Goal: Task Accomplishment & Management: Manage account settings

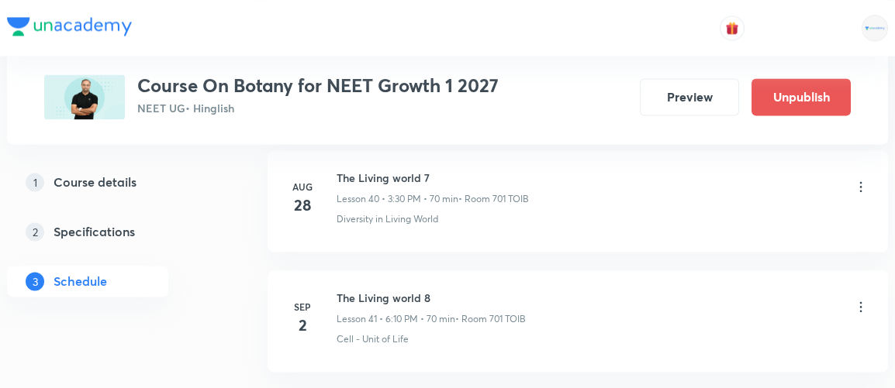
scroll to position [5876, 0]
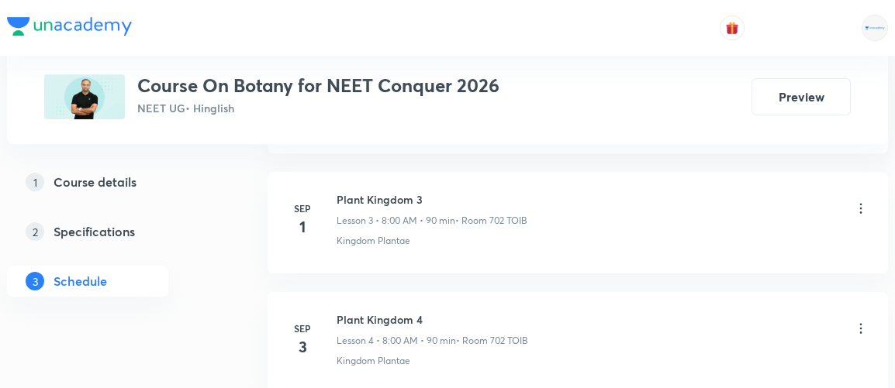
scroll to position [1449, 0]
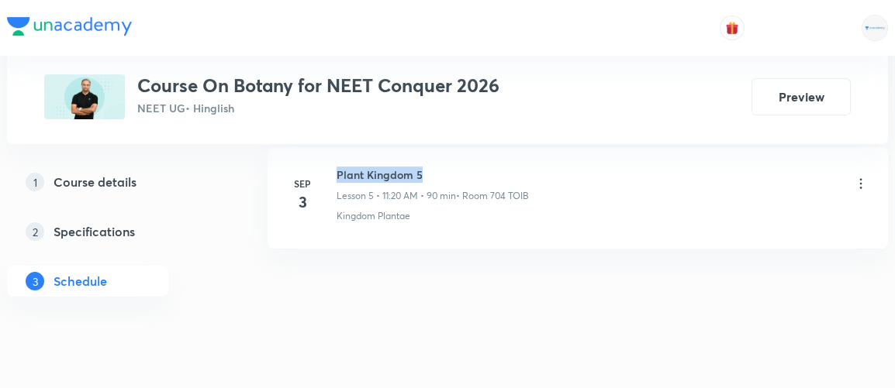
drag, startPoint x: 336, startPoint y: 170, endPoint x: 430, endPoint y: 153, distance: 96.1
click at [430, 153] on li "Sep 3 Plant Kingdom 5 Lesson 5 • 11:20 AM • 90 min • Room 704 TOIB Kingdom Plan…" at bounding box center [578, 198] width 620 height 102
copy h6 "Plant Kingdom 5"
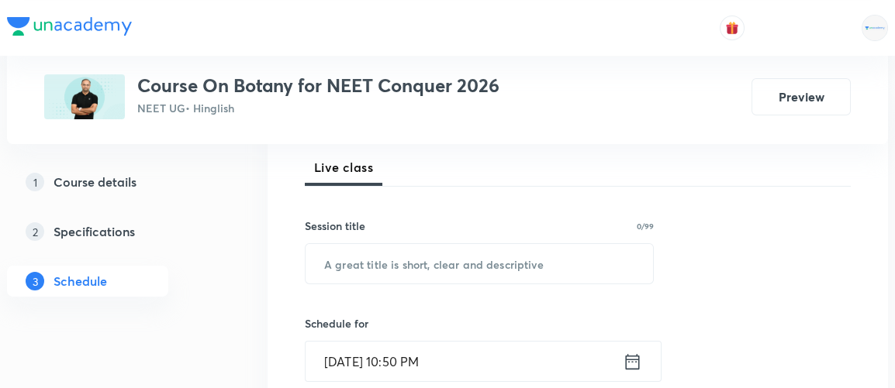
scroll to position [232, 0]
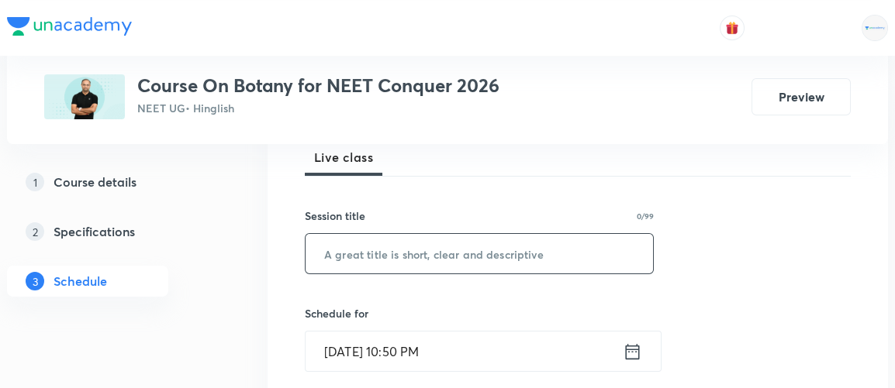
click at [375, 260] on input "text" at bounding box center [479, 254] width 347 height 40
paste input "Plant Kingdom 5"
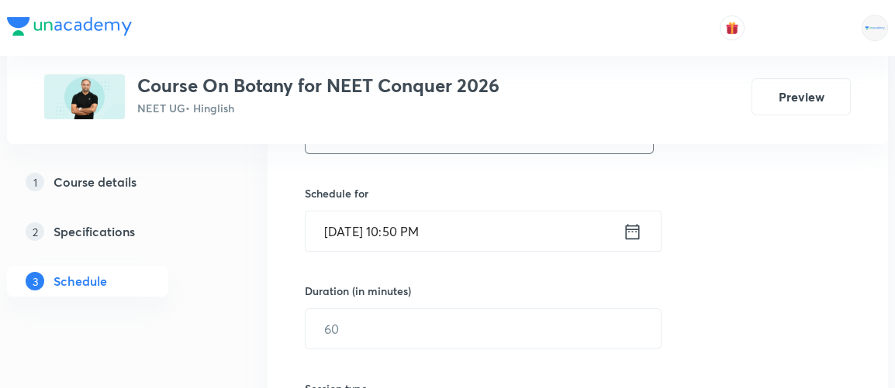
scroll to position [390, 0]
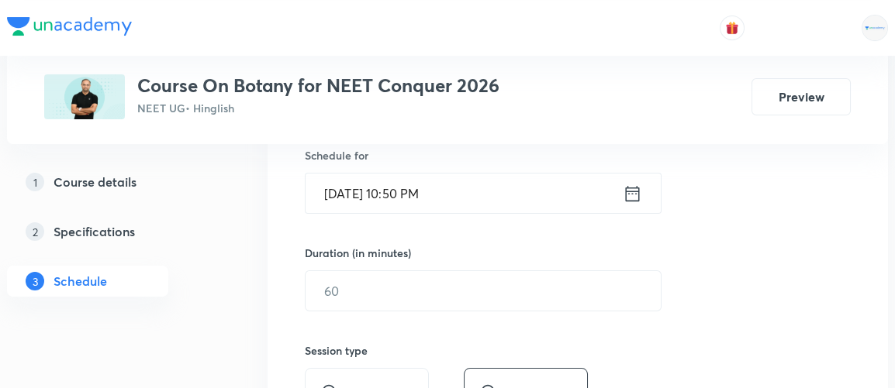
type input "Plant Kingdom 6"
click at [638, 193] on icon at bounding box center [632, 194] width 19 height 22
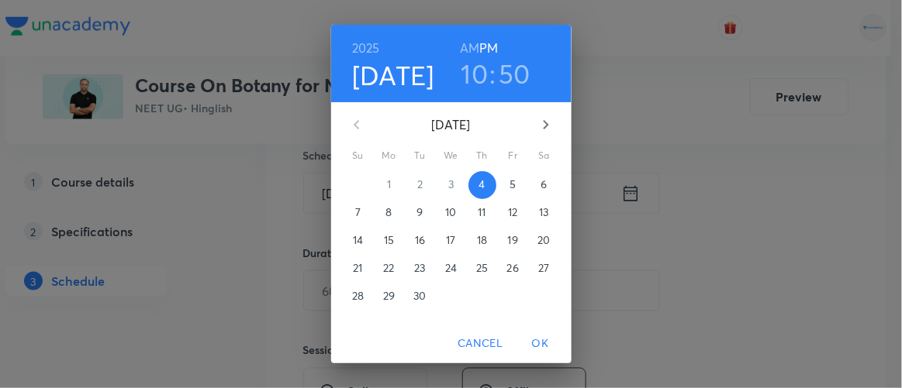
click at [509, 186] on p "5" at bounding box center [512, 185] width 6 height 16
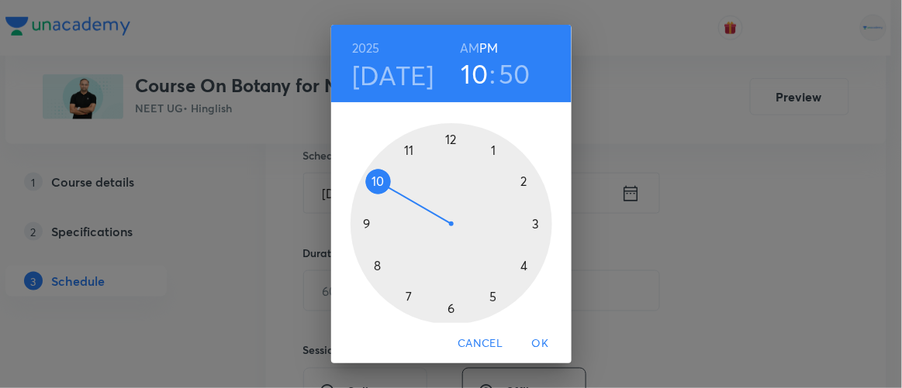
click at [464, 50] on h6 "AM" at bounding box center [469, 48] width 19 height 22
click at [372, 264] on div at bounding box center [452, 224] width 202 height 202
click at [444, 140] on div at bounding box center [452, 224] width 202 height 202
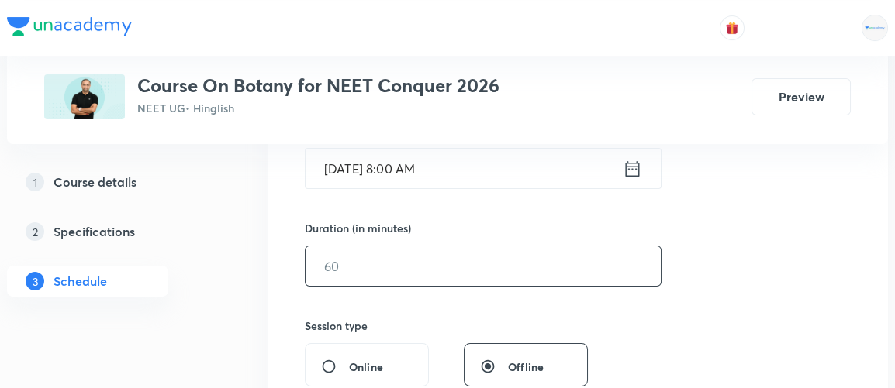
scroll to position [414, 0]
click at [360, 264] on input "text" at bounding box center [483, 267] width 355 height 40
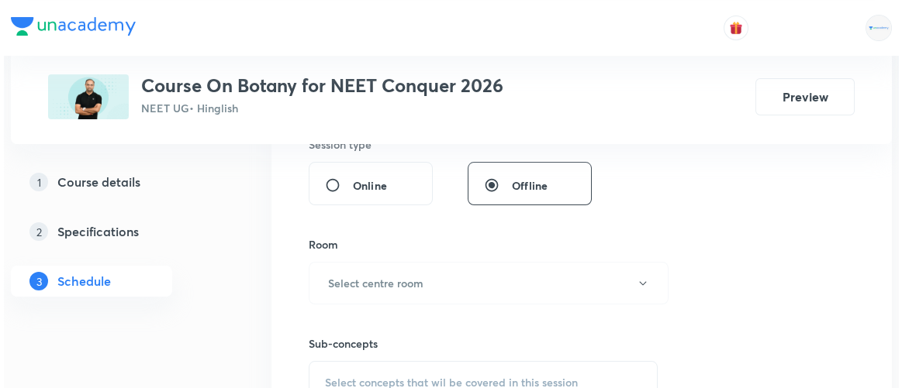
scroll to position [601, 0]
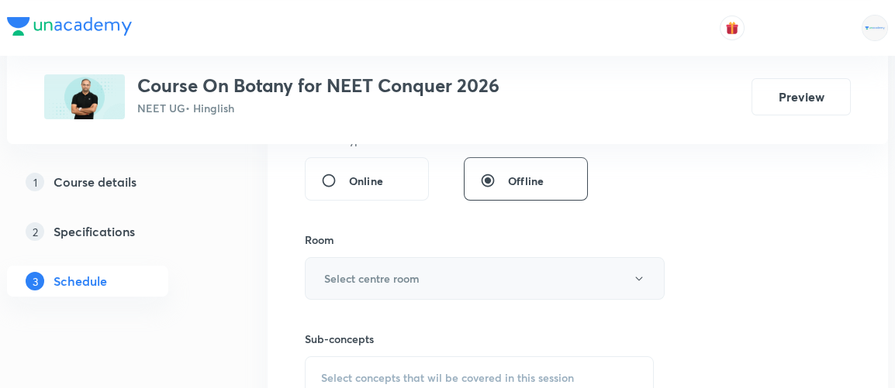
type input "90"
click at [361, 264] on button "Select centre room" at bounding box center [485, 278] width 360 height 43
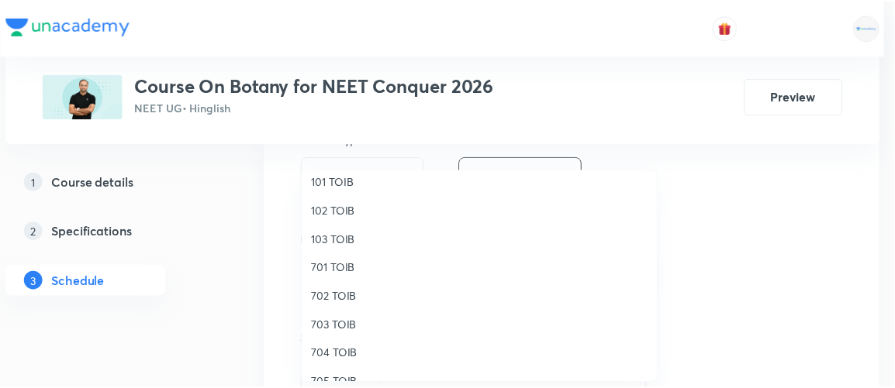
scroll to position [68, 0]
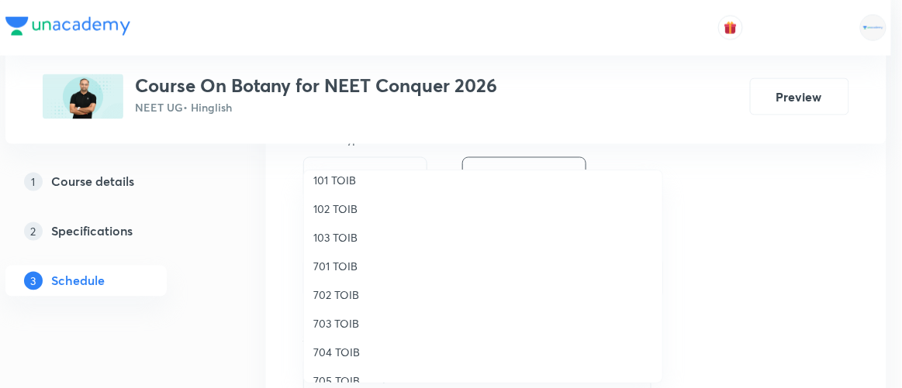
click at [340, 294] on span "702 TOIB" at bounding box center [483, 295] width 340 height 16
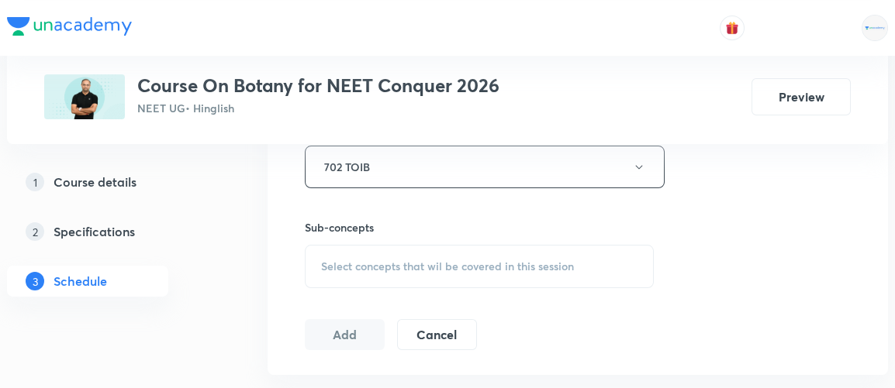
scroll to position [711, 0]
click at [468, 262] on span "Select concepts that wil be covered in this session" at bounding box center [447, 268] width 253 height 12
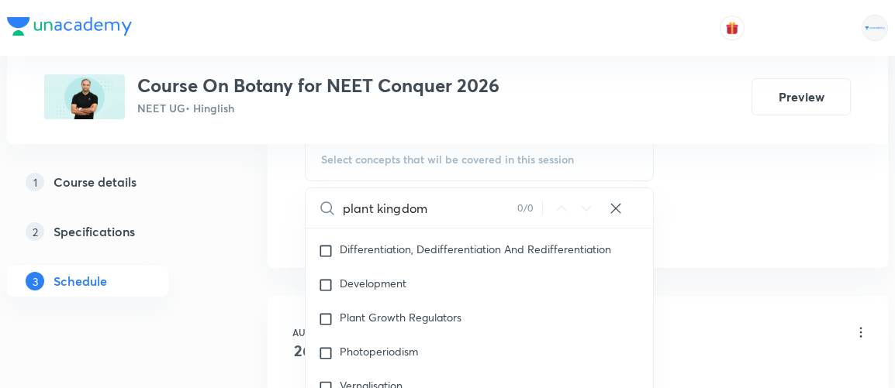
scroll to position [1704, 0]
type input "plant kingdom"
click at [328, 312] on input "checkbox" at bounding box center [329, 320] width 22 height 16
checkbox input "true"
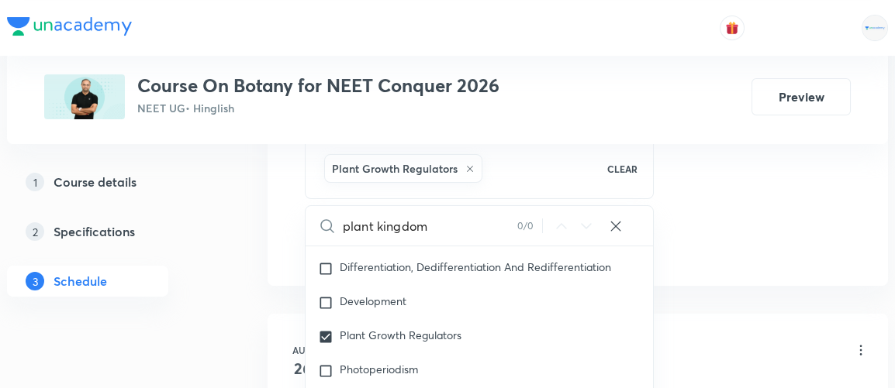
click at [255, 292] on div "Plus Courses Course On Botany for NEET Conquer 2026 NEET UG • Hinglish Preview …" at bounding box center [447, 140] width 881 height 1747
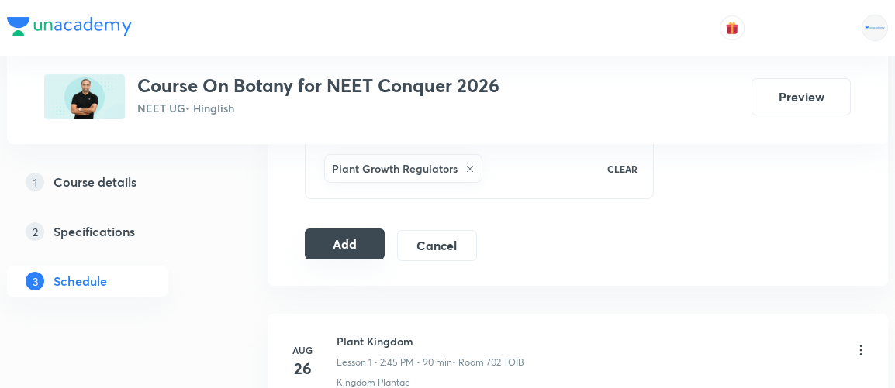
click at [361, 232] on button "Add" at bounding box center [345, 244] width 80 height 31
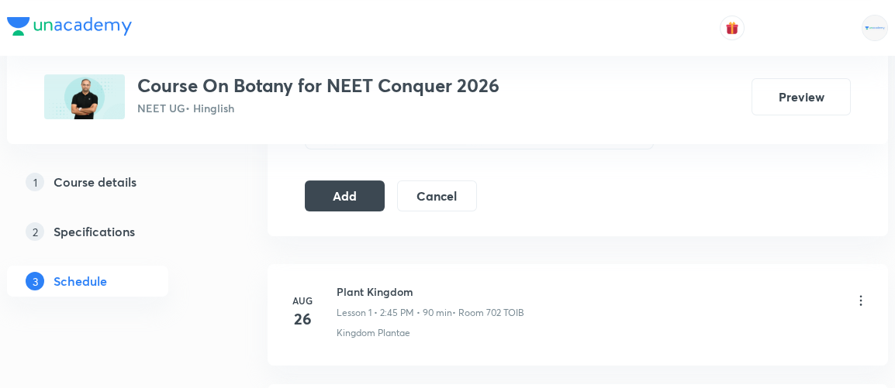
scroll to position [865, 0]
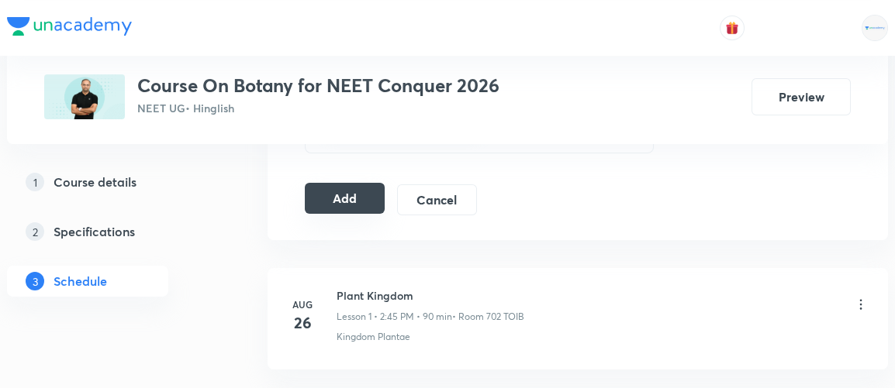
click at [324, 201] on button "Add" at bounding box center [345, 198] width 80 height 31
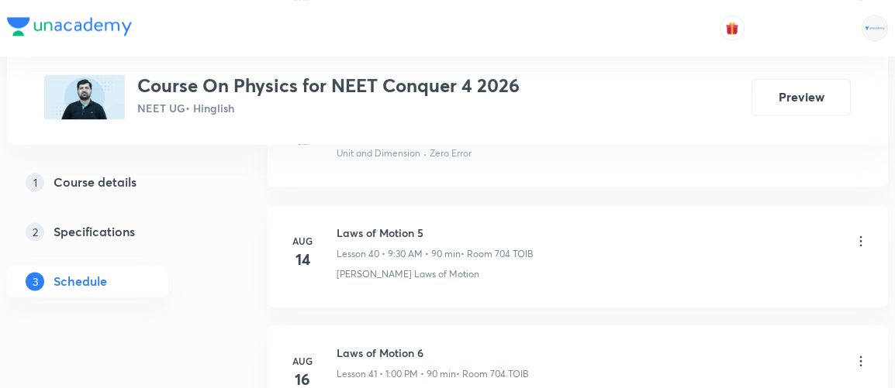
scroll to position [7556, 0]
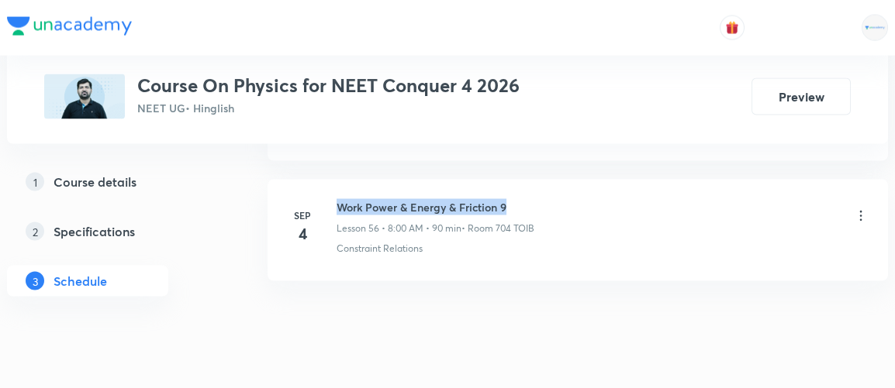
drag, startPoint x: 335, startPoint y: 167, endPoint x: 533, endPoint y: 170, distance: 197.8
click at [533, 199] on div "Sep 4 Work Power & Energy & Friction 9 Lesson 56 • 8:00 AM • 90 min • Room 704 …" at bounding box center [578, 227] width 582 height 57
copy h6 "Work Power & Energy & Friction 9"
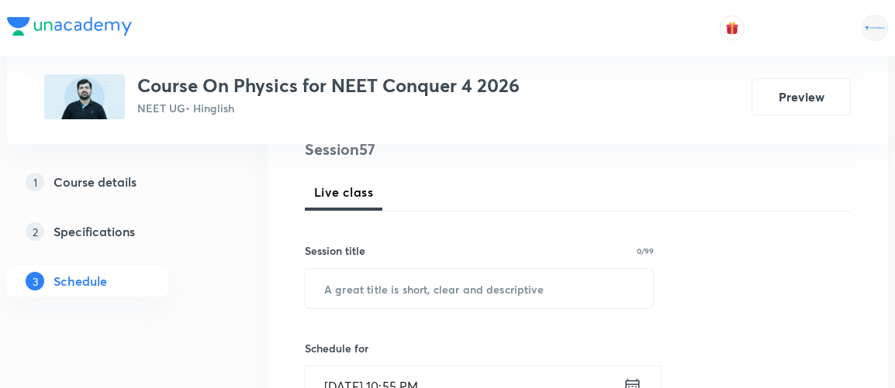
scroll to position [199, 0]
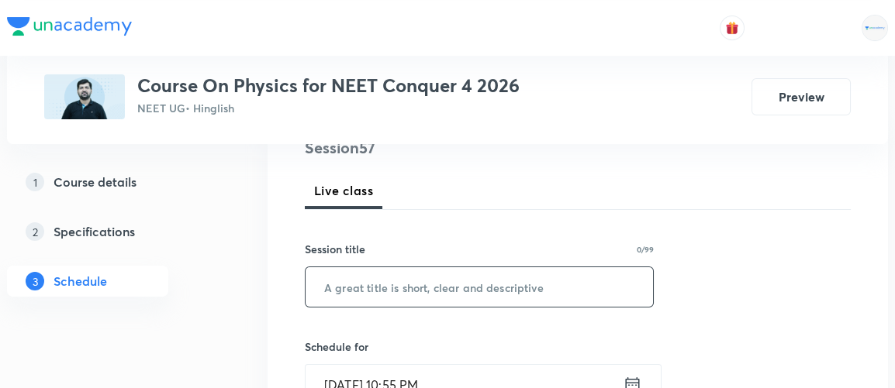
click at [354, 289] on input "text" at bounding box center [479, 288] width 347 height 40
paste input "Work Power & Energy & Friction 9"
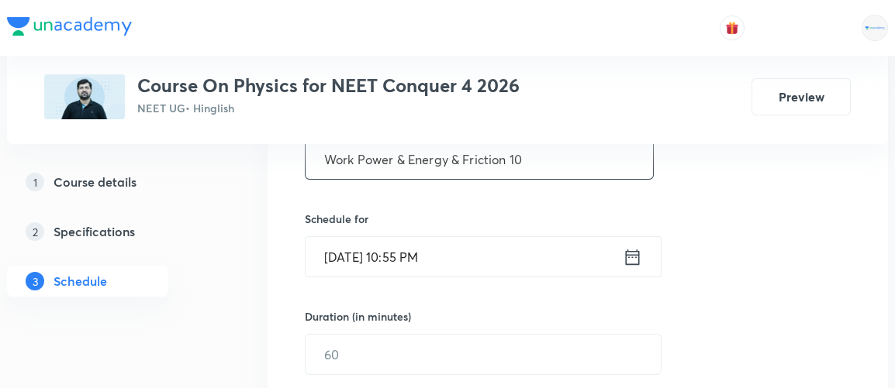
scroll to position [327, 0]
type input "Work Power & Energy & Friction 10"
click at [626, 257] on icon at bounding box center [633, 256] width 14 height 16
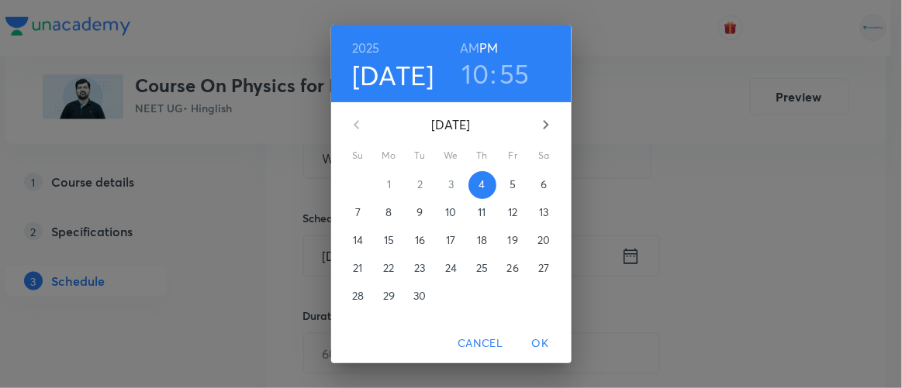
click at [509, 187] on p "5" at bounding box center [512, 185] width 6 height 16
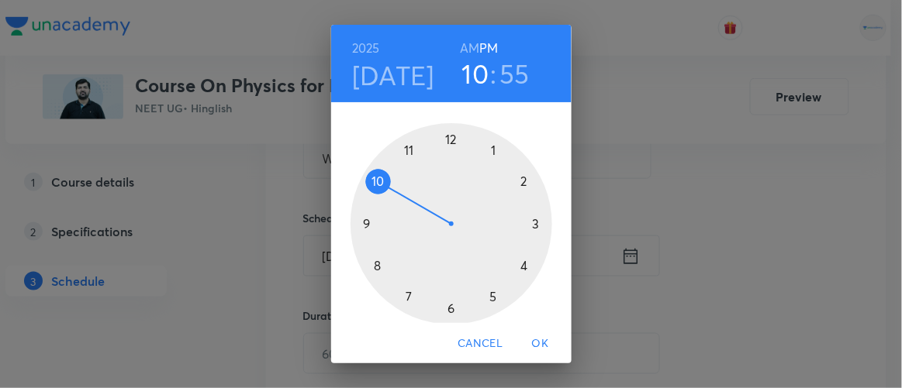
click at [460, 48] on h6 "AM" at bounding box center [469, 48] width 19 height 22
click at [373, 264] on div at bounding box center [452, 224] width 202 height 202
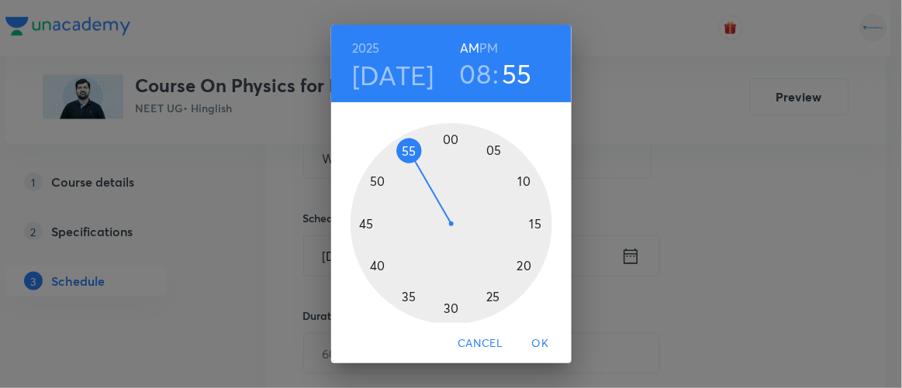
click at [444, 139] on div at bounding box center [452, 224] width 202 height 202
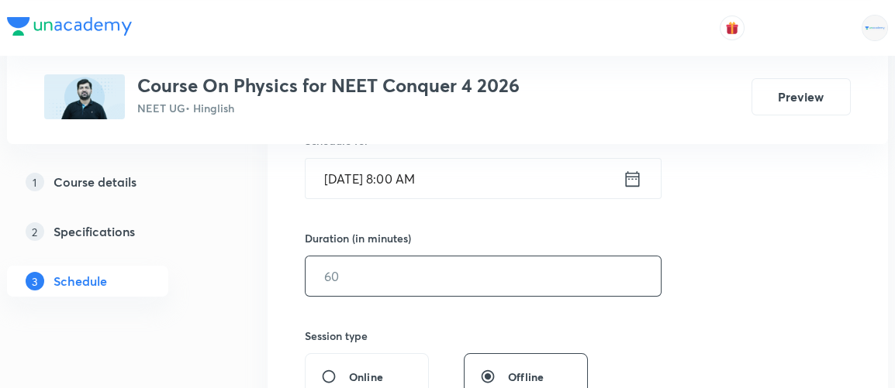
scroll to position [406, 0]
click at [322, 275] on input "text" at bounding box center [483, 275] width 355 height 40
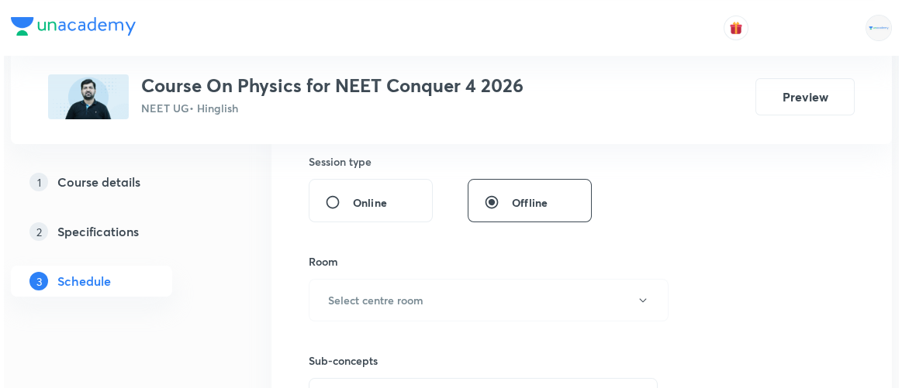
scroll to position [582, 0]
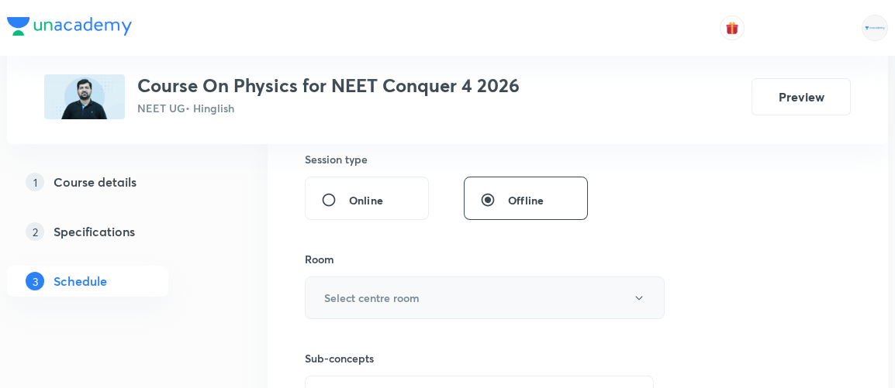
type input "90"
click at [335, 300] on h6 "Select centre room" at bounding box center [371, 298] width 95 height 16
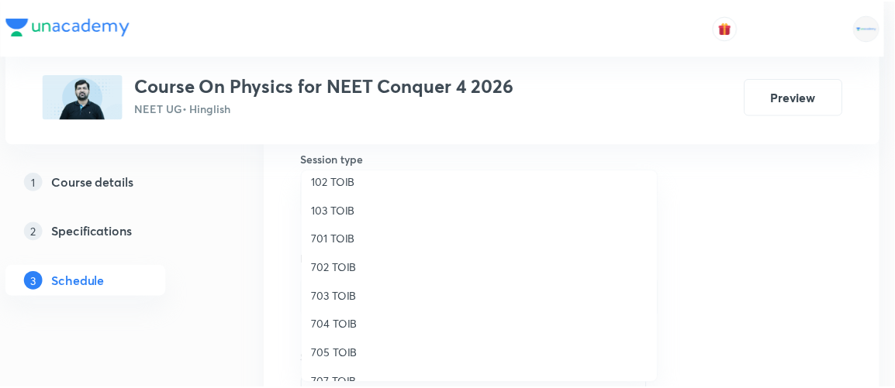
scroll to position [96, 0]
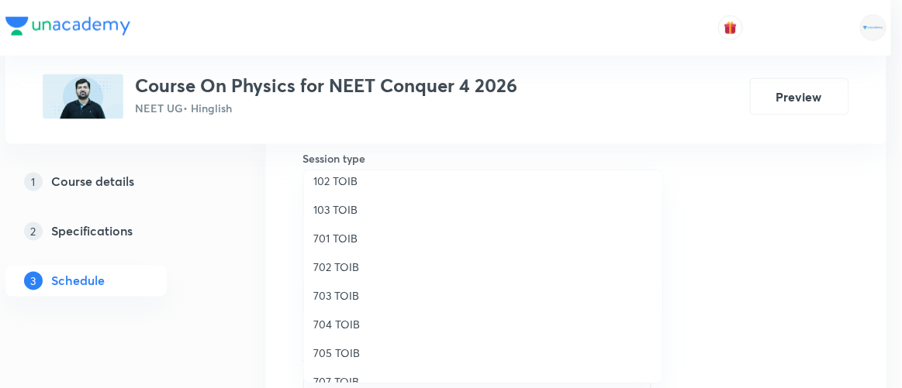
click at [335, 326] on span "704 TOIB" at bounding box center [483, 324] width 340 height 16
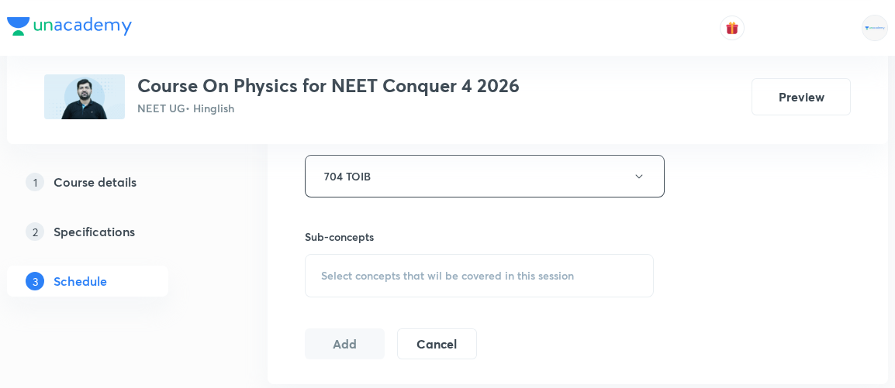
scroll to position [705, 0]
click at [421, 268] on span "Select concepts that wil be covered in this session" at bounding box center [447, 274] width 253 height 12
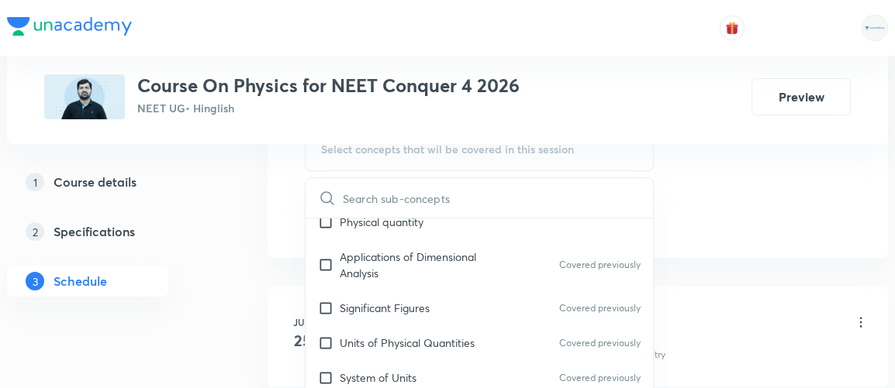
scroll to position [0, 0]
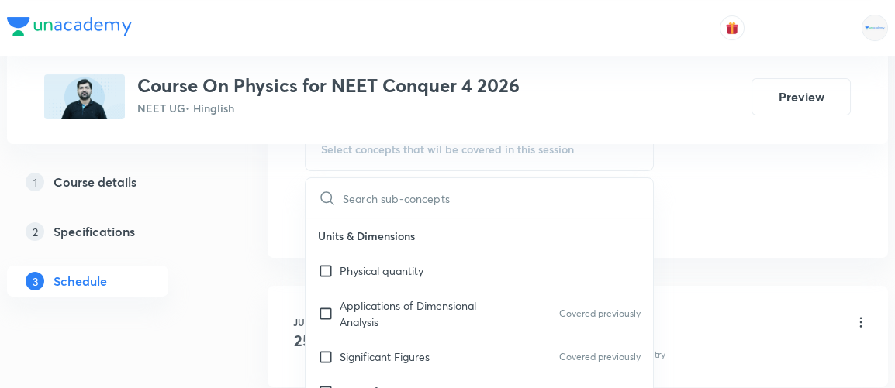
type input "w"
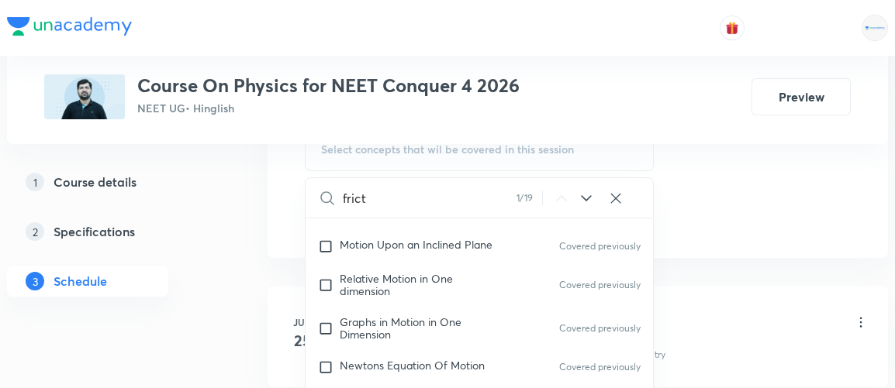
scroll to position [3286, 0]
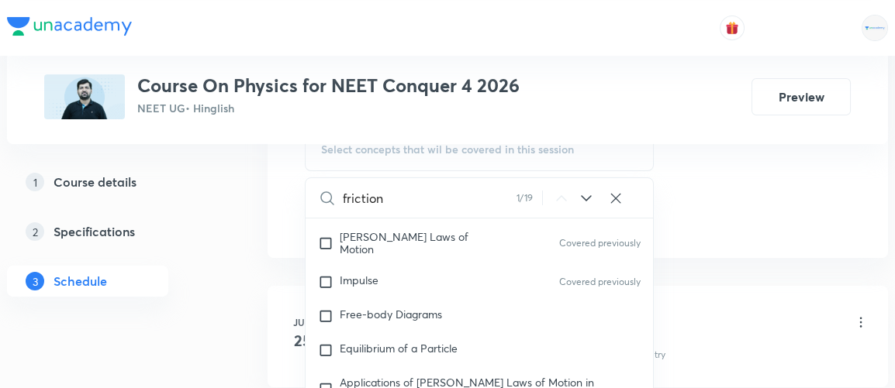
type input "friction"
click at [588, 195] on icon at bounding box center [586, 198] width 10 height 6
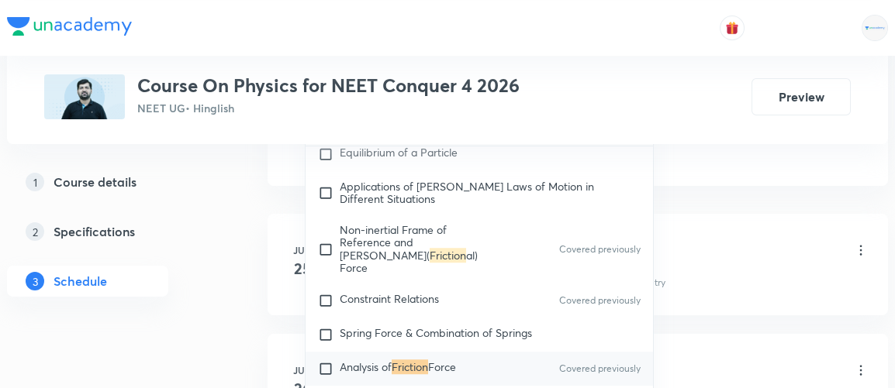
scroll to position [906, 0]
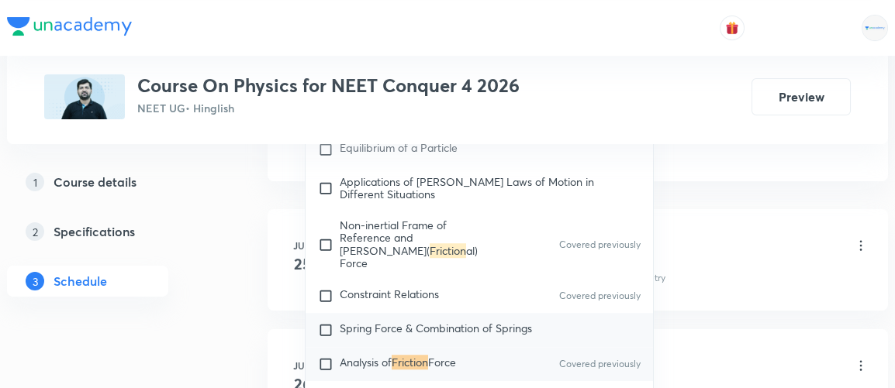
click at [331, 323] on input "checkbox" at bounding box center [329, 331] width 22 height 16
checkbox input "true"
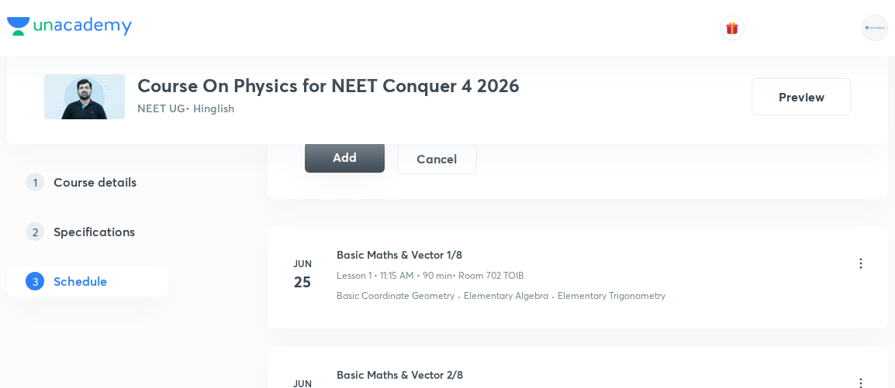
click at [354, 159] on button "Add" at bounding box center [345, 157] width 80 height 31
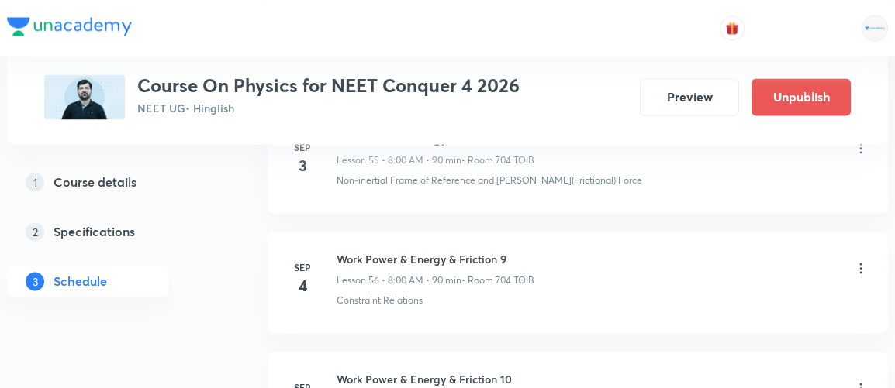
scroll to position [6966, 0]
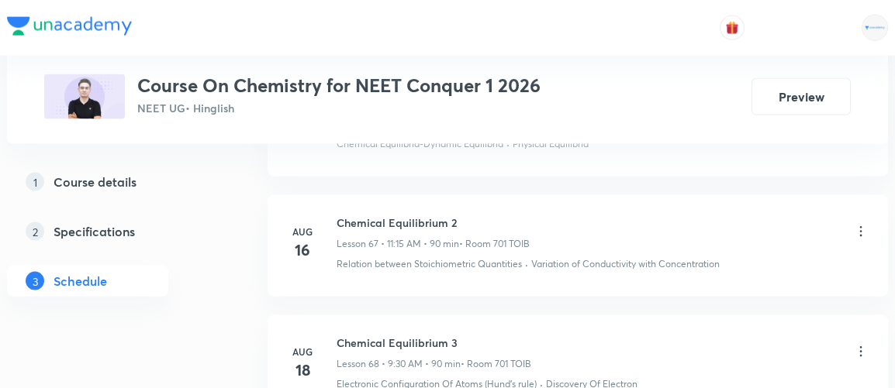
scroll to position [10573, 0]
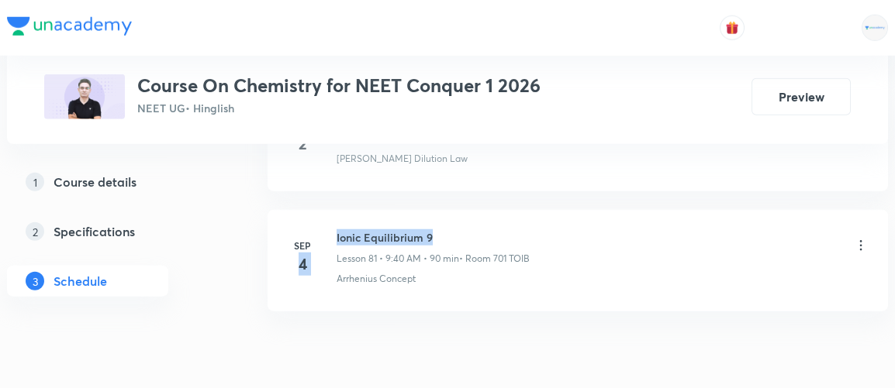
drag, startPoint x: 335, startPoint y: 170, endPoint x: 473, endPoint y: 159, distance: 138.5
click at [473, 210] on li "Sep 4 Ionic Equilibrium 9 Lesson 81 • 9:40 AM • 90 min • Room 701 TOIB Arrheniu…" at bounding box center [578, 261] width 620 height 102
drag, startPoint x: 336, startPoint y: 169, endPoint x: 440, endPoint y: 164, distance: 104.8
click at [440, 230] on h6 "Ionic Equilibrium 9" at bounding box center [433, 238] width 193 height 16
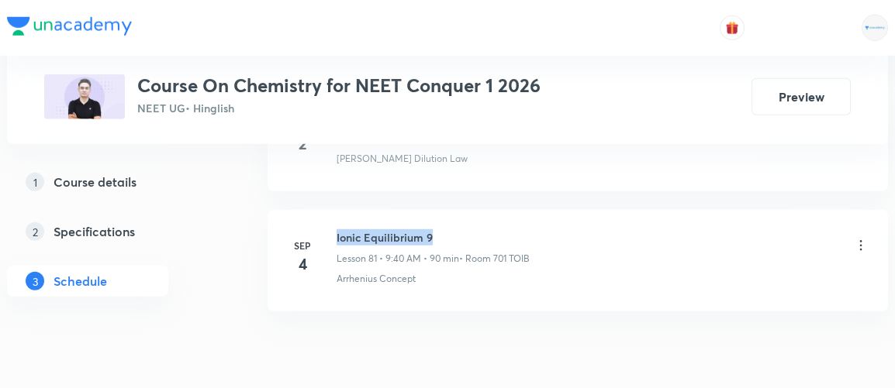
copy h6 "Ionic Equilibrium 9"
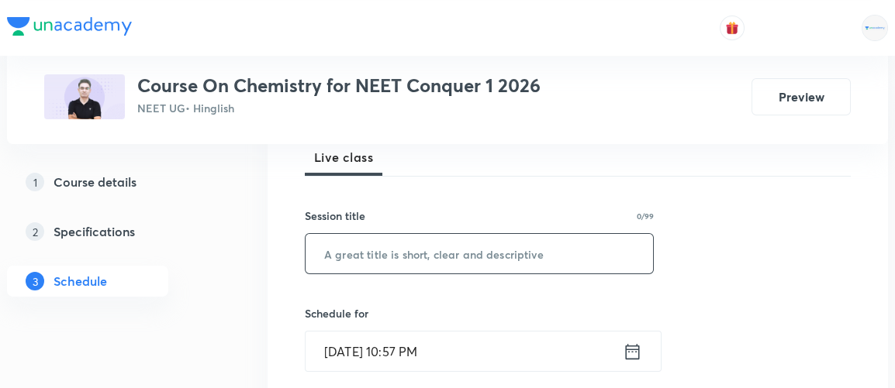
scroll to position [232, 0]
click at [363, 254] on input "text" at bounding box center [479, 254] width 347 height 40
paste input "Ionic Equilibrium 9"
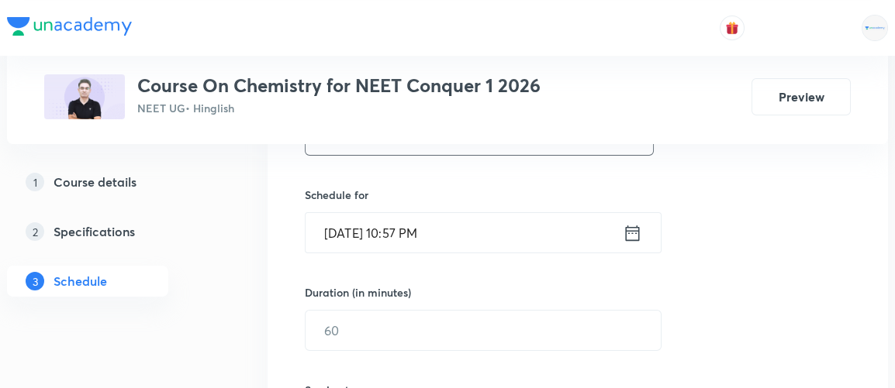
scroll to position [351, 0]
type input "Ionic Equilibrium 10"
click at [634, 230] on icon at bounding box center [632, 233] width 19 height 22
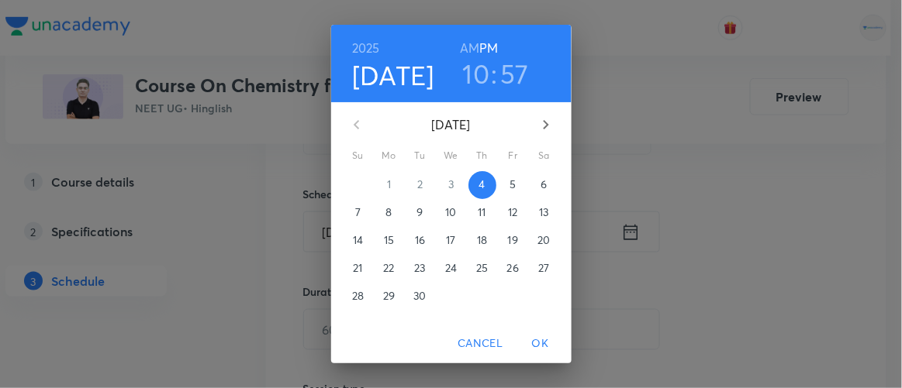
click at [509, 188] on p "5" at bounding box center [512, 185] width 6 height 16
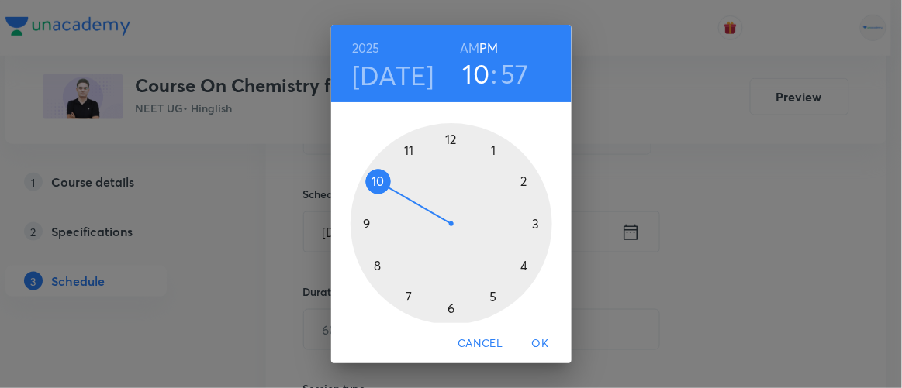
click at [464, 43] on h6 "AM" at bounding box center [469, 48] width 19 height 22
click at [360, 226] on div at bounding box center [452, 224] width 202 height 202
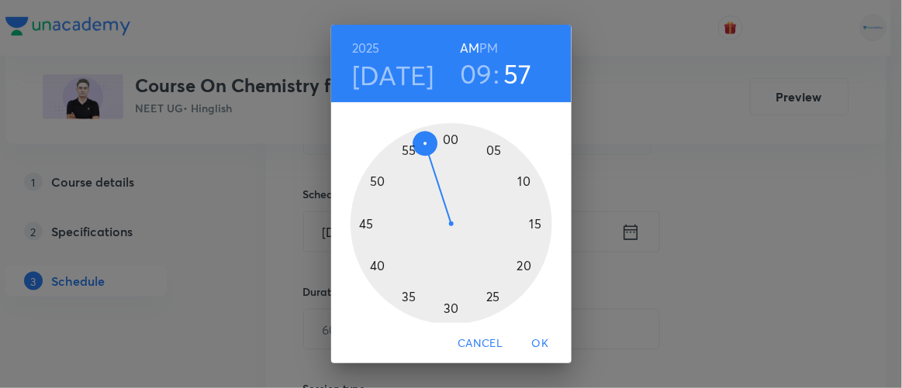
click at [371, 264] on div at bounding box center [452, 224] width 202 height 202
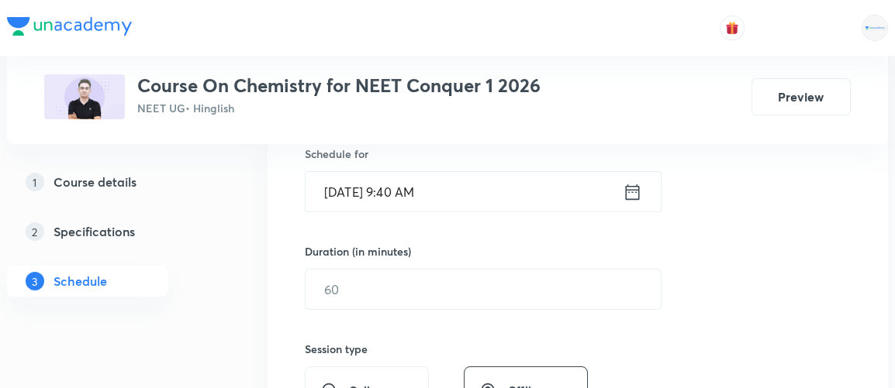
scroll to position [392, 0]
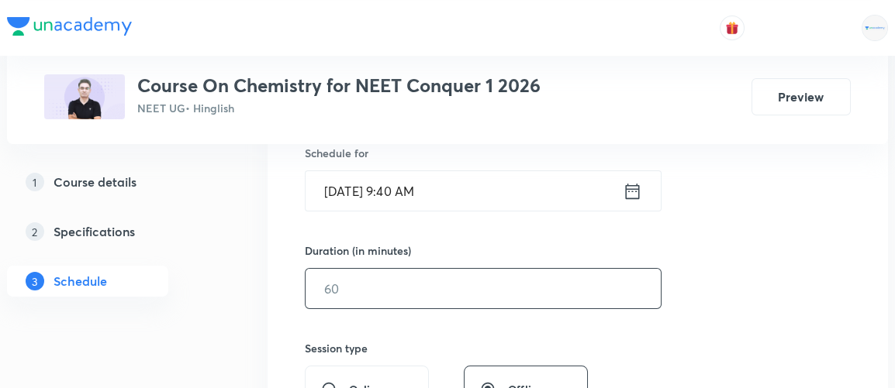
click at [355, 293] on input "text" at bounding box center [483, 289] width 355 height 40
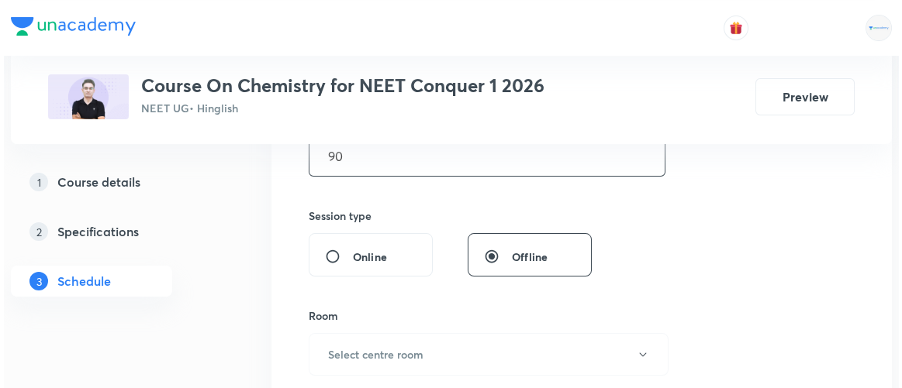
scroll to position [554, 0]
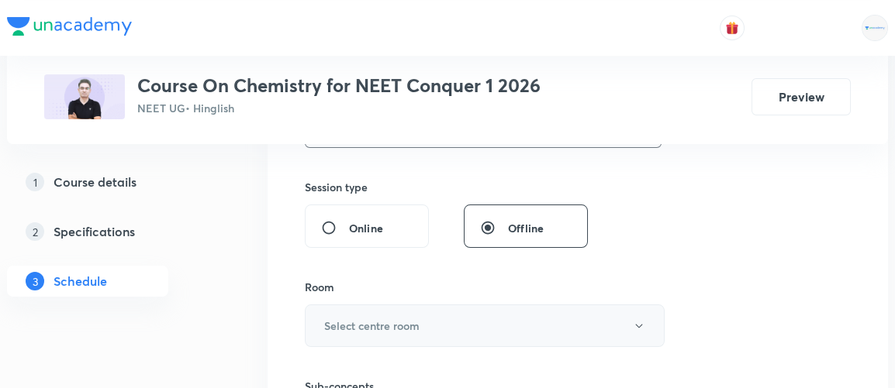
type input "90"
click at [353, 323] on h6 "Select centre room" at bounding box center [371, 326] width 95 height 16
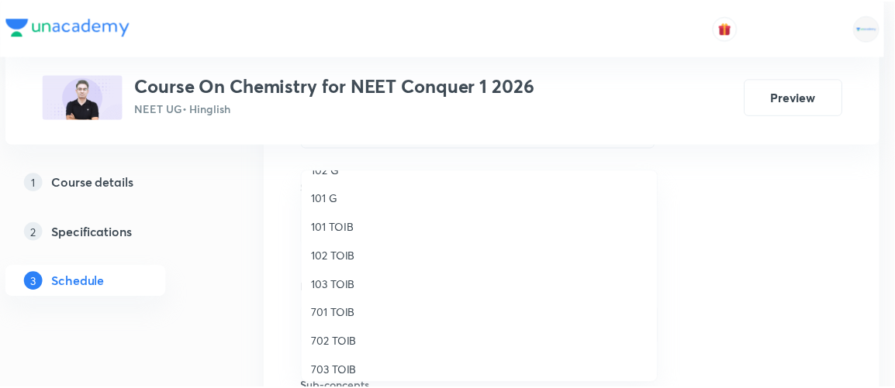
scroll to position [26, 0]
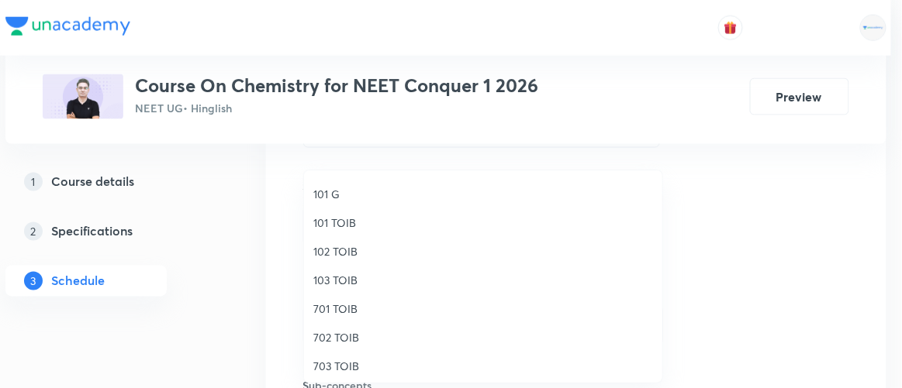
click at [337, 310] on span "701 TOIB" at bounding box center [483, 309] width 340 height 16
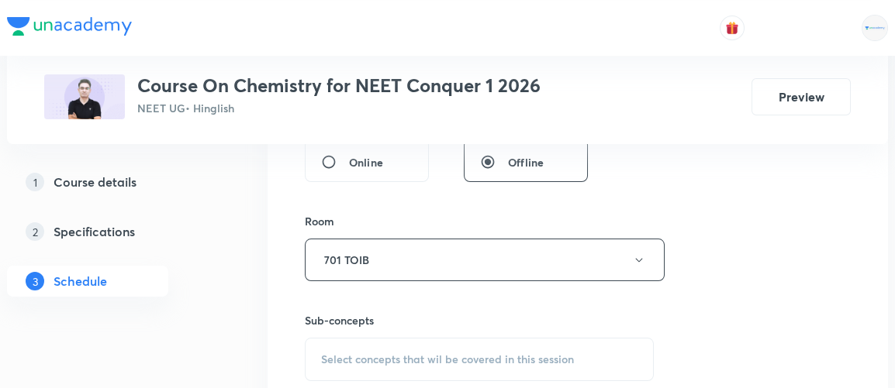
scroll to position [689, 0]
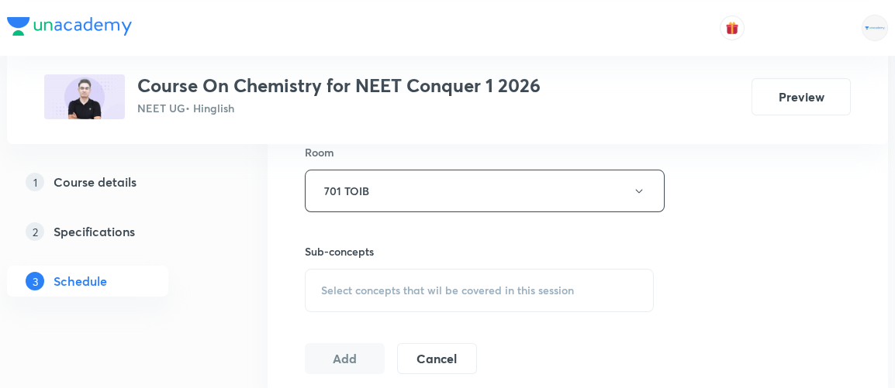
click at [461, 286] on span "Select concepts that wil be covered in this session" at bounding box center [447, 291] width 253 height 12
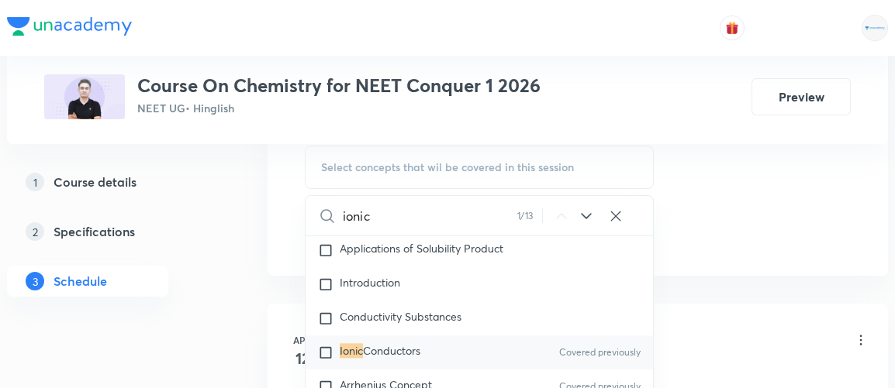
scroll to position [5224, 0]
type input "ionic"
click at [319, 344] on input "checkbox" at bounding box center [329, 352] width 22 height 16
checkbox input "true"
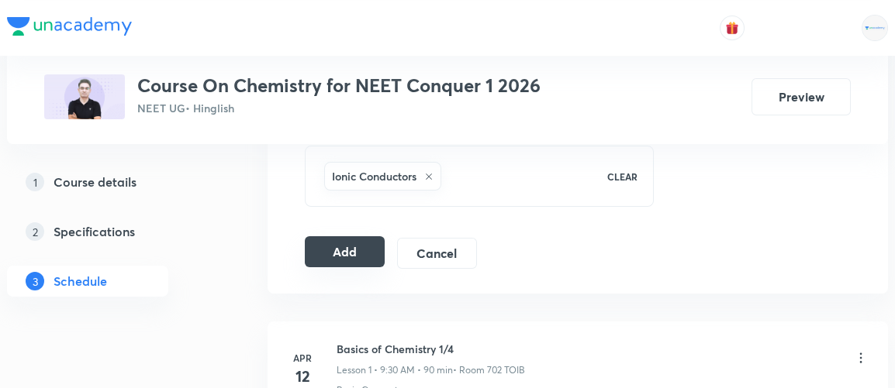
click at [354, 252] on button "Add" at bounding box center [345, 252] width 80 height 31
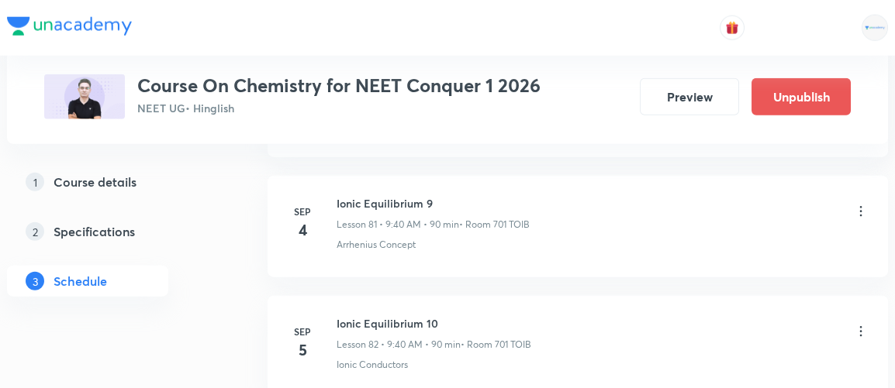
scroll to position [9896, 0]
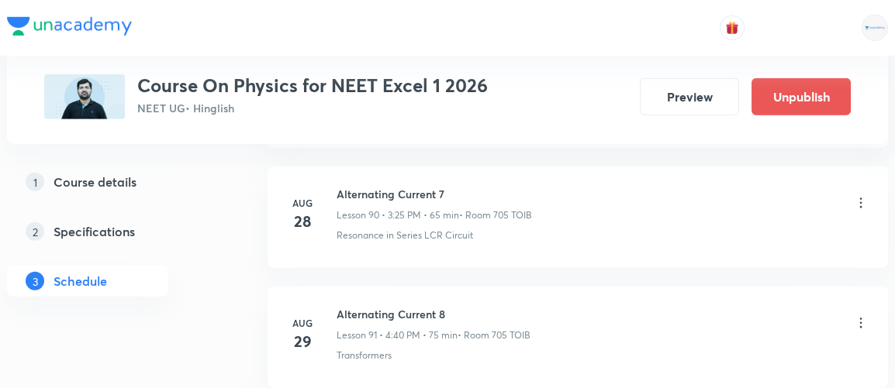
scroll to position [12221, 0]
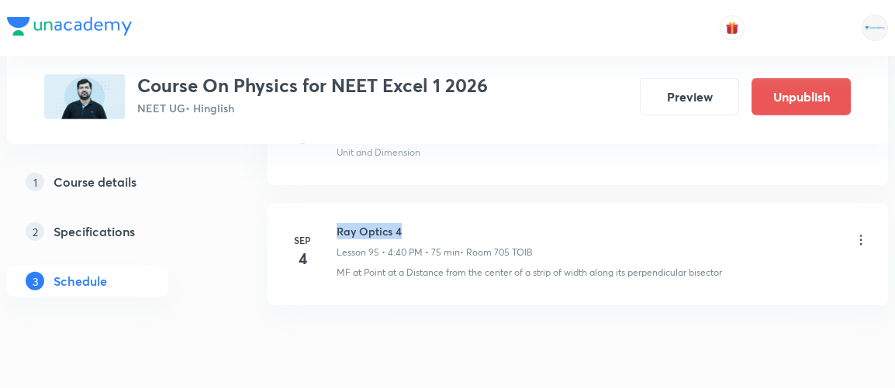
drag, startPoint x: 336, startPoint y: 170, endPoint x: 413, endPoint y: 161, distance: 77.2
click at [413, 223] on h6 "Ray Optics 4" at bounding box center [435, 231] width 196 height 16
copy h6 "Ray Optics 4"
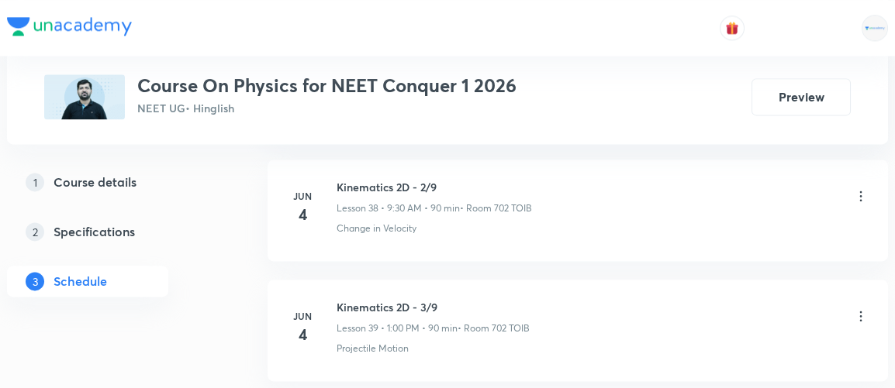
scroll to position [5458, 0]
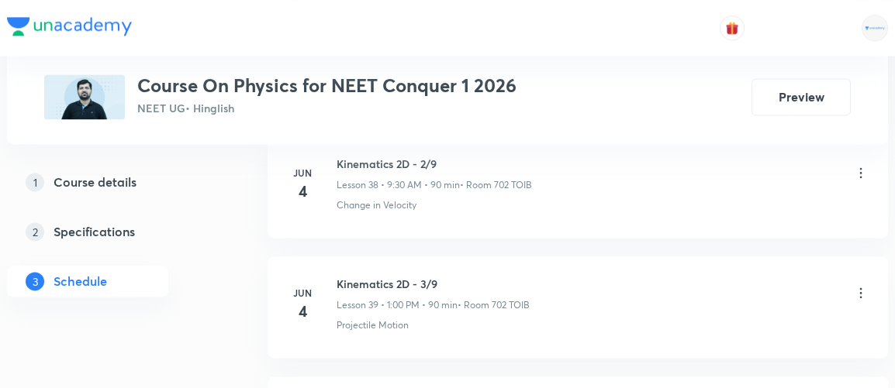
drag, startPoint x: 896, startPoint y: 161, endPoint x: 598, endPoint y: 181, distance: 299.3
click at [598, 199] on div "Change in Velocity" at bounding box center [603, 206] width 532 height 14
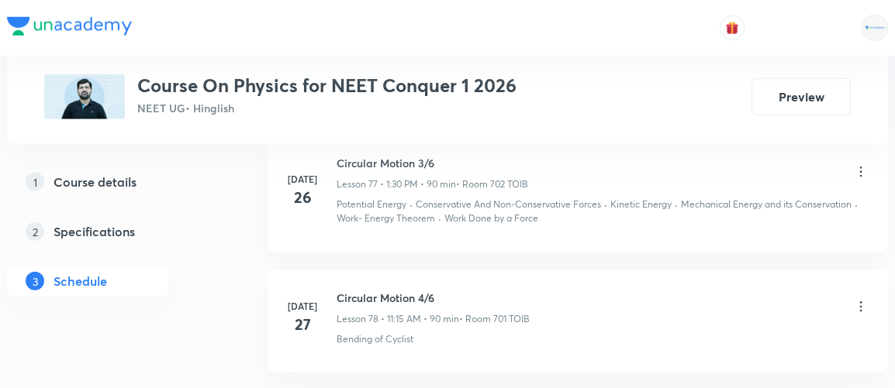
scroll to position [13357, 0]
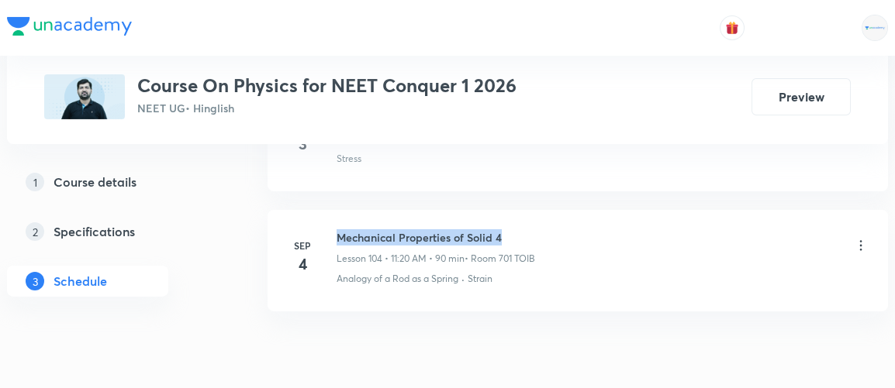
drag, startPoint x: 338, startPoint y: 167, endPoint x: 506, endPoint y: 158, distance: 167.7
click at [506, 210] on li "[DATE] Mechanical Properties of Solid 4 Lesson 104 • 11:20 AM • 90 min • Room 7…" at bounding box center [578, 261] width 620 height 102
copy h6 "Mechanical Properties of Solid 4"
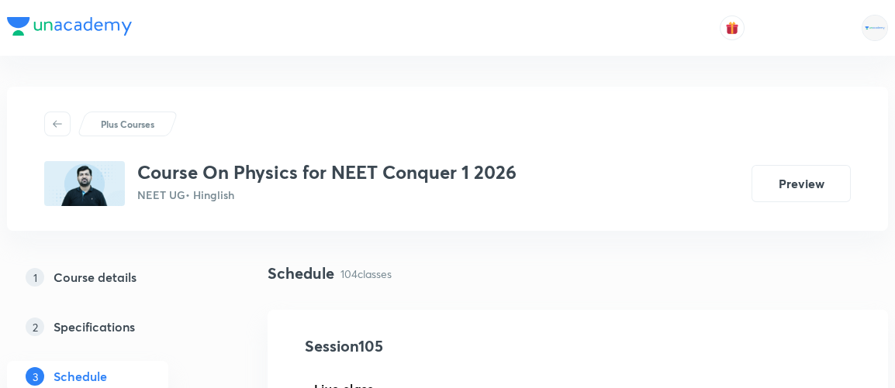
scroll to position [158, 0]
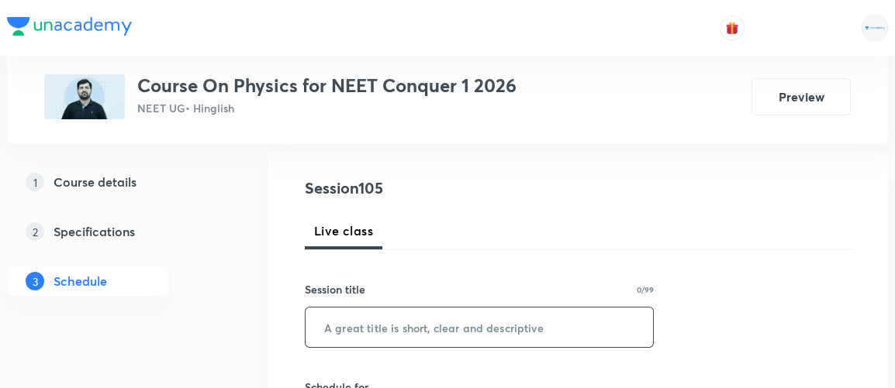
click at [325, 330] on input "text" at bounding box center [479, 328] width 347 height 40
paste input "Mechanical Properties of Solid 4"
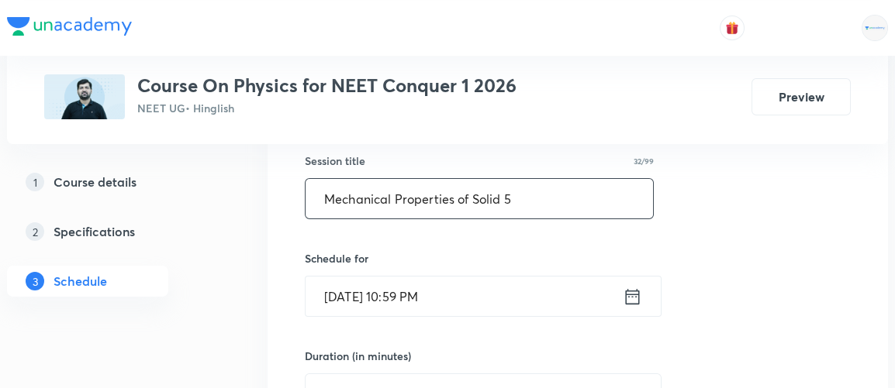
scroll to position [291, 0]
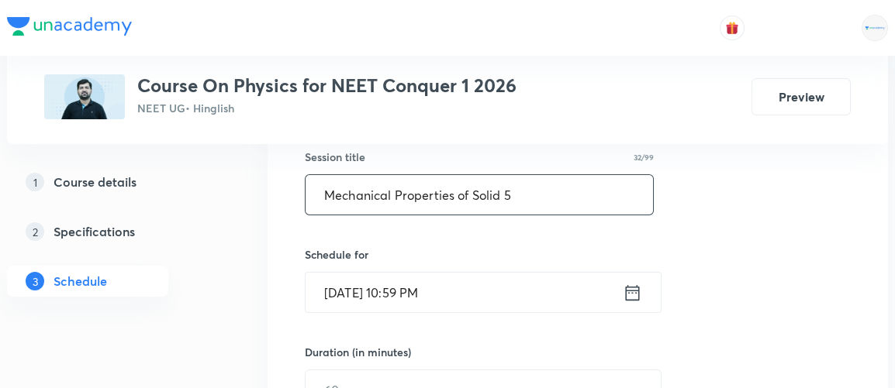
type input "Mechanical Properties of Solid 5"
click at [630, 292] on icon at bounding box center [632, 293] width 19 height 22
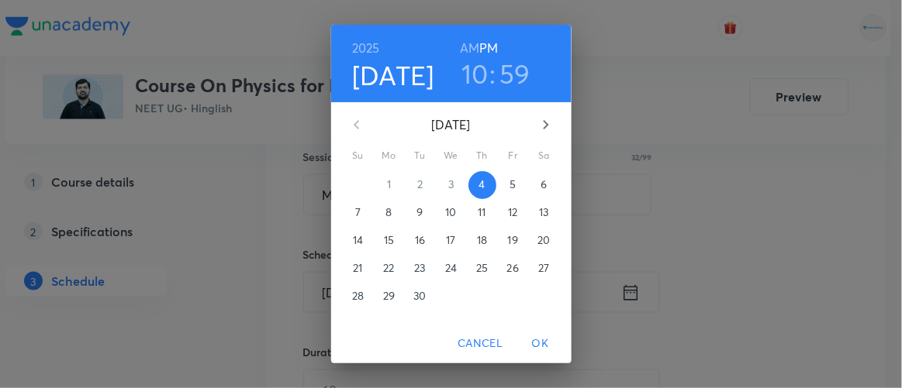
click at [509, 185] on p "5" at bounding box center [512, 185] width 6 height 16
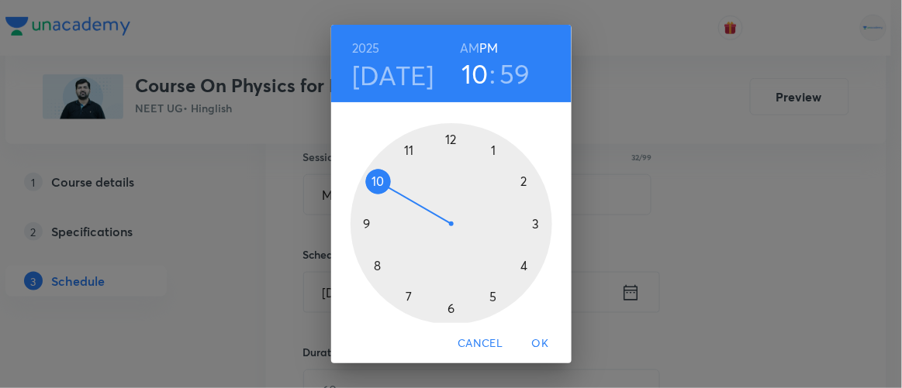
click at [464, 48] on h6 "AM" at bounding box center [469, 48] width 19 height 22
click at [402, 149] on div at bounding box center [452, 224] width 202 height 202
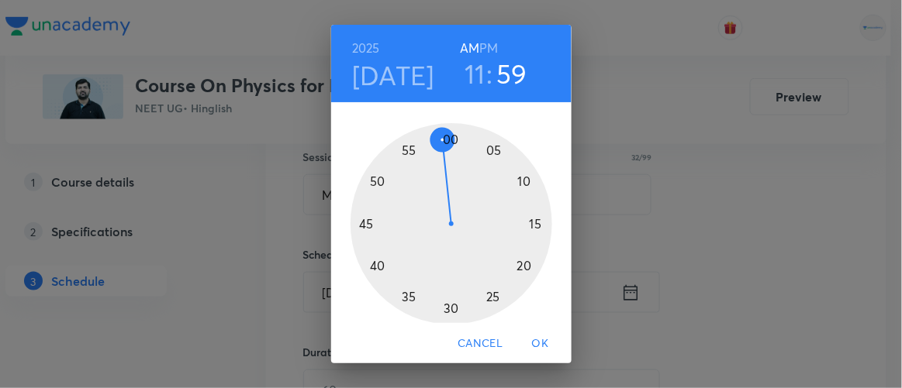
click at [513, 264] on div at bounding box center [452, 224] width 202 height 202
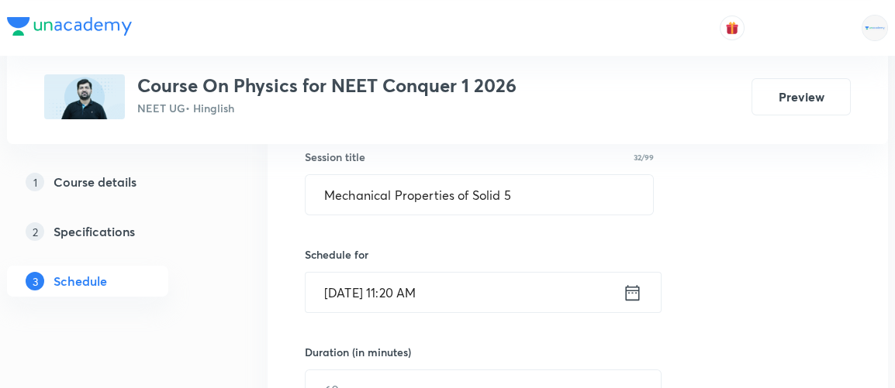
click at [513, 264] on div "Schedule for [DATE] 11:20 AM ​" at bounding box center [479, 280] width 349 height 67
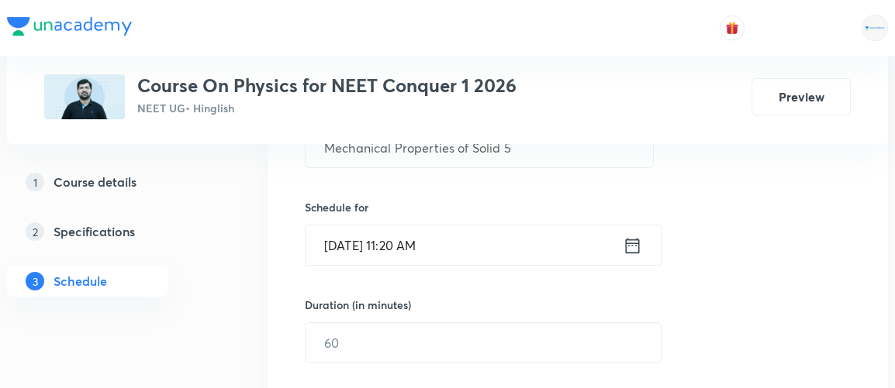
scroll to position [342, 0]
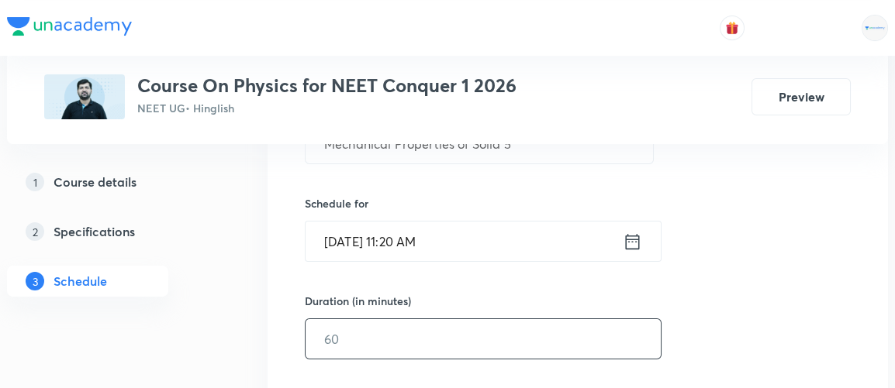
click at [356, 340] on input "text" at bounding box center [483, 339] width 355 height 40
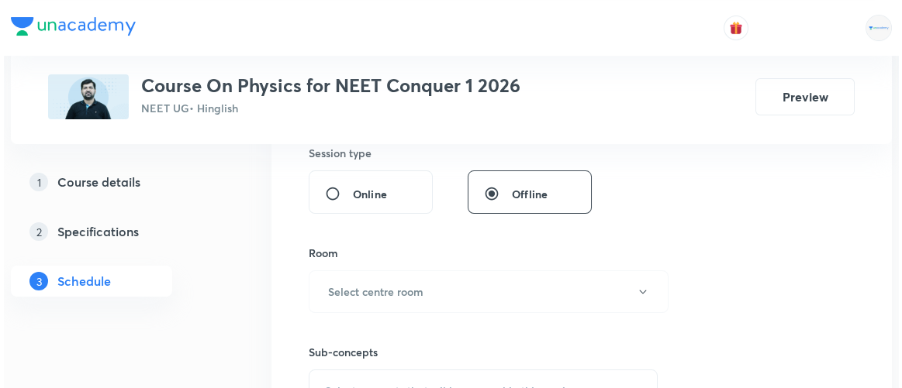
scroll to position [589, 0]
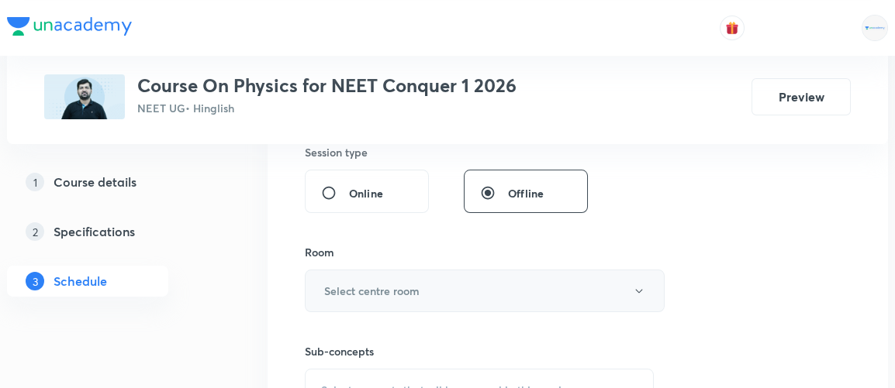
type input "90"
click at [357, 288] on h6 "Select centre room" at bounding box center [371, 291] width 95 height 16
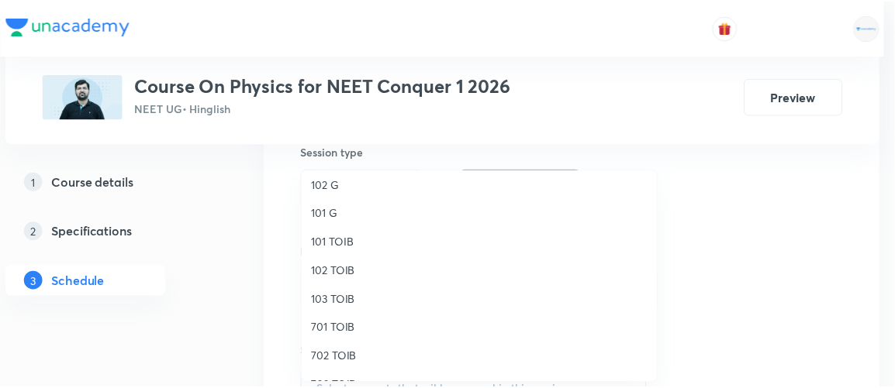
scroll to position [7, 0]
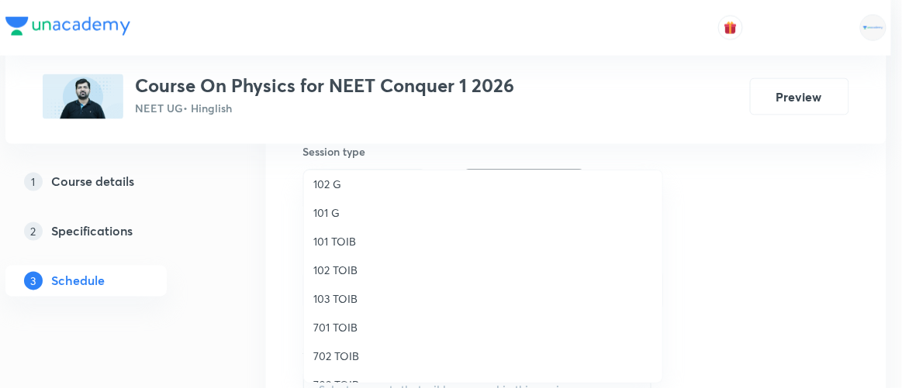
click at [338, 333] on span "701 TOIB" at bounding box center [483, 327] width 340 height 16
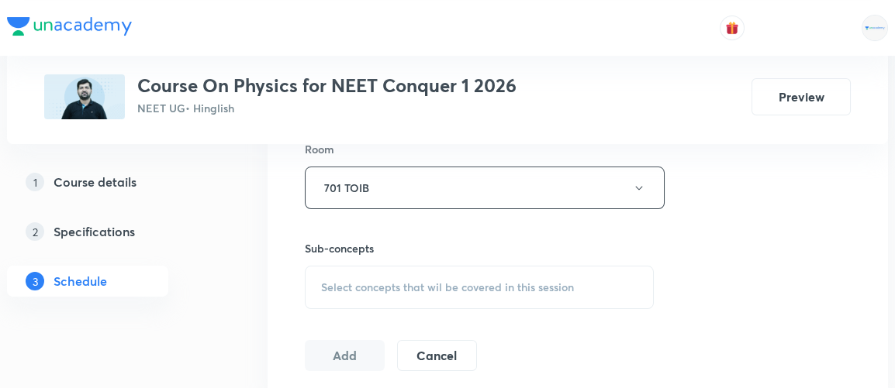
scroll to position [692, 0]
click at [456, 285] on span "Select concepts that wil be covered in this session" at bounding box center [447, 287] width 253 height 12
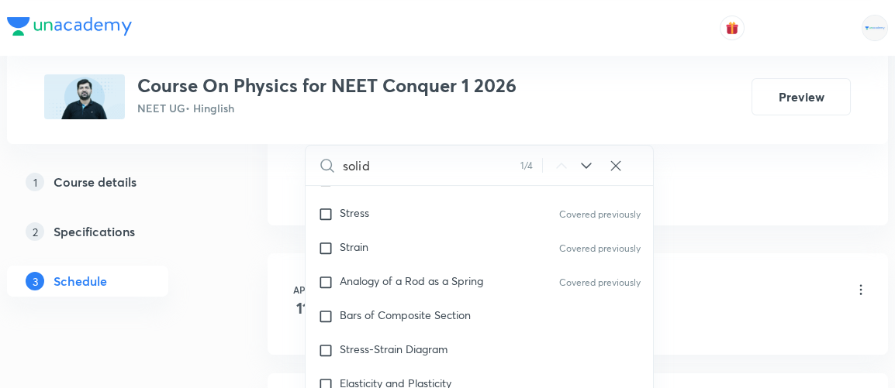
scroll to position [9695, 0]
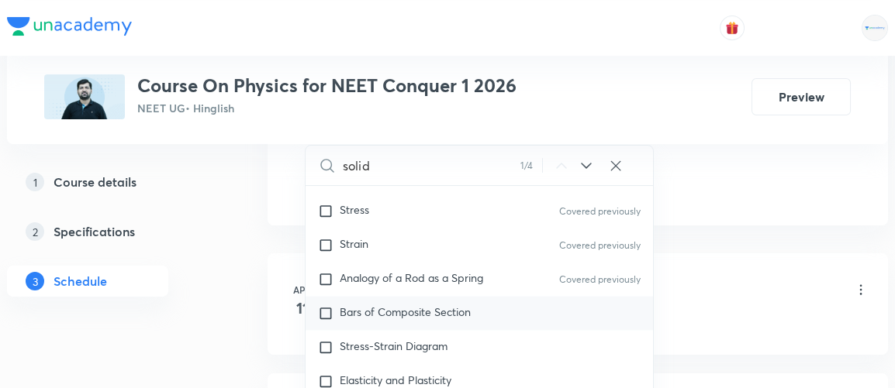
type input "solid"
click at [418, 305] on span "Bars of Composite Section" at bounding box center [405, 312] width 131 height 15
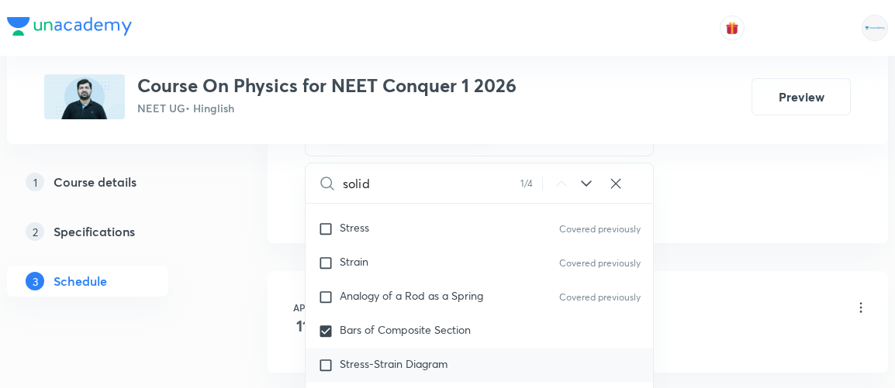
click at [397, 349] on div "Stress-Strain Diagram" at bounding box center [479, 366] width 347 height 34
checkbox input "true"
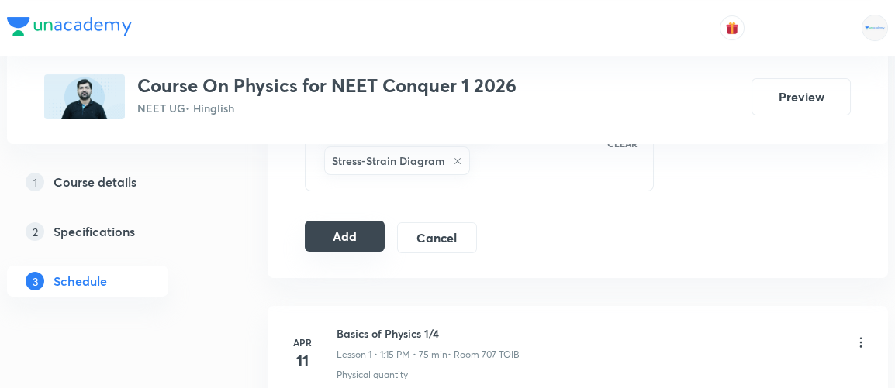
click at [346, 225] on button "Add" at bounding box center [345, 236] width 80 height 31
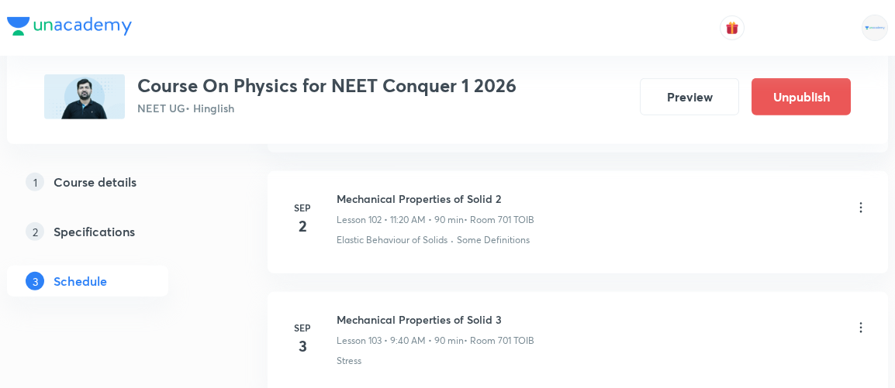
scroll to position [12767, 0]
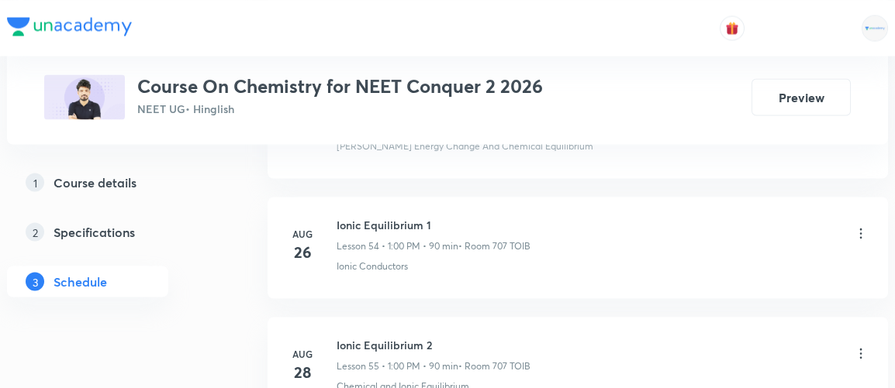
scroll to position [7955, 0]
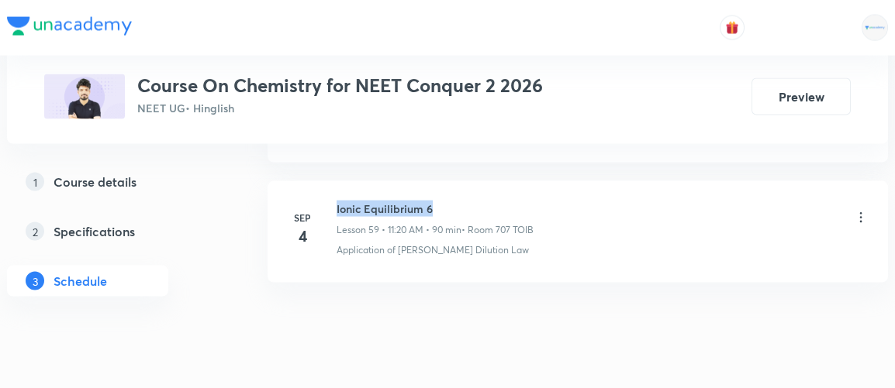
drag, startPoint x: 336, startPoint y: 170, endPoint x: 433, endPoint y: 177, distance: 98.0
click at [433, 201] on h6 "Ionic Equilibrium 6" at bounding box center [435, 209] width 197 height 16
copy h6 "Ionic Equilibrium 6"
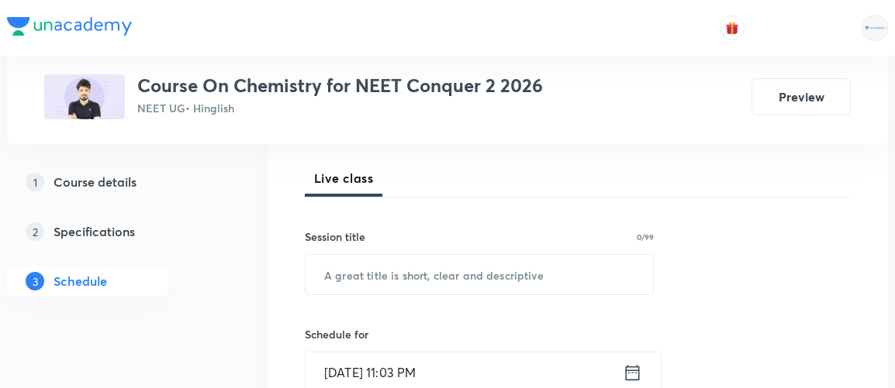
scroll to position [237, 0]
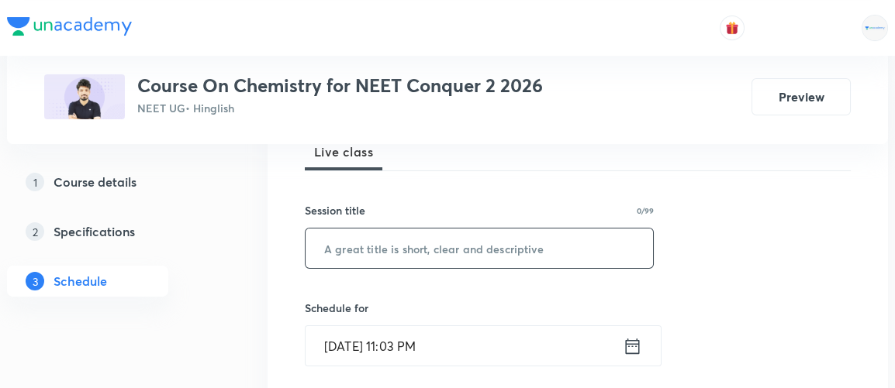
click at [369, 243] on input "text" at bounding box center [479, 249] width 347 height 40
paste input "Ionic Equilibrium 6"
type input "Ionic Equilibrium 7"
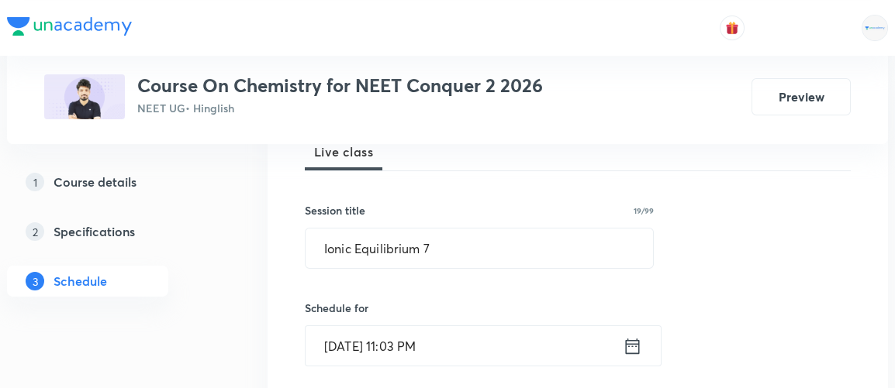
click at [630, 349] on icon at bounding box center [632, 347] width 19 height 22
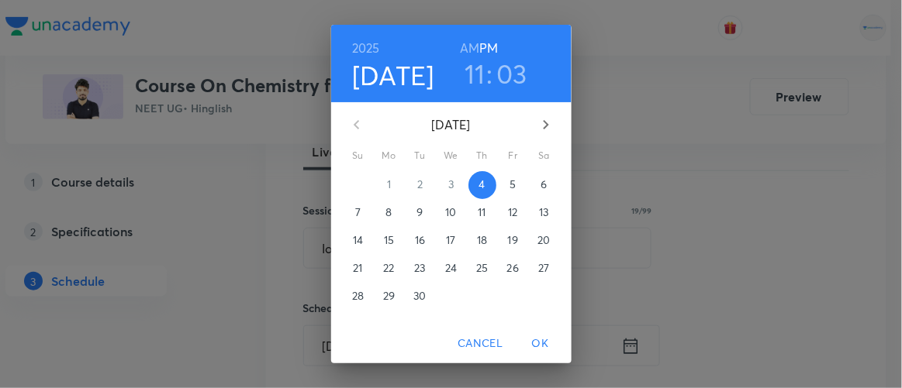
click at [509, 185] on p "5" at bounding box center [512, 185] width 6 height 16
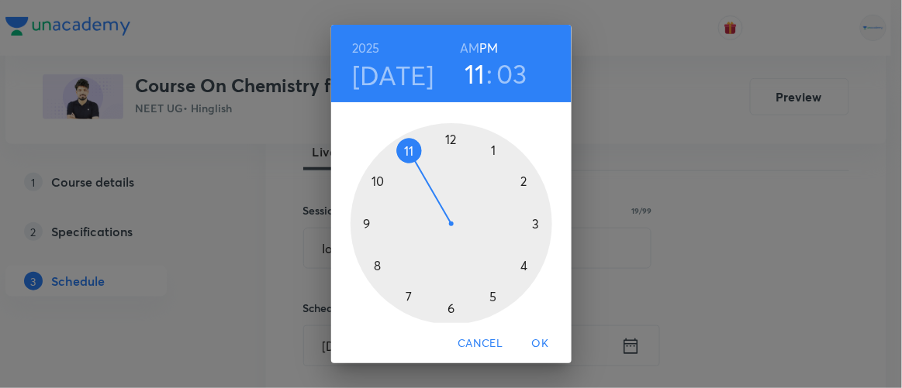
click at [466, 47] on h6 "AM" at bounding box center [469, 48] width 19 height 22
click at [402, 147] on div at bounding box center [452, 224] width 202 height 202
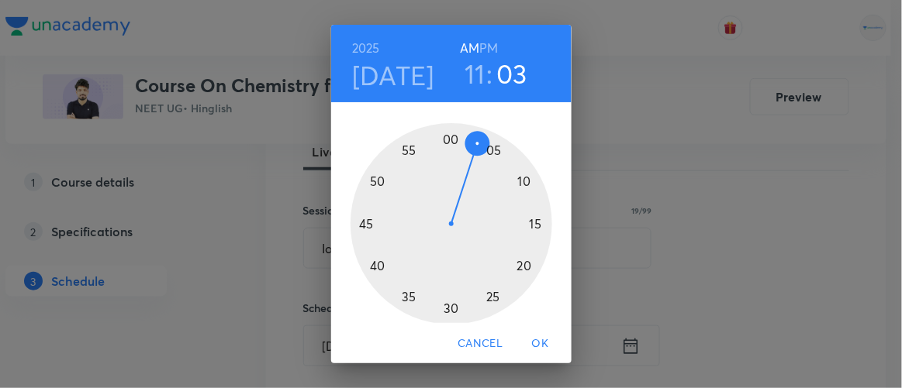
click at [521, 264] on div at bounding box center [452, 224] width 202 height 202
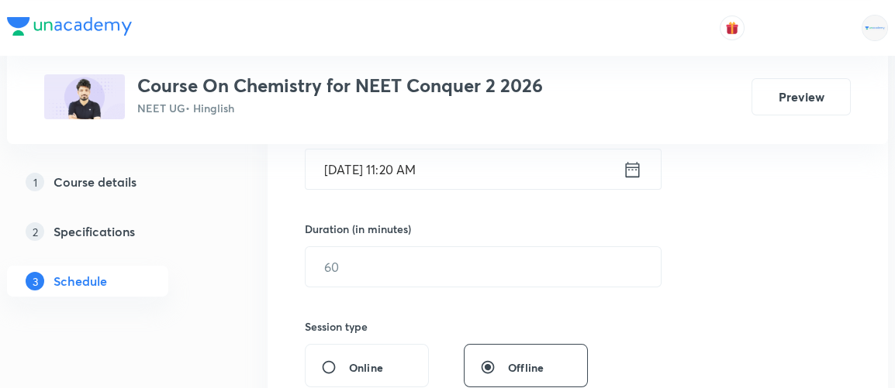
scroll to position [415, 0]
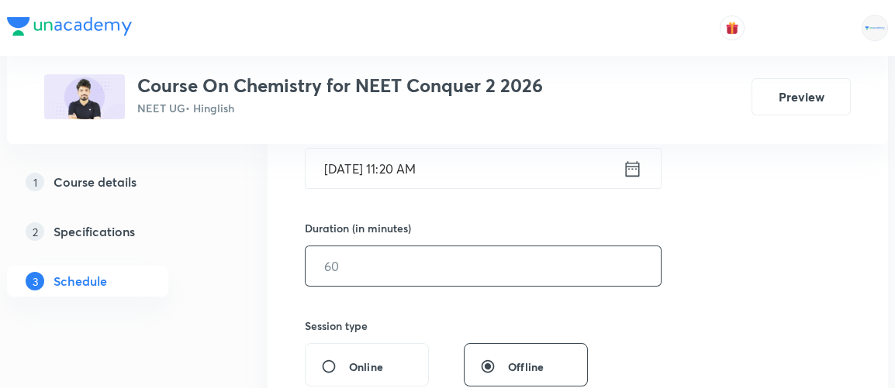
click at [344, 268] on input "text" at bounding box center [483, 267] width 355 height 40
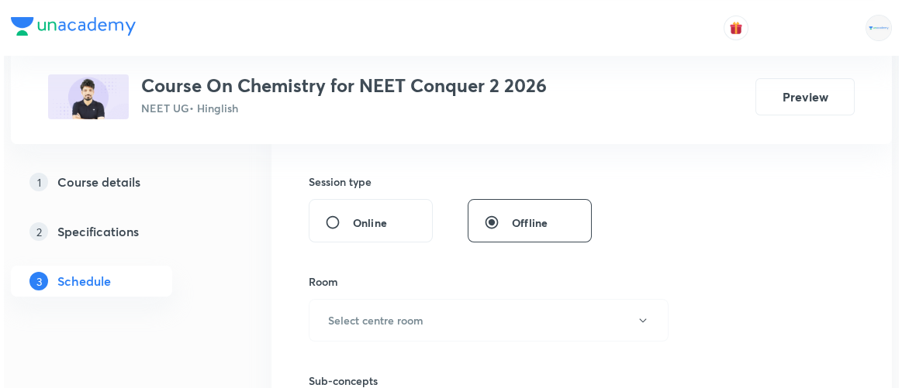
scroll to position [561, 0]
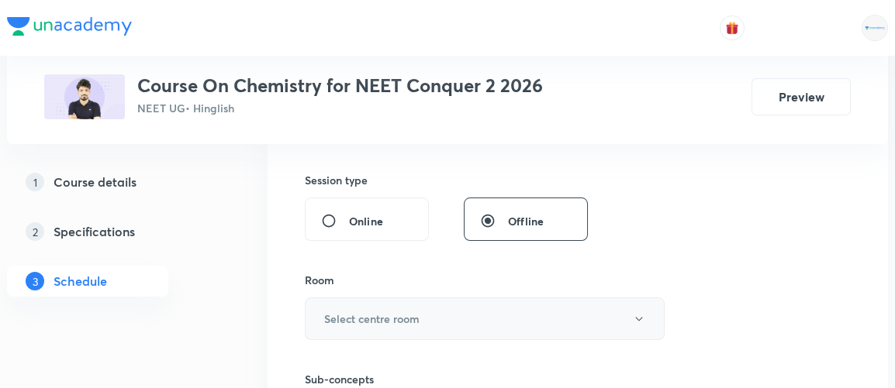
type input "90"
click at [355, 313] on h6 "Select centre room" at bounding box center [371, 319] width 95 height 16
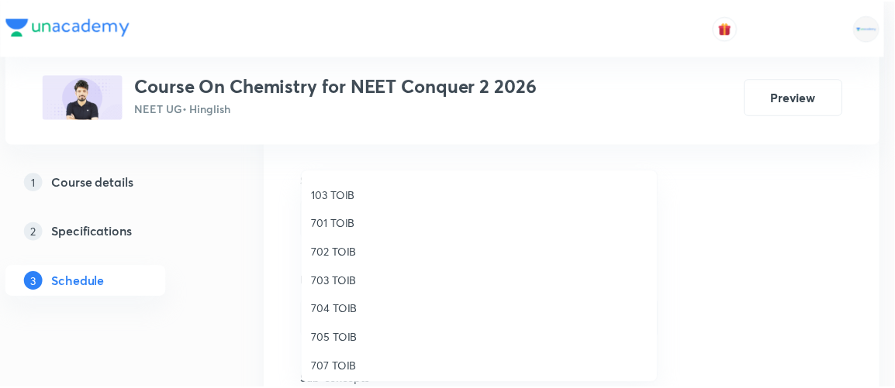
scroll to position [113, 0]
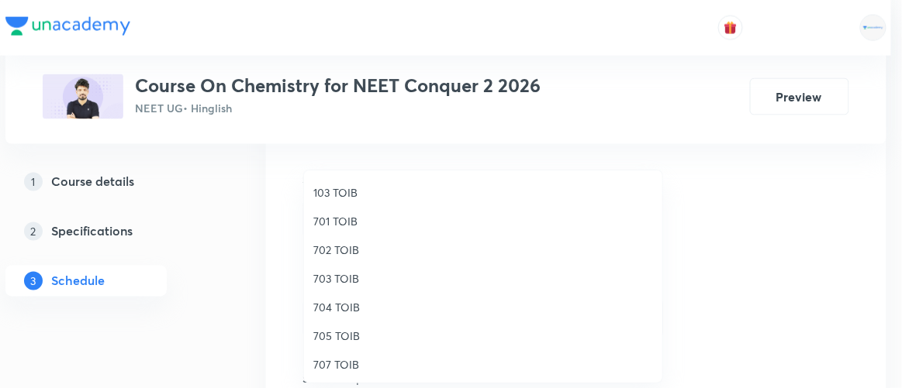
click at [335, 371] on span "707 TOIB" at bounding box center [483, 365] width 340 height 16
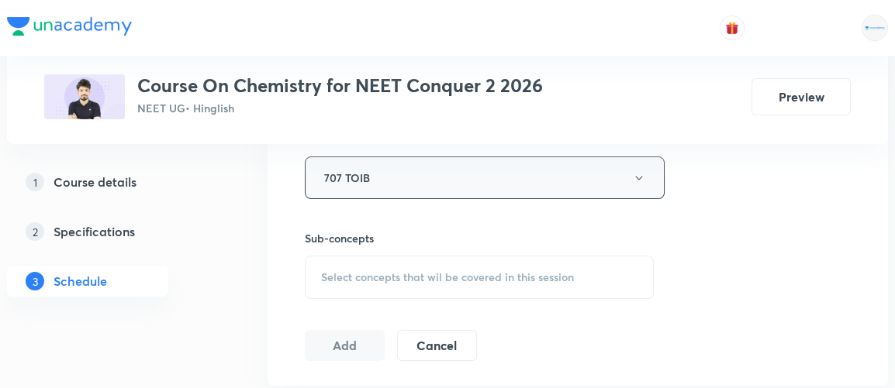
scroll to position [703, 0]
click at [430, 279] on span "Select concepts that wil be covered in this session" at bounding box center [447, 276] width 253 height 12
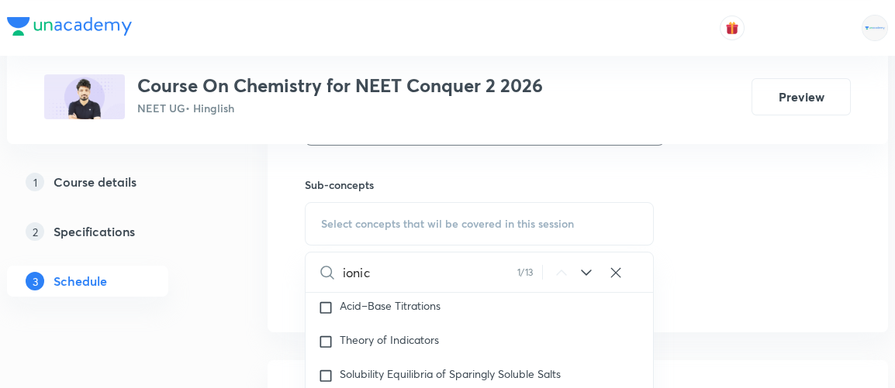
scroll to position [5078, 0]
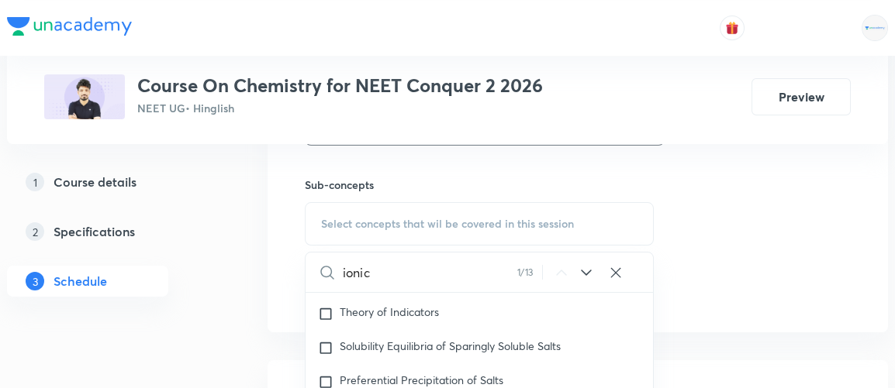
type input "ionic"
click at [581, 264] on icon at bounding box center [586, 273] width 19 height 19
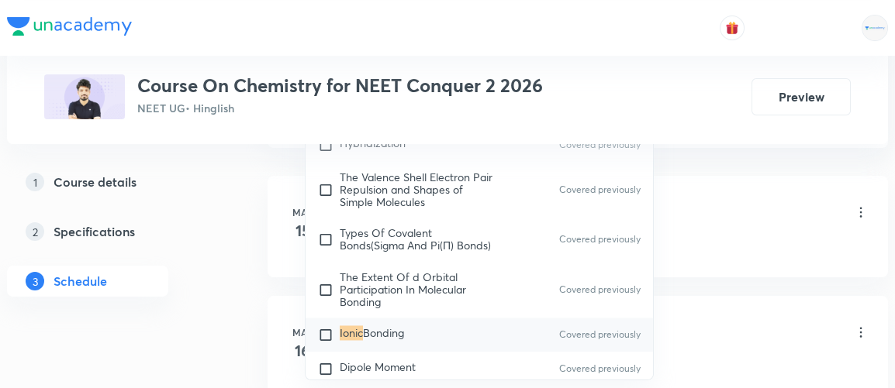
scroll to position [944, 0]
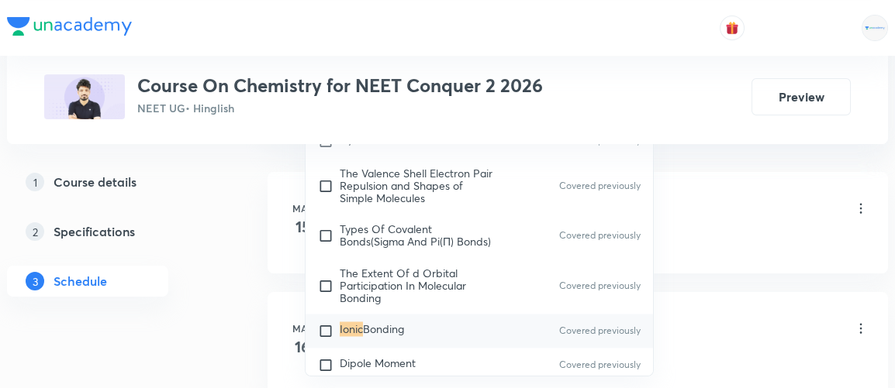
click at [323, 323] on input "checkbox" at bounding box center [329, 331] width 22 height 16
checkbox input "true"
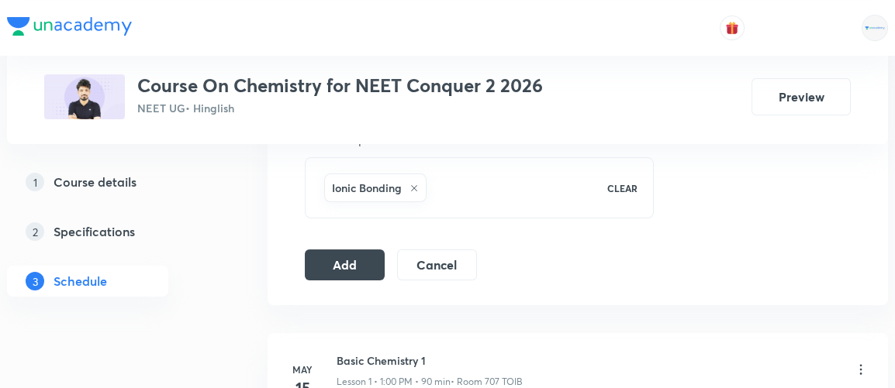
scroll to position [797, 0]
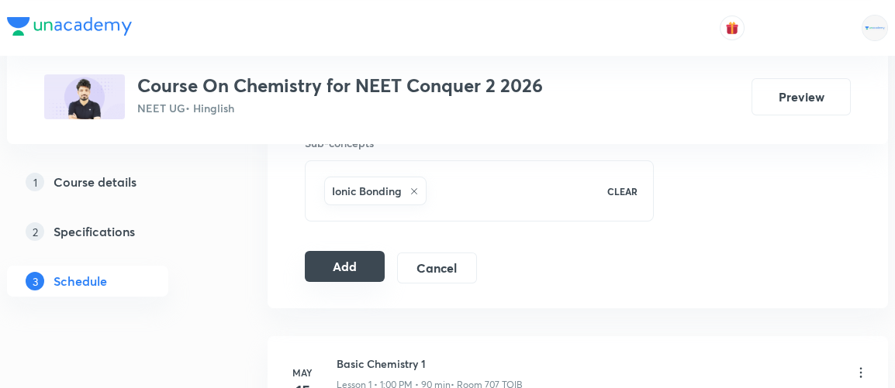
click at [349, 266] on button "Add" at bounding box center [345, 266] width 80 height 31
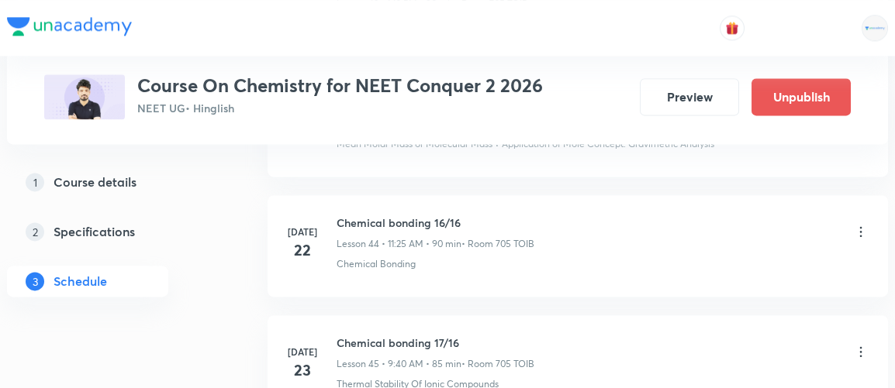
scroll to position [7365, 0]
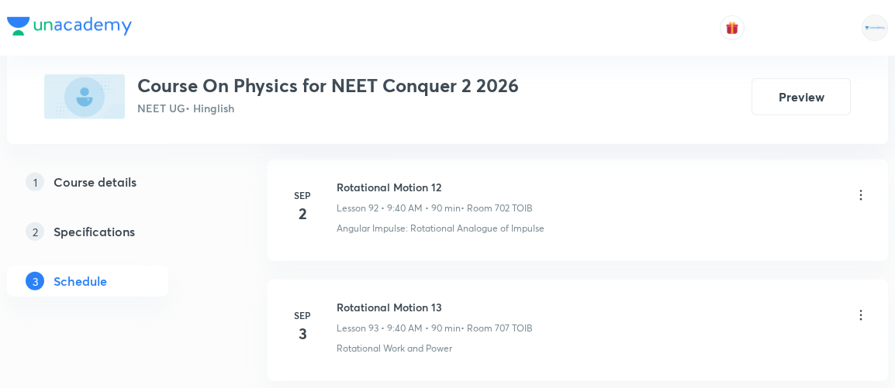
scroll to position [12101, 0]
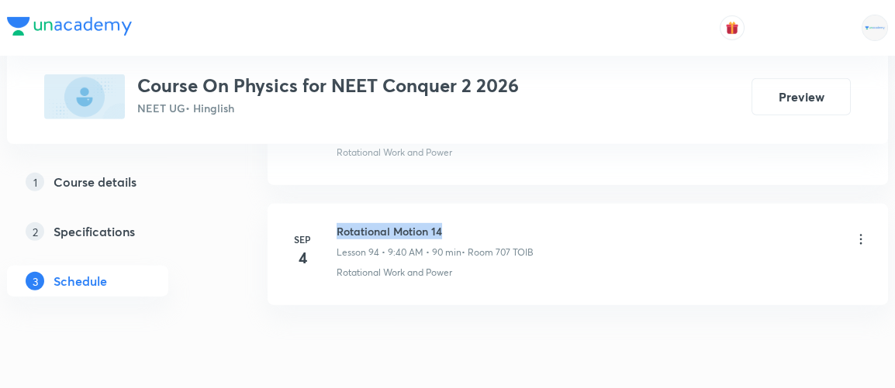
drag, startPoint x: 336, startPoint y: 171, endPoint x: 455, endPoint y: 161, distance: 119.8
click at [455, 223] on h6 "Rotational Motion 14" at bounding box center [435, 231] width 197 height 16
copy h6 "Rotational Motion 14"
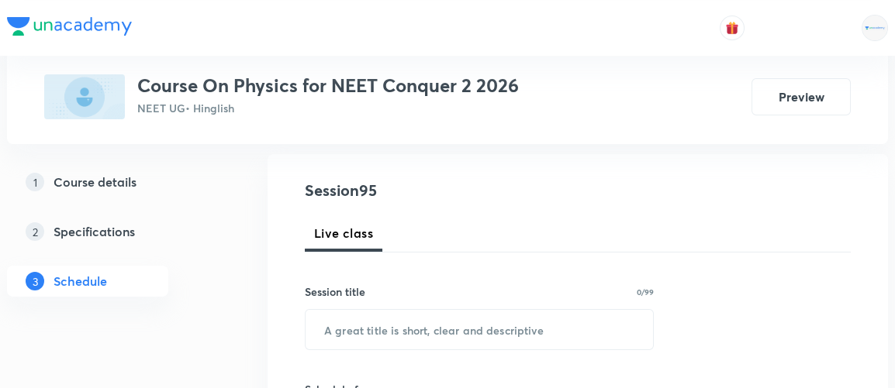
scroll to position [157, 0]
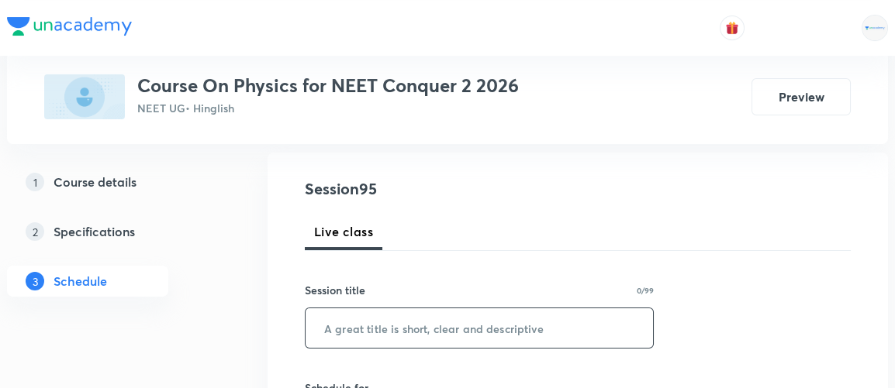
click at [371, 330] on input "text" at bounding box center [479, 329] width 347 height 40
paste input "Rotational Motion 14"
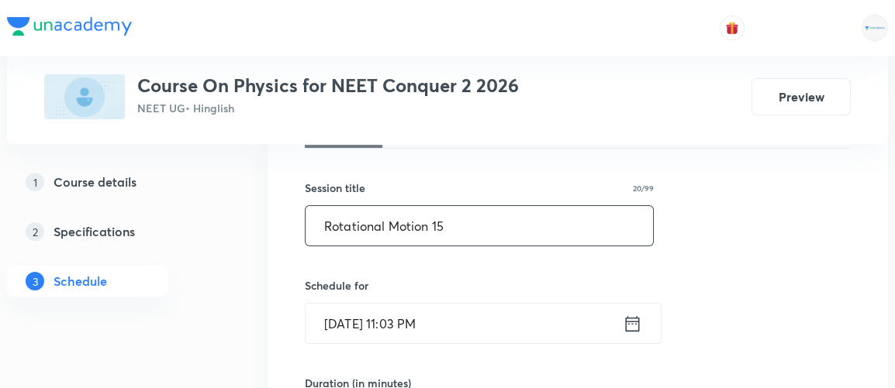
scroll to position [270, 0]
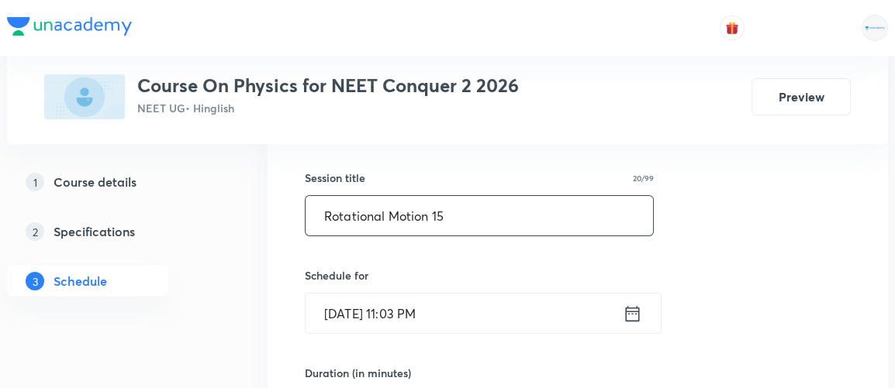
type input "Rotational Motion 15"
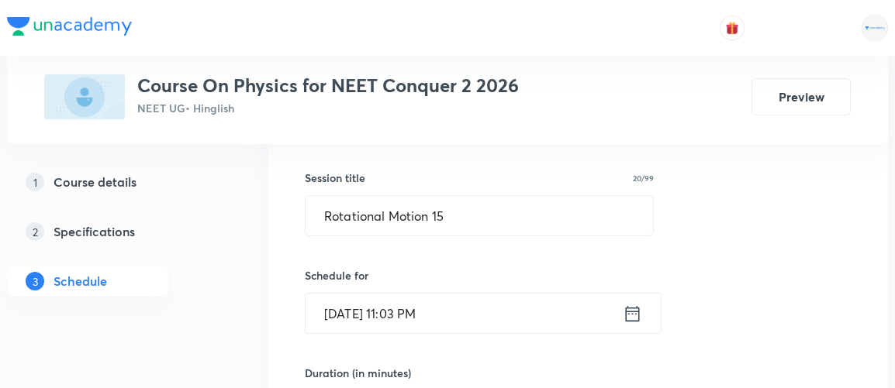
click at [641, 312] on icon at bounding box center [632, 314] width 19 height 22
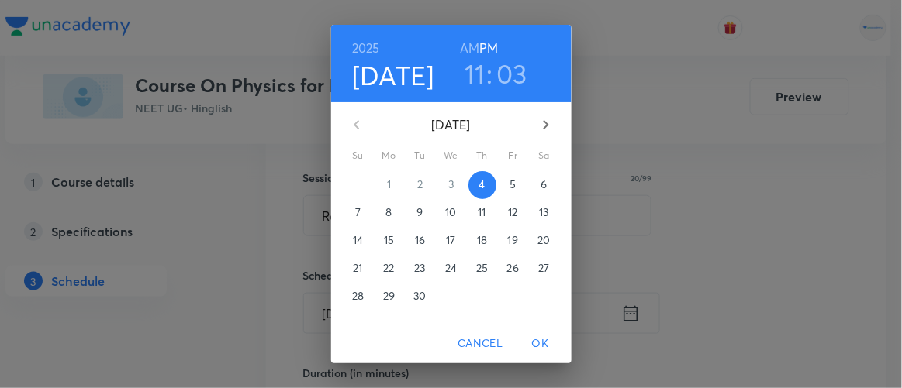
click at [499, 185] on span "5" at bounding box center [513, 185] width 28 height 16
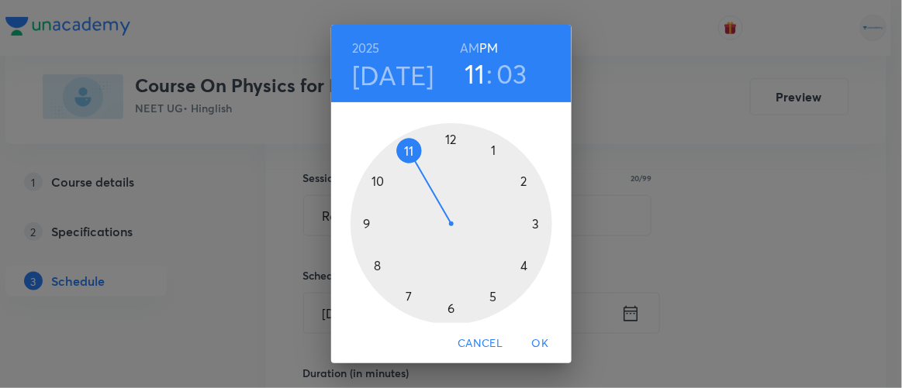
click at [464, 48] on h6 "AM" at bounding box center [469, 48] width 19 height 22
click at [359, 224] on div at bounding box center [452, 224] width 202 height 202
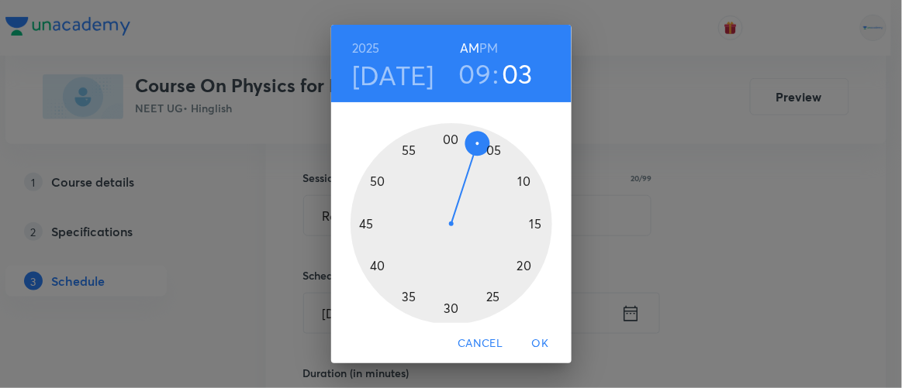
click at [371, 264] on div at bounding box center [452, 224] width 202 height 202
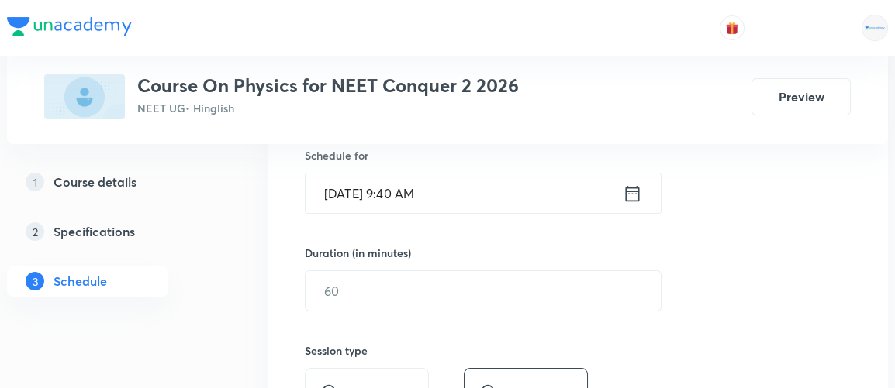
scroll to position [402, 0]
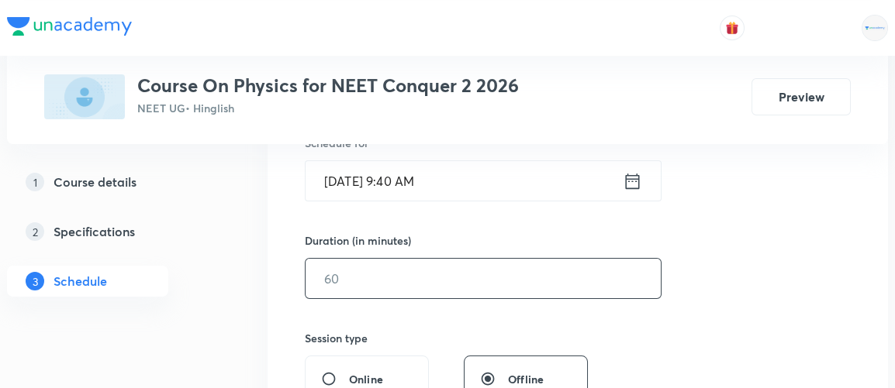
click at [375, 284] on input "text" at bounding box center [483, 279] width 355 height 40
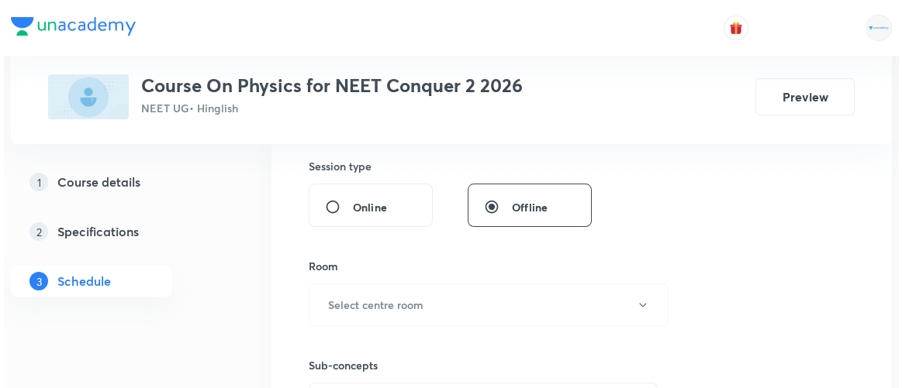
scroll to position [576, 0]
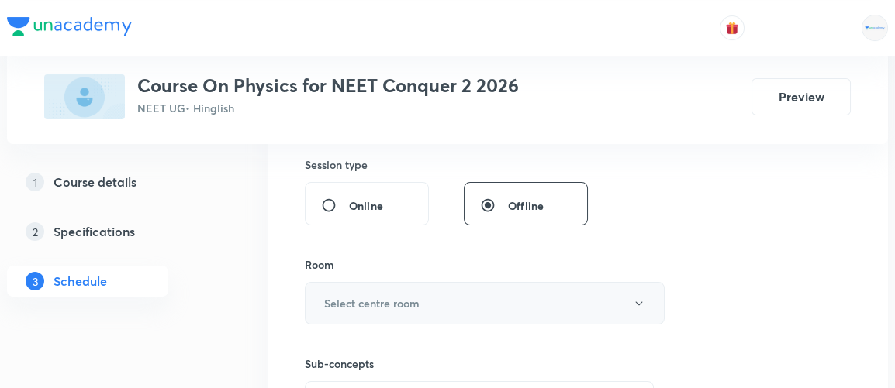
type input "90"
click at [366, 305] on h6 "Select centre room" at bounding box center [371, 303] width 95 height 16
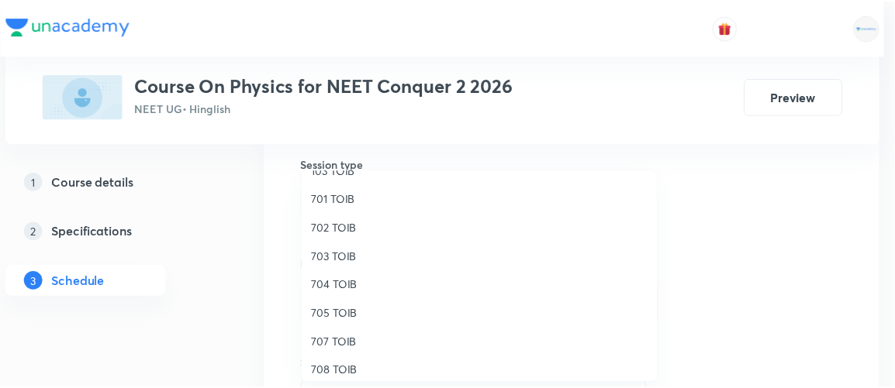
scroll to position [143, 0]
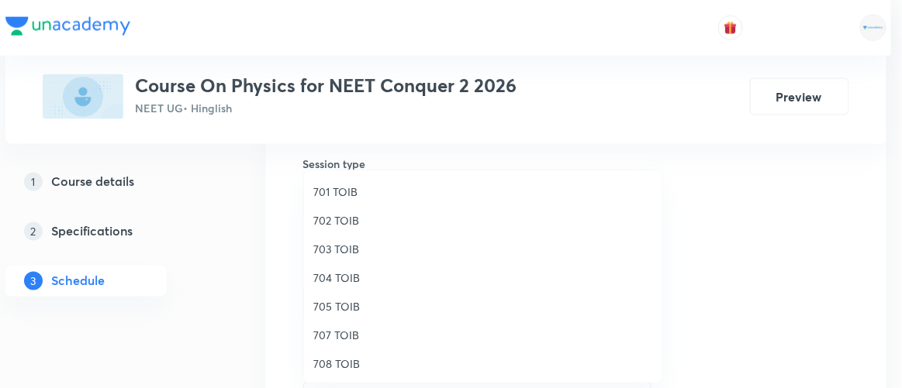
click at [331, 337] on span "707 TOIB" at bounding box center [483, 335] width 340 height 16
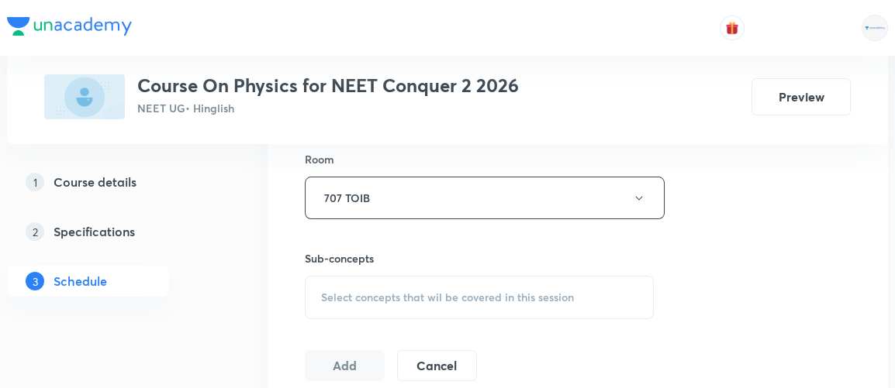
scroll to position [696, 0]
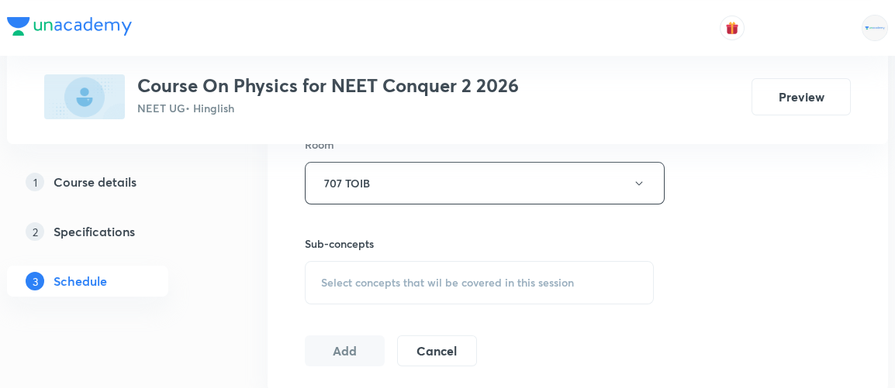
click at [437, 277] on span "Select concepts that wil be covered in this session" at bounding box center [447, 283] width 253 height 12
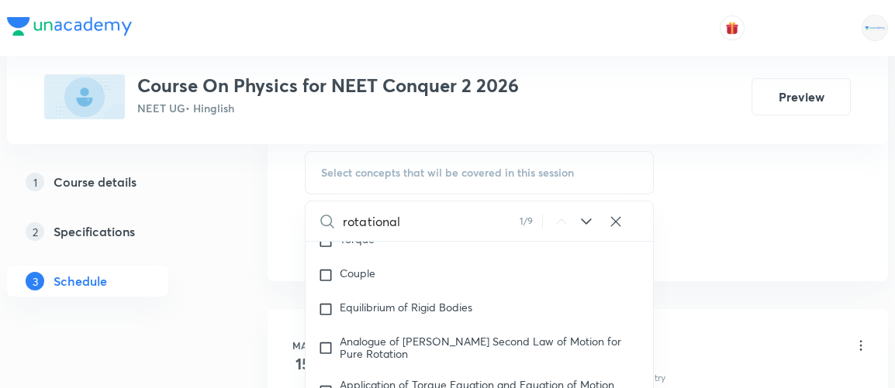
scroll to position [807, 0]
type input "rotational"
click at [582, 216] on icon at bounding box center [586, 221] width 19 height 19
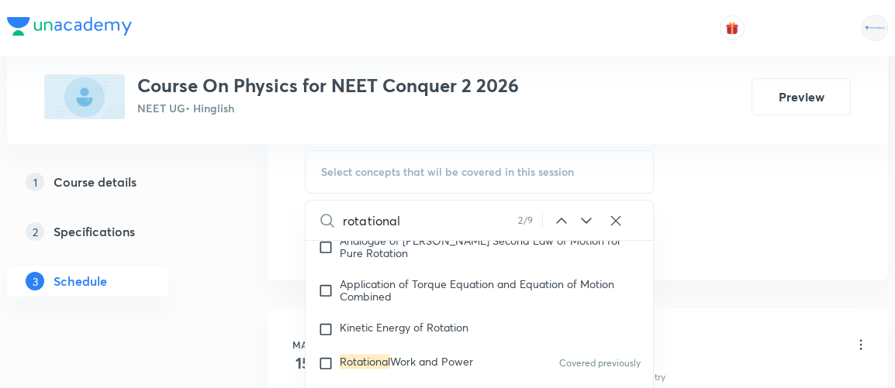
scroll to position [5035, 0]
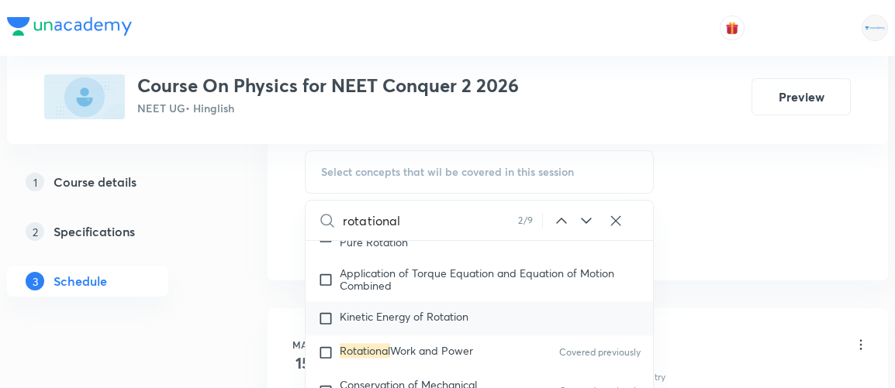
click at [323, 311] on input "checkbox" at bounding box center [329, 319] width 22 height 16
checkbox input "true"
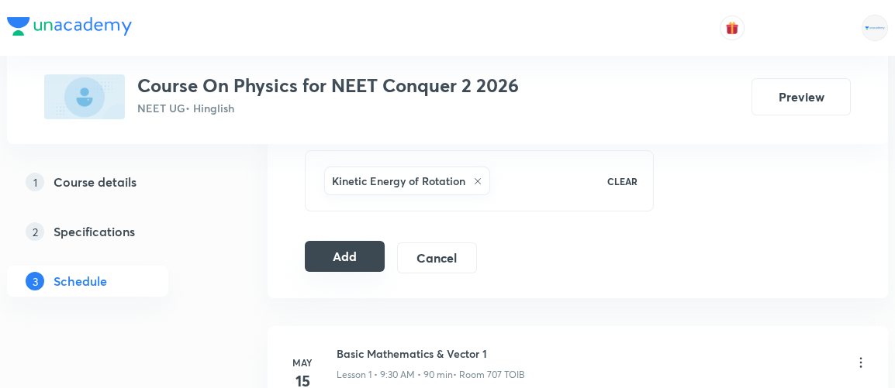
click at [349, 247] on button "Add" at bounding box center [345, 256] width 80 height 31
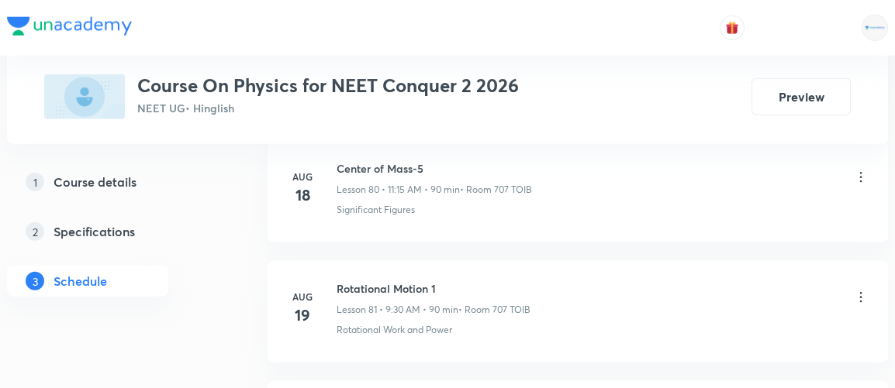
scroll to position [11391, 0]
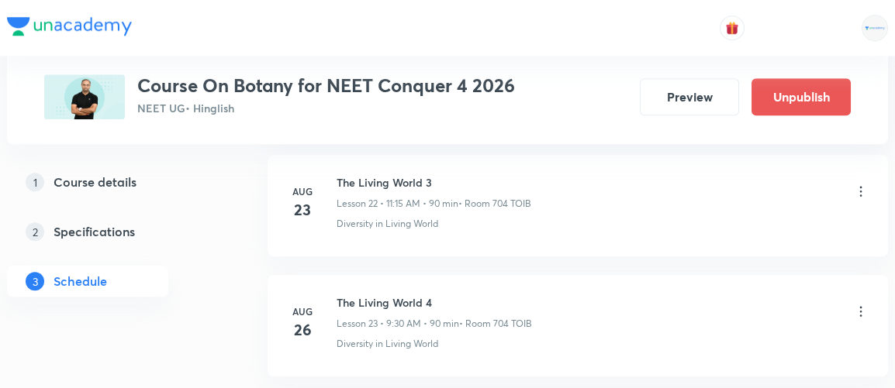
scroll to position [4082, 0]
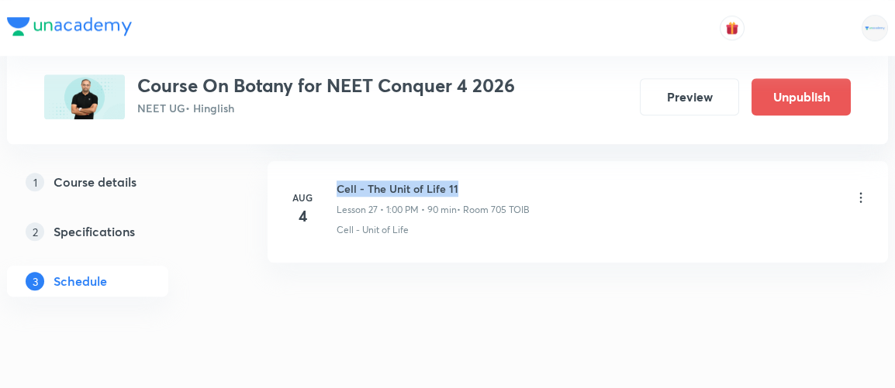
drag, startPoint x: 337, startPoint y: 171, endPoint x: 459, endPoint y: 162, distance: 122.0
click at [459, 181] on h6 "Cell - The Unit of Life 11" at bounding box center [433, 189] width 193 height 16
copy h6 "Cell - The Unit of Life 11"
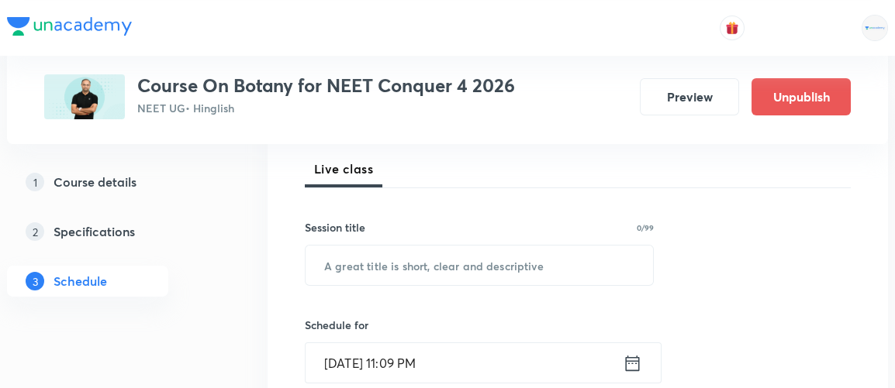
scroll to position [225, 0]
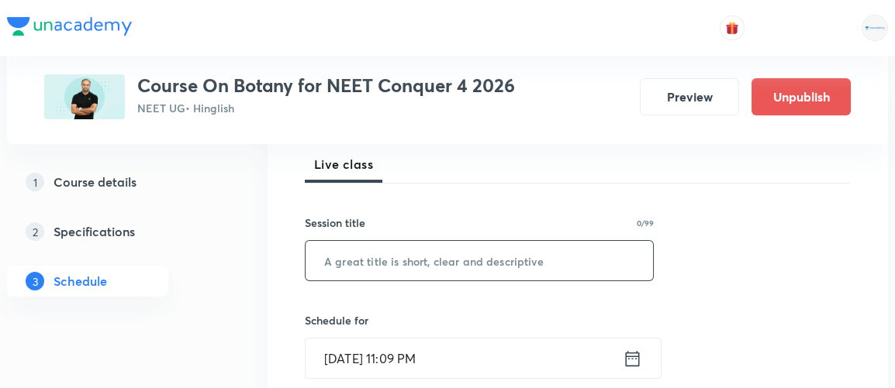
click at [418, 258] on input "text" at bounding box center [479, 261] width 347 height 40
paste input "Cell - The Unit of Life 11"
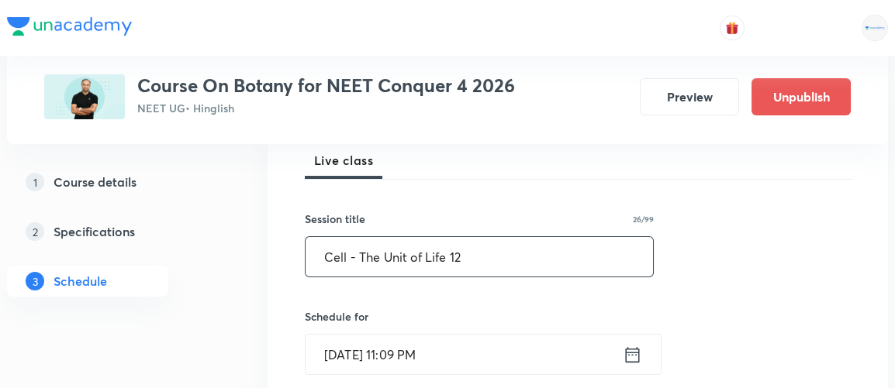
scroll to position [230, 0]
type input "Cell - The Unit of Life 12"
click at [632, 354] on icon at bounding box center [632, 355] width 19 height 22
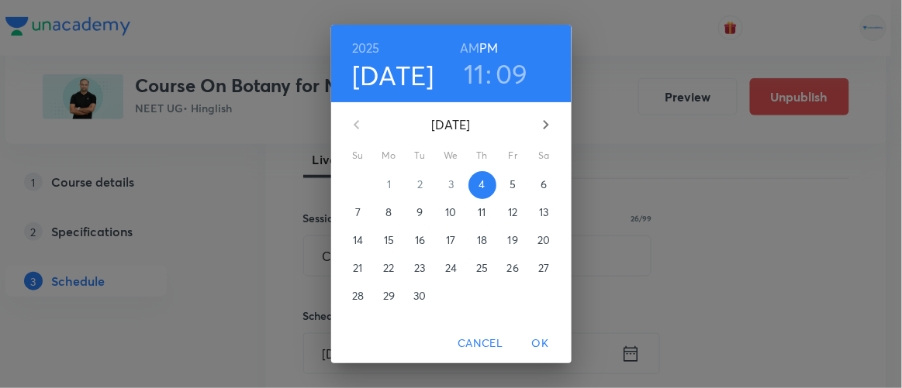
click at [509, 184] on p "5" at bounding box center [512, 185] width 6 height 16
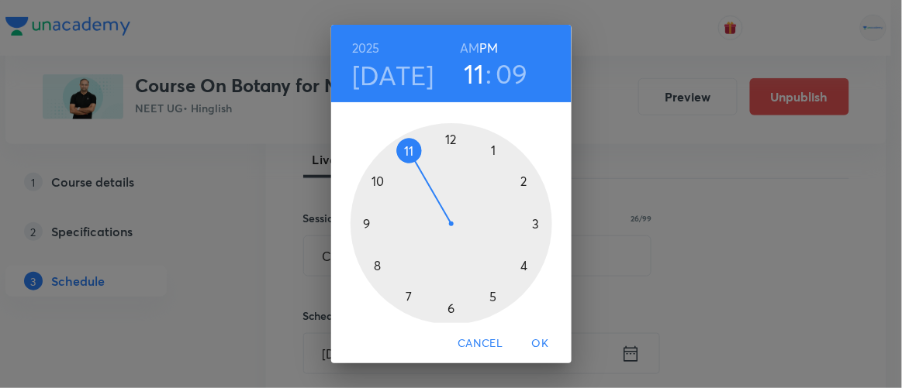
click at [463, 45] on h6 "AM" at bounding box center [469, 48] width 19 height 22
click at [360, 222] on div at bounding box center [452, 224] width 202 height 202
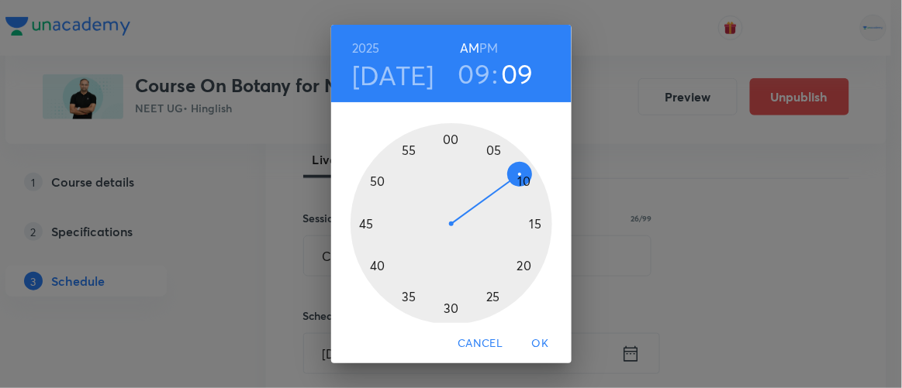
click at [372, 264] on div at bounding box center [452, 224] width 202 height 202
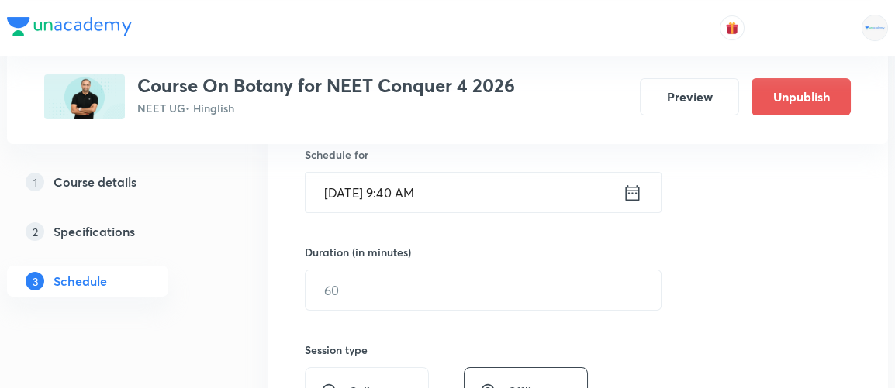
scroll to position [398, 0]
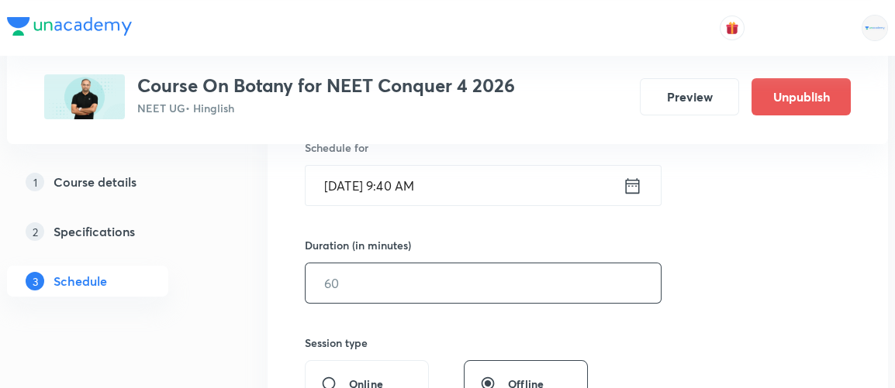
click at [366, 293] on input "text" at bounding box center [483, 284] width 355 height 40
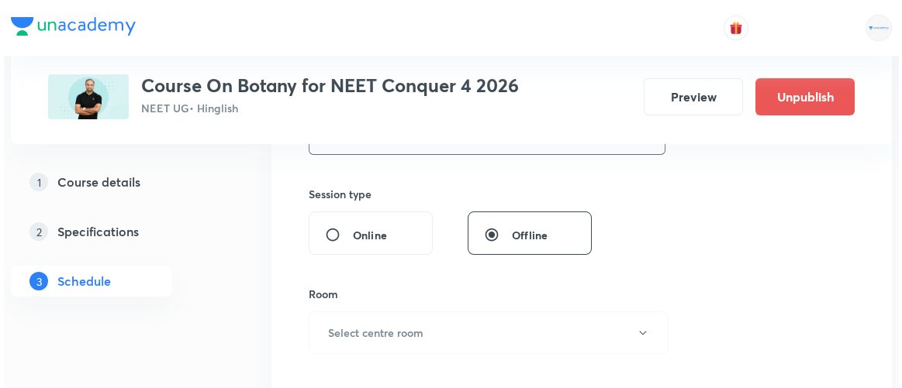
scroll to position [550, 0]
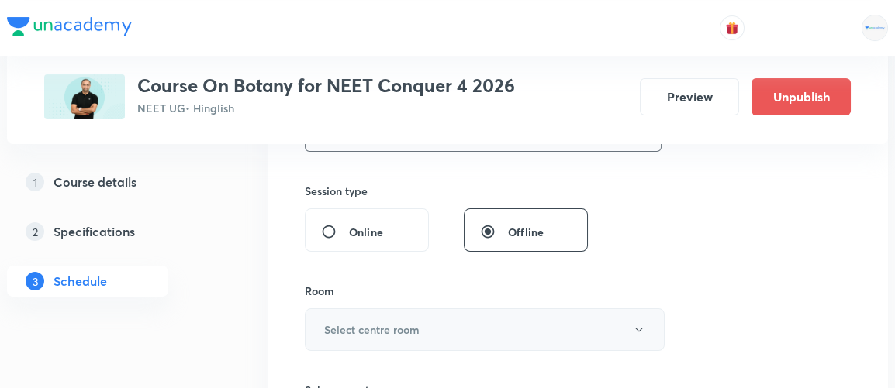
type input "90"
click at [371, 328] on h6 "Select centre room" at bounding box center [371, 330] width 95 height 16
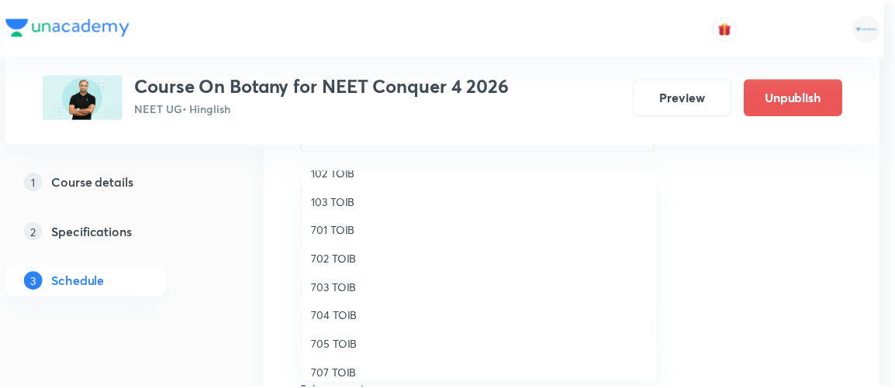
scroll to position [106, 0]
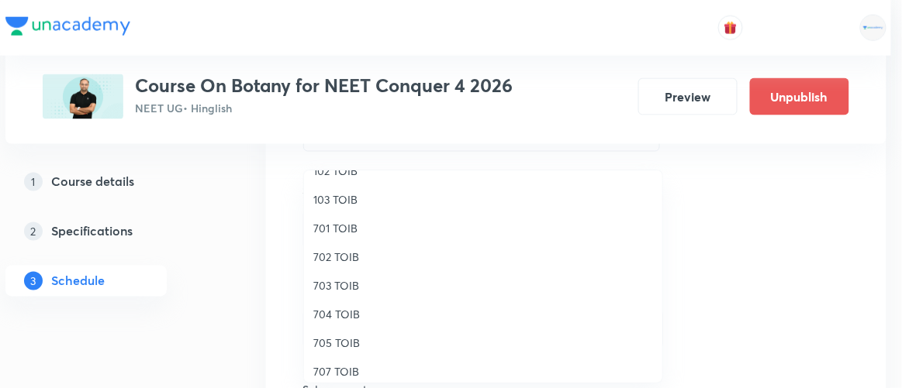
click at [331, 316] on span "704 TOIB" at bounding box center [483, 314] width 340 height 16
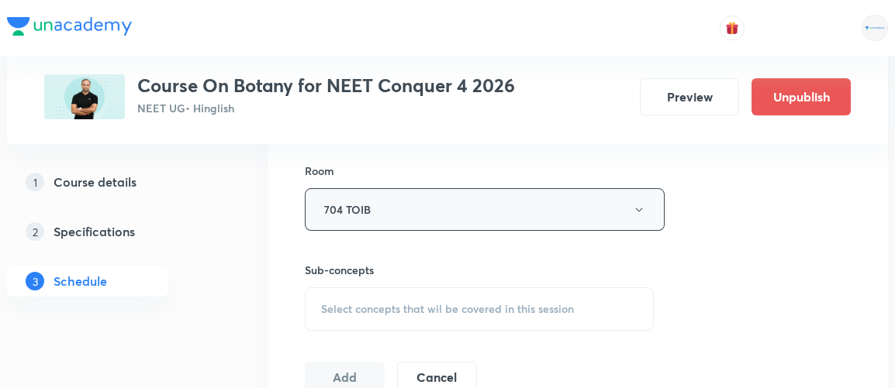
scroll to position [679, 0]
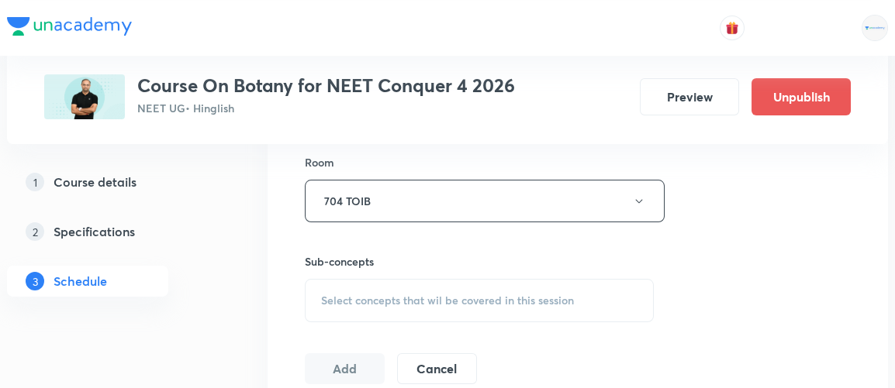
click at [431, 306] on div "Select concepts that wil be covered in this session" at bounding box center [479, 300] width 349 height 43
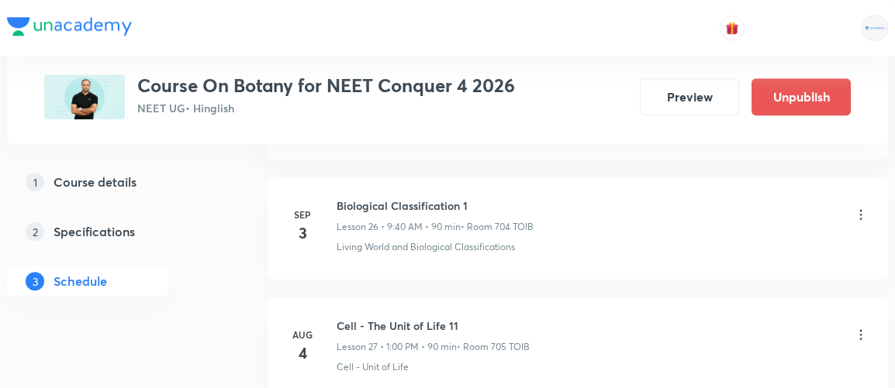
scroll to position [3944, 0]
drag, startPoint x: 337, startPoint y: 188, endPoint x: 468, endPoint y: 184, distance: 131.1
click at [468, 199] on h6 "Biological Classification 1" at bounding box center [435, 207] width 197 height 16
copy h6 "Biological Classification 1"
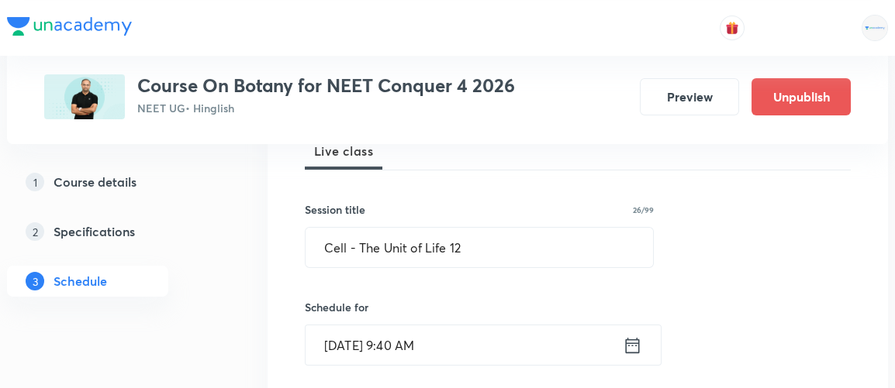
scroll to position [240, 0]
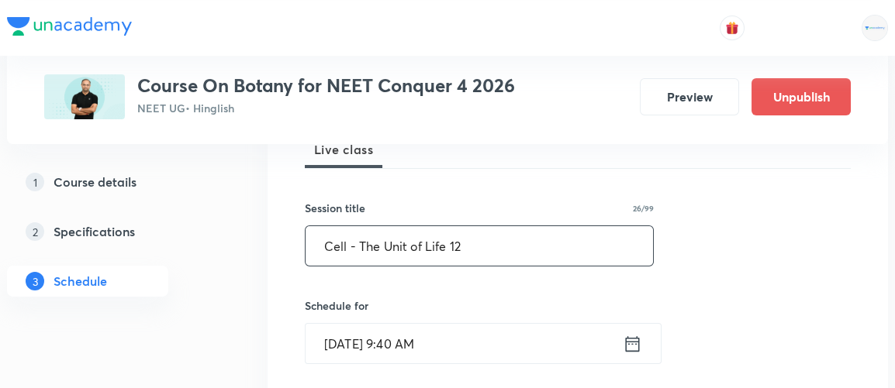
drag, startPoint x: 481, startPoint y: 250, endPoint x: 181, endPoint y: 254, distance: 300.1
paste input "Biological Classification 1"
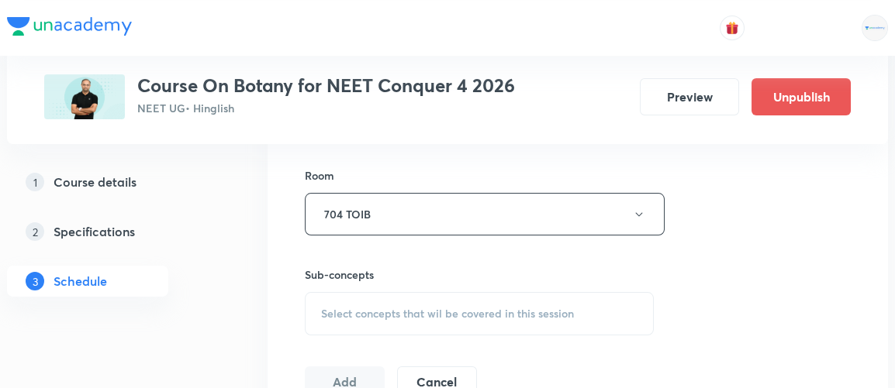
scroll to position [666, 0]
type input "Biological Classification 2"
click at [323, 314] on span "Select concepts that wil be covered in this session" at bounding box center [447, 313] width 253 height 12
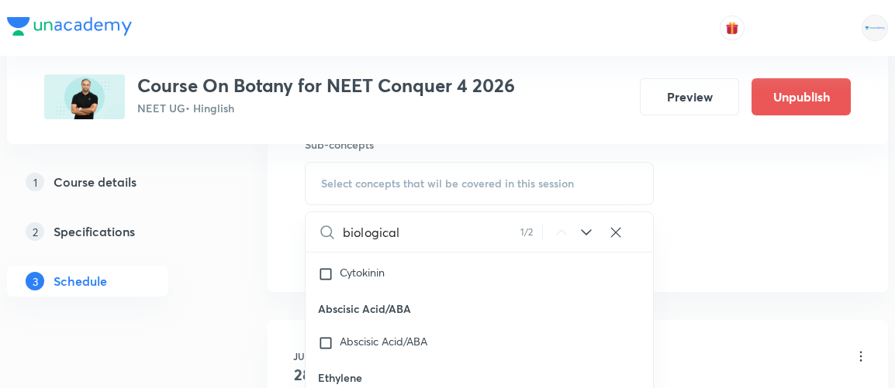
scroll to position [800, 0]
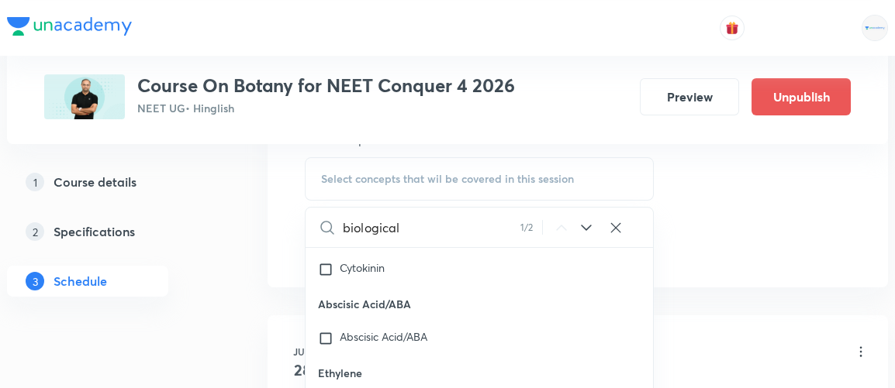
type input "biological"
click at [589, 225] on icon at bounding box center [586, 228] width 19 height 19
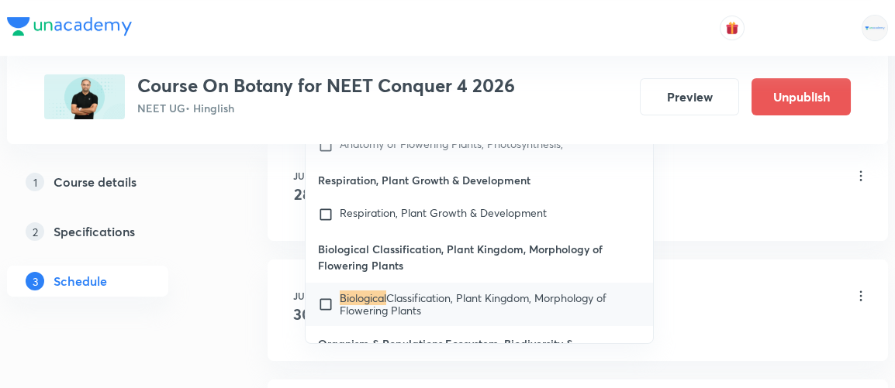
scroll to position [978, 0]
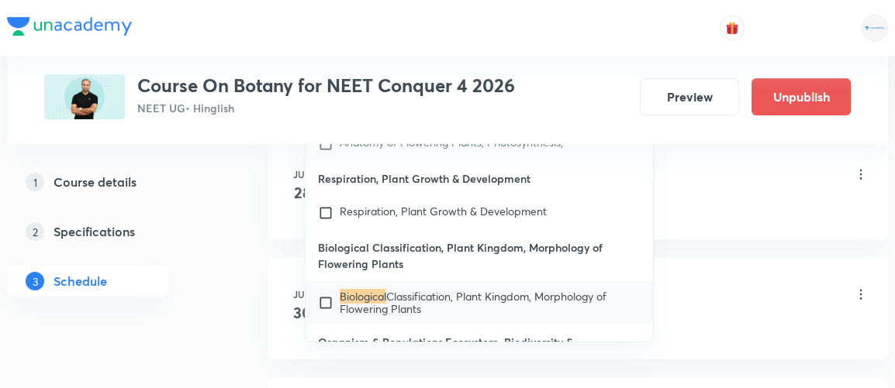
click at [328, 291] on input "checkbox" at bounding box center [329, 303] width 22 height 25
checkbox input "true"
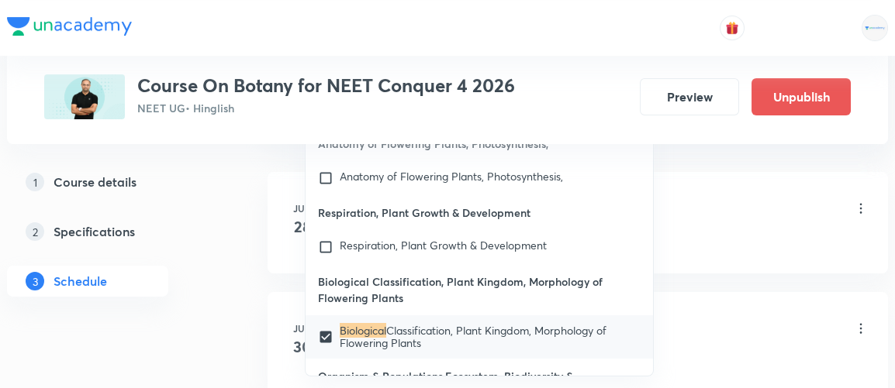
click at [204, 288] on div "1 Course details 2 Specifications 3 Schedule" at bounding box center [112, 241] width 211 height 149
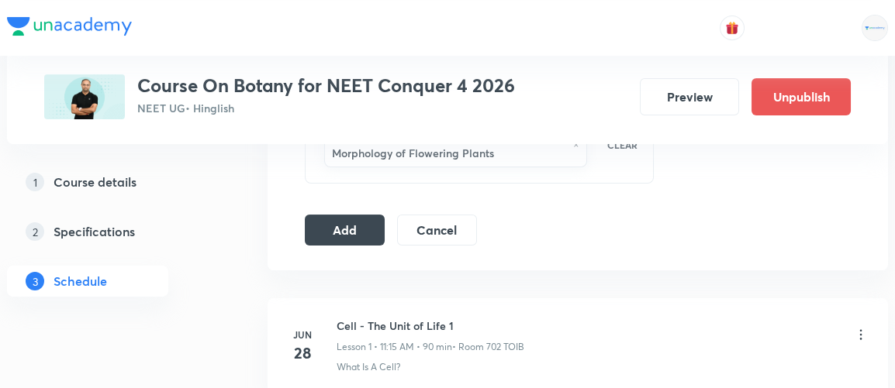
scroll to position [851, 0]
click at [348, 223] on button "Add" at bounding box center [345, 229] width 80 height 31
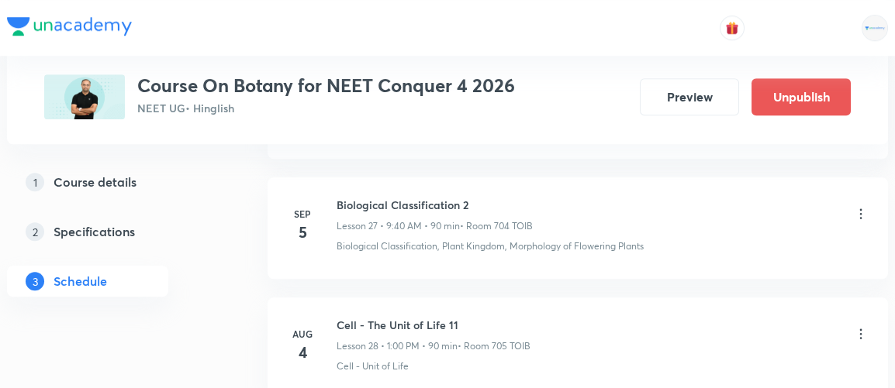
scroll to position [3352, 0]
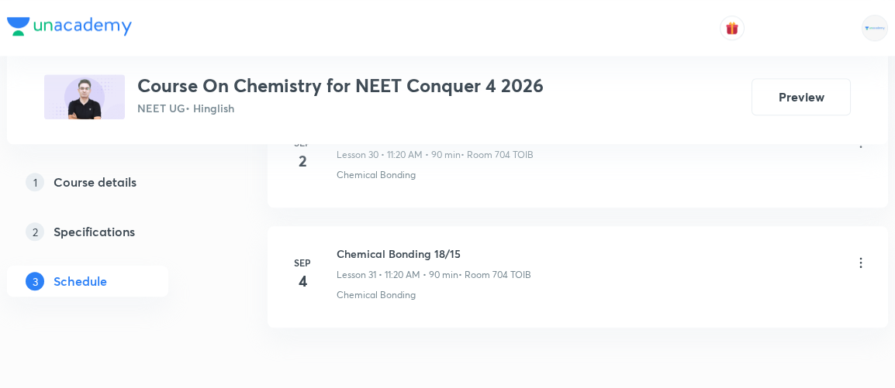
scroll to position [4510, 0]
drag, startPoint x: 337, startPoint y: 233, endPoint x: 464, endPoint y: 219, distance: 128.7
click at [464, 229] on li "Sep 4 Chemical Bonding 18/15 Lesson 31 • 11:20 AM • 90 min • Room 704 TOIB Chem…" at bounding box center [578, 280] width 620 height 102
copy h6 "Chemical Bonding 18/15"
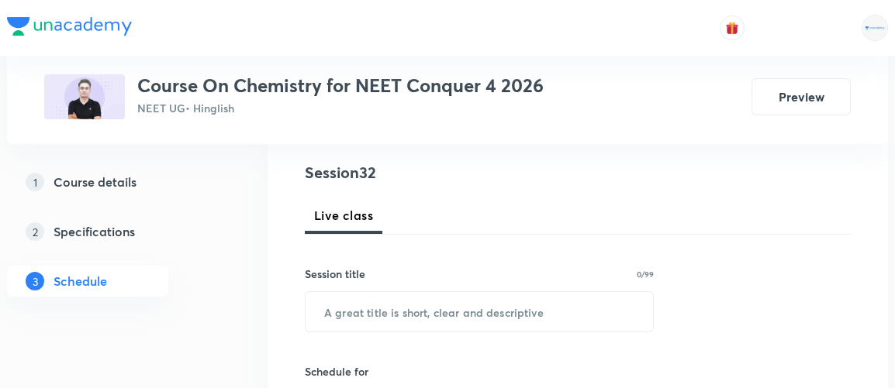
scroll to position [213, 0]
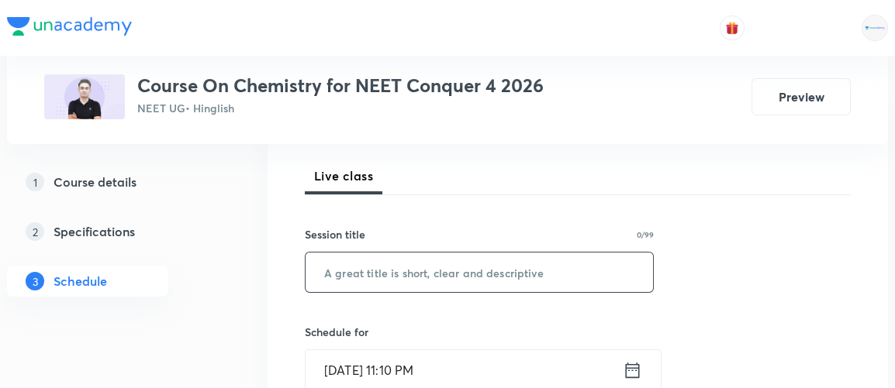
click at [352, 278] on input "text" at bounding box center [479, 273] width 347 height 40
paste input "Chemical Bonding 18/15"
click at [447, 270] on input "Chemical Bonding 18/15" at bounding box center [479, 273] width 347 height 40
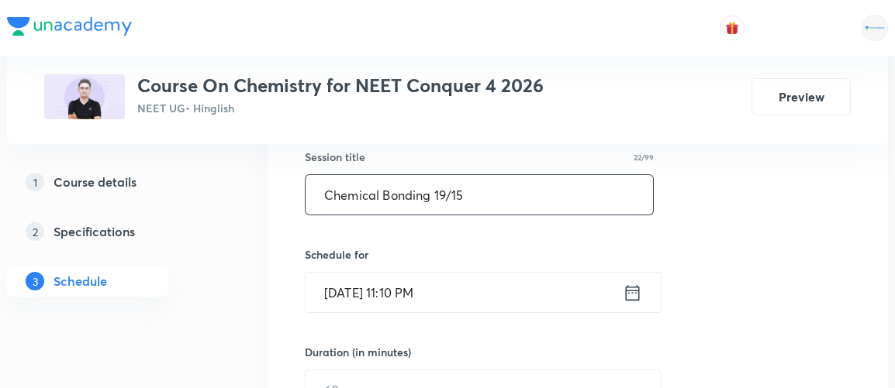
scroll to position [292, 0]
type input "Chemical Bonding 19/15"
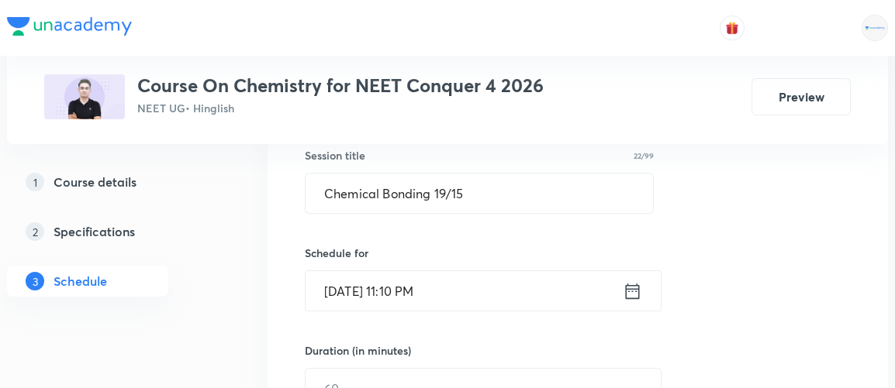
click at [633, 288] on icon at bounding box center [632, 292] width 19 height 22
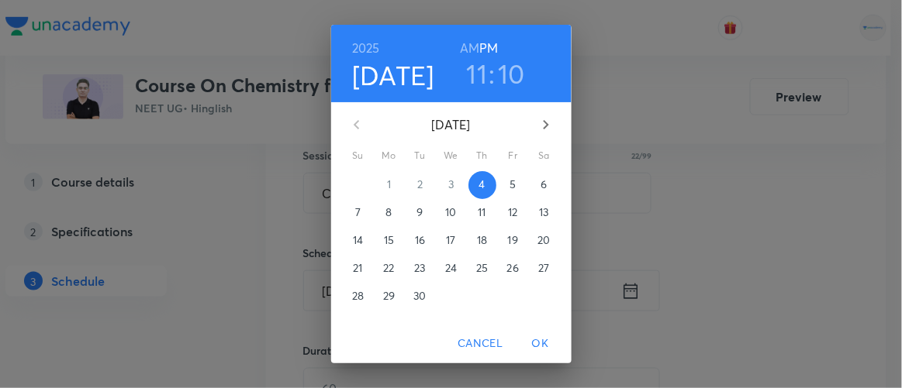
click at [503, 189] on span "5" at bounding box center [513, 185] width 28 height 16
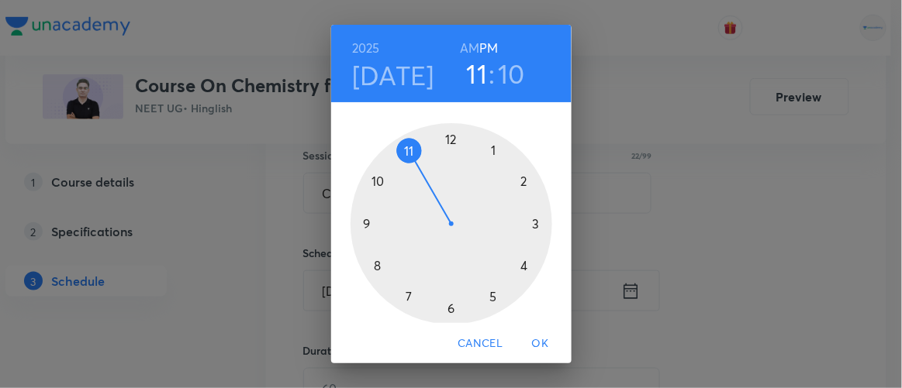
click at [462, 48] on h6 "AM" at bounding box center [469, 48] width 19 height 22
click at [362, 223] on div at bounding box center [452, 224] width 202 height 202
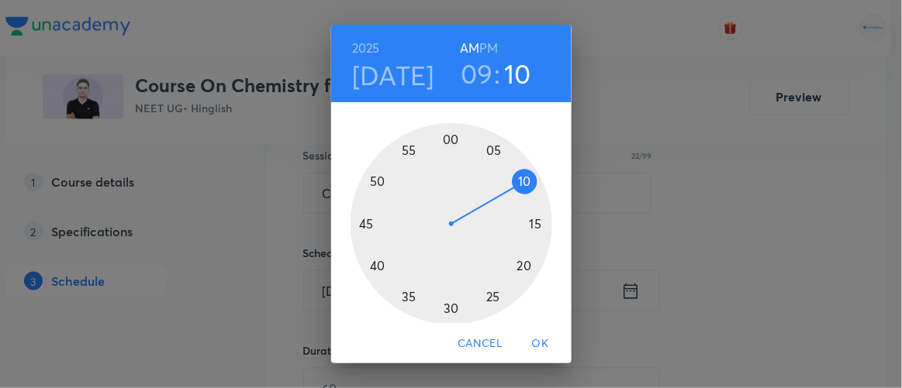
click at [373, 267] on div at bounding box center [452, 224] width 202 height 202
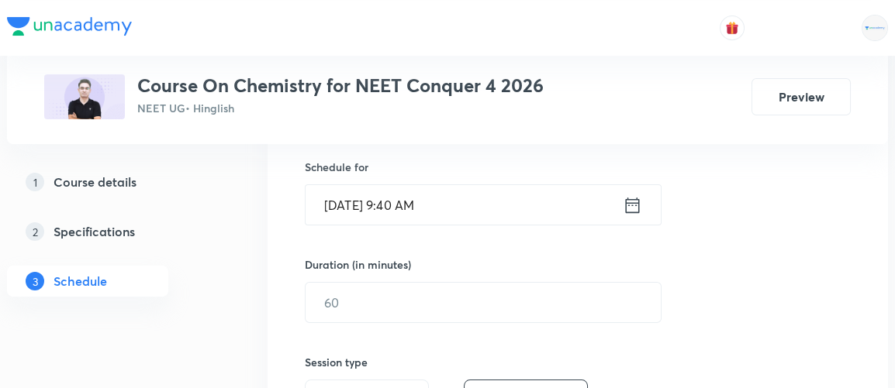
scroll to position [379, 0]
click at [382, 310] on input "text" at bounding box center [483, 302] width 355 height 40
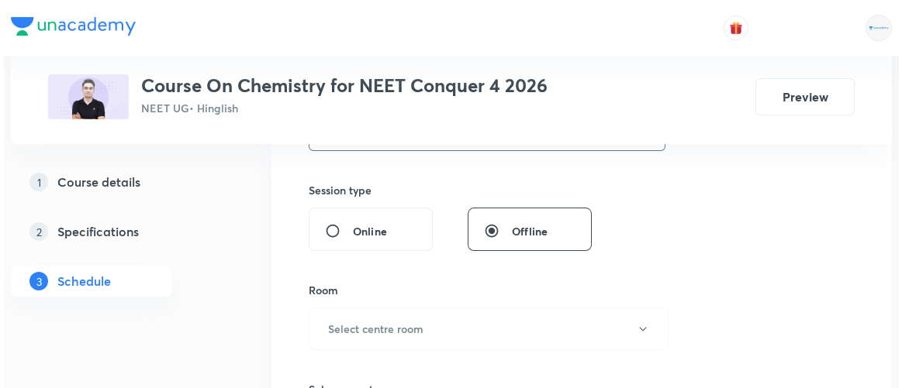
scroll to position [554, 0]
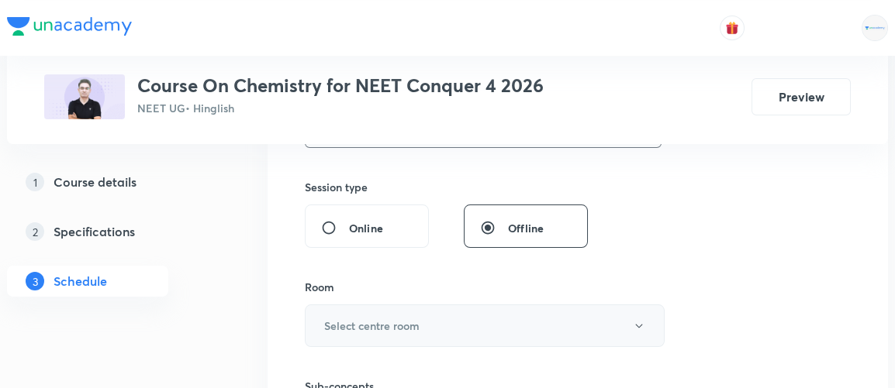
type input "90"
click at [368, 324] on h6 "Select centre room" at bounding box center [371, 326] width 95 height 16
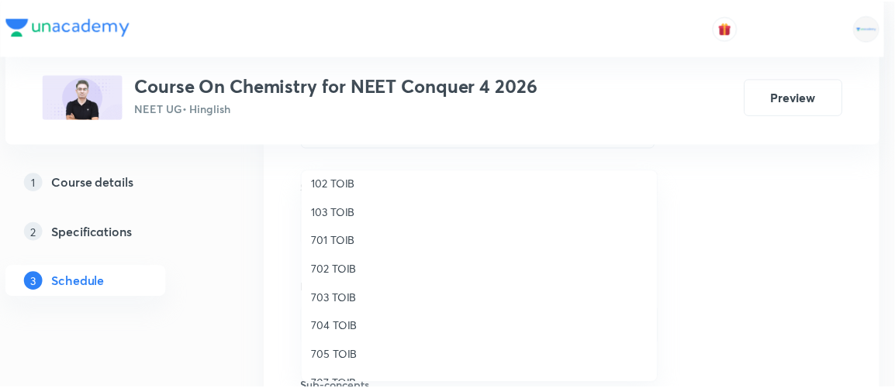
scroll to position [98, 0]
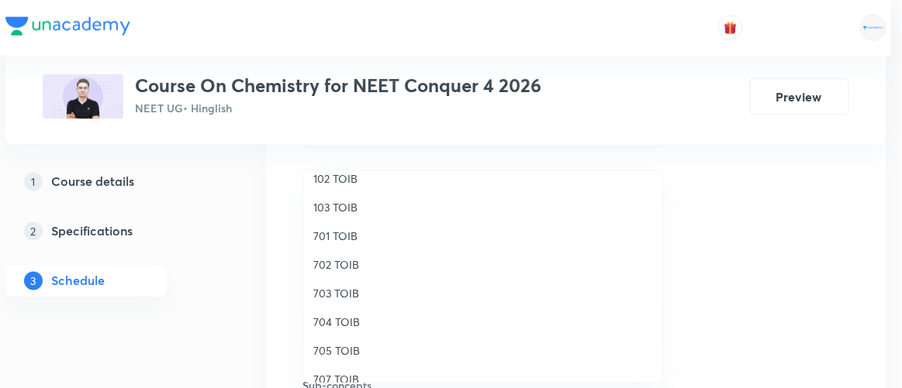
click at [337, 324] on span "704 TOIB" at bounding box center [483, 322] width 340 height 16
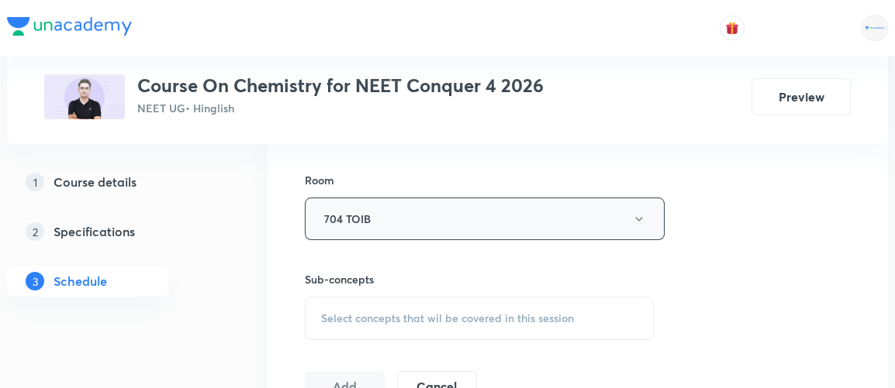
scroll to position [661, 0]
click at [407, 313] on span "Select concepts that wil be covered in this session" at bounding box center [447, 318] width 253 height 12
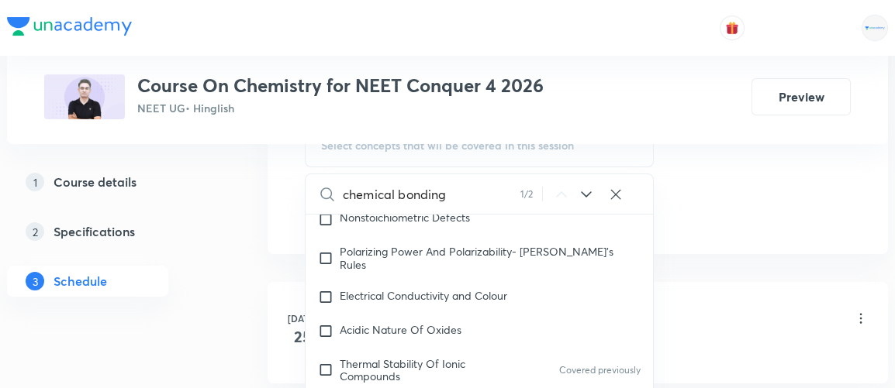
scroll to position [843, 0]
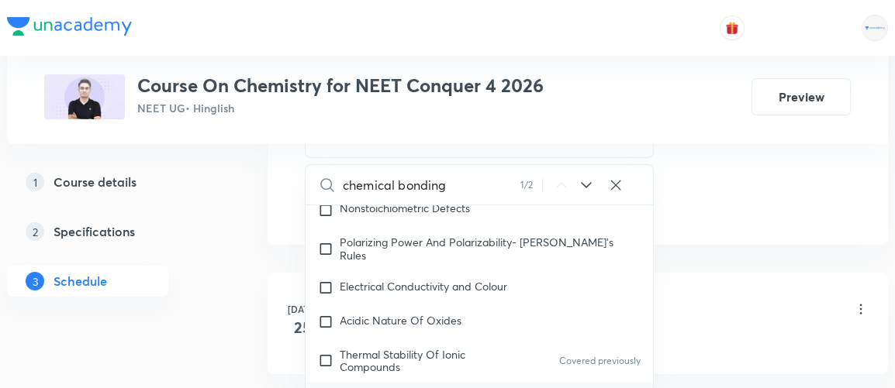
type input "chemical bonding"
click at [583, 182] on icon at bounding box center [586, 185] width 10 height 6
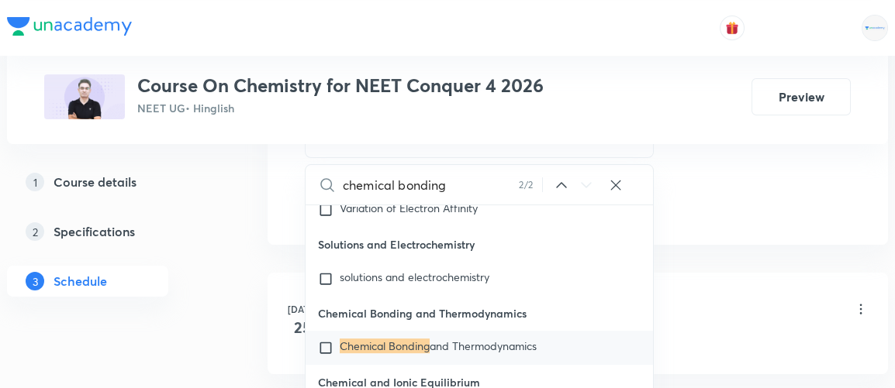
scroll to position [17061, 0]
click at [326, 351] on input "checkbox" at bounding box center [329, 347] width 22 height 16
checkbox input "true"
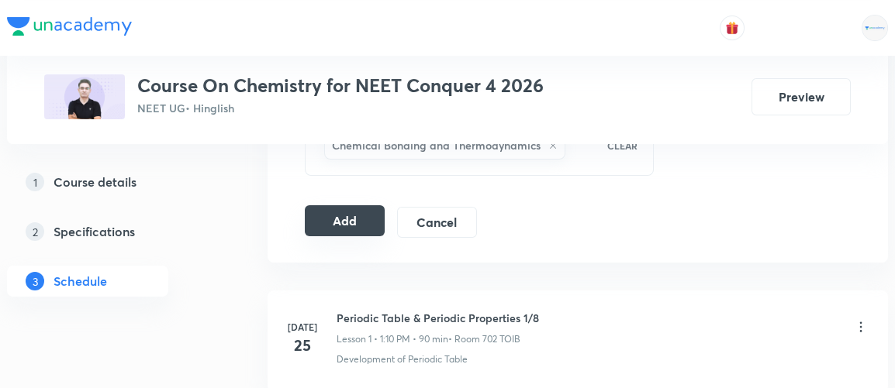
click at [354, 215] on button "Add" at bounding box center [345, 220] width 80 height 31
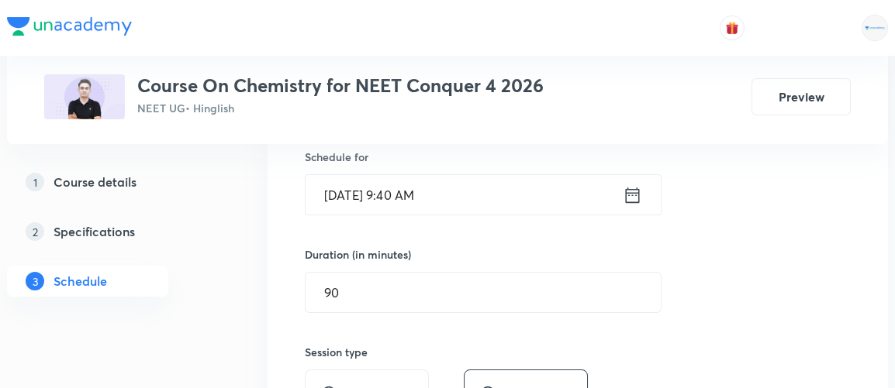
scroll to position [386, 0]
click at [635, 201] on icon at bounding box center [632, 198] width 19 height 22
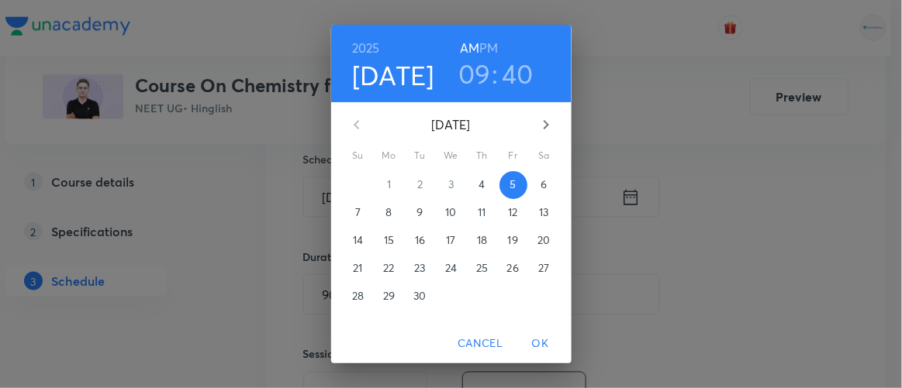
click at [478, 209] on p "11" at bounding box center [482, 213] width 8 height 16
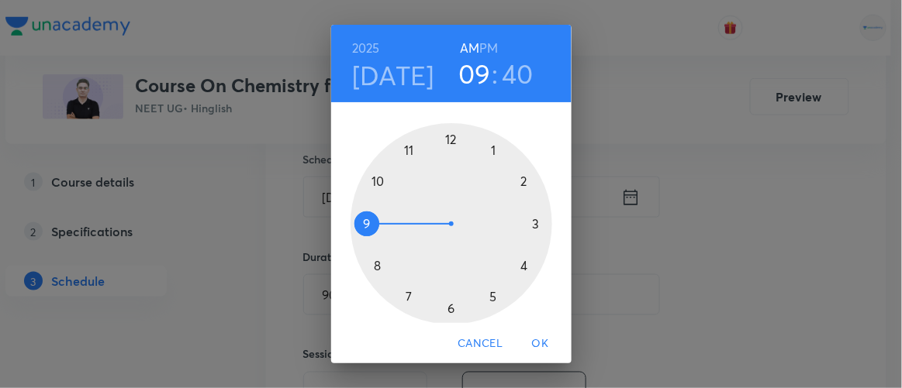
click at [402, 150] on div at bounding box center [452, 224] width 202 height 202
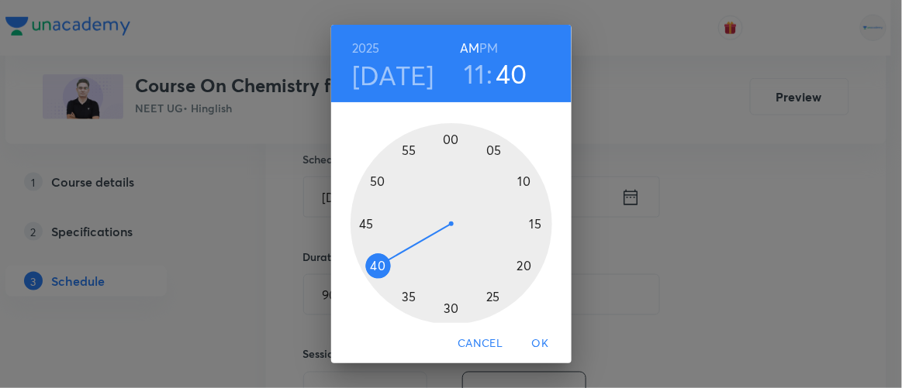
click at [522, 269] on div at bounding box center [452, 224] width 202 height 202
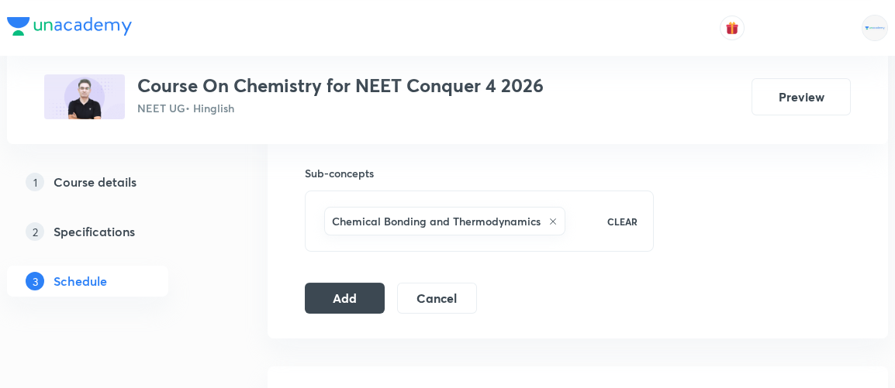
scroll to position [768, 0]
click at [335, 293] on button "Add" at bounding box center [345, 296] width 80 height 31
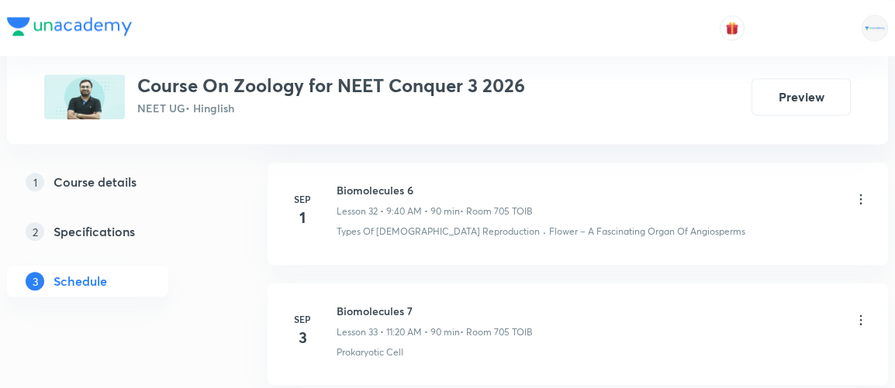
scroll to position [4757, 0]
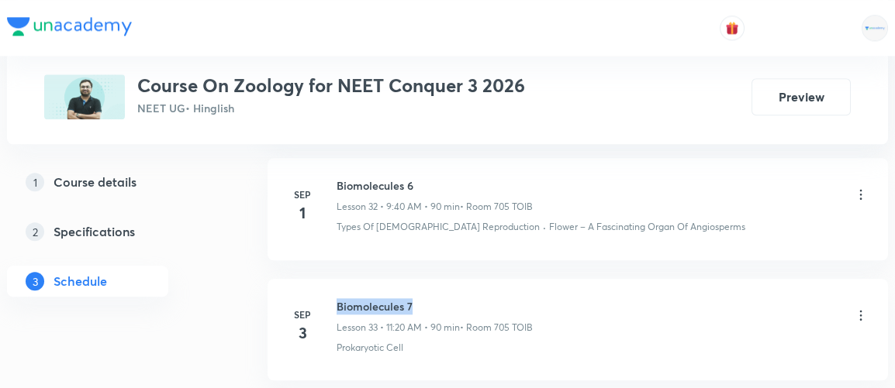
drag, startPoint x: 337, startPoint y: 284, endPoint x: 442, endPoint y: 275, distance: 105.9
click at [442, 299] on h6 "Biomolecules 7" at bounding box center [435, 307] width 196 height 16
copy h6 "Biomolecules 7"
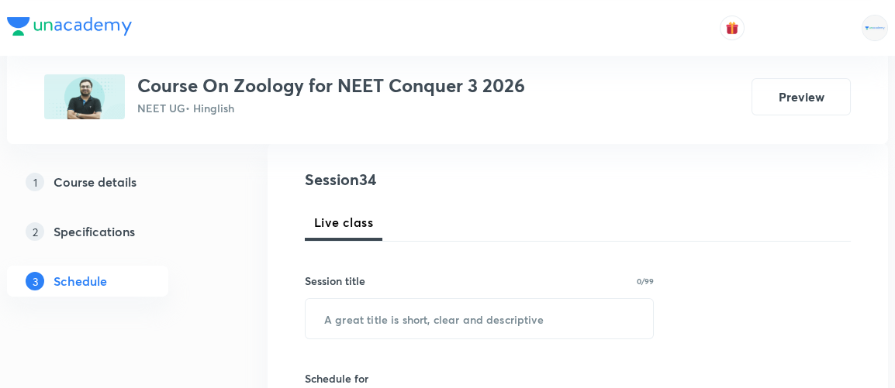
scroll to position [174, 0]
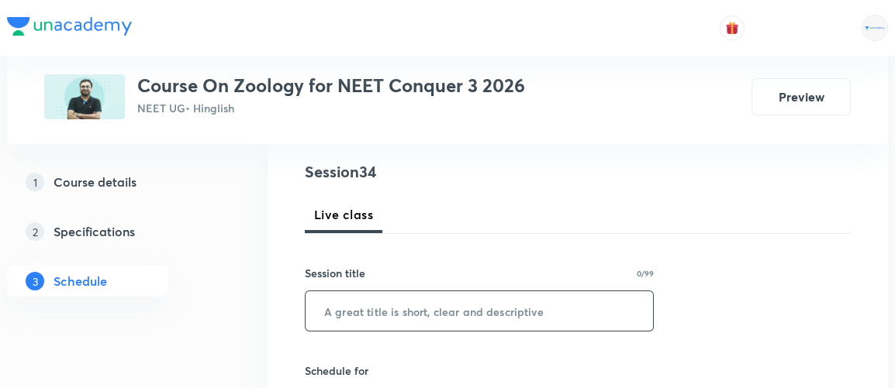
click at [371, 309] on input "text" at bounding box center [479, 312] width 347 height 40
paste input "Biomolecules 7"
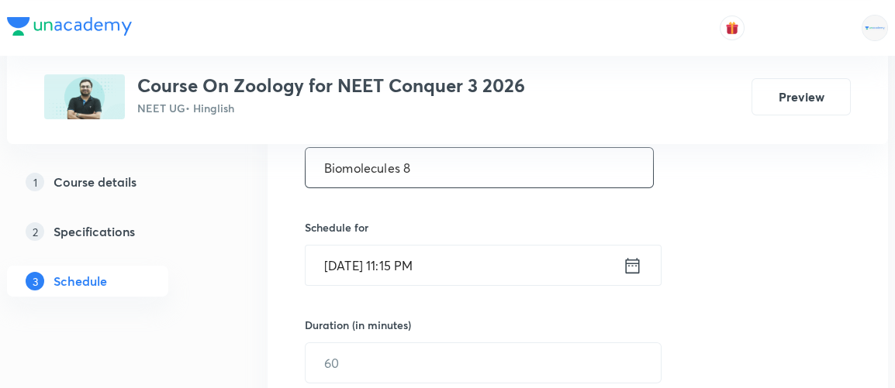
scroll to position [320, 0]
type input "Biomolecules 8"
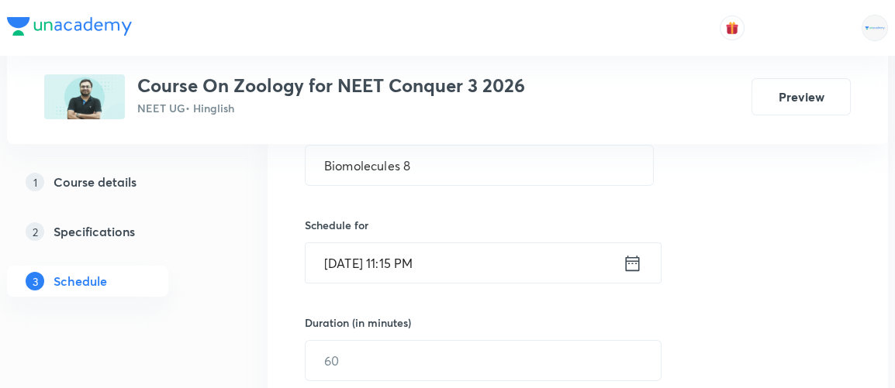
click at [625, 261] on icon at bounding box center [632, 264] width 19 height 22
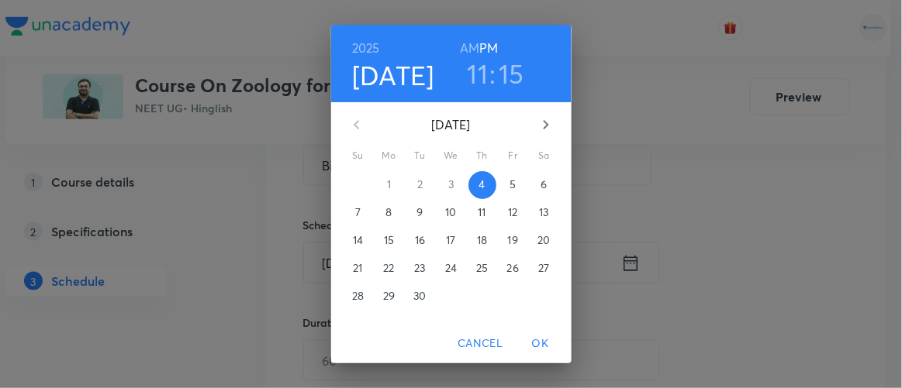
click at [509, 183] on p "5" at bounding box center [512, 185] width 6 height 16
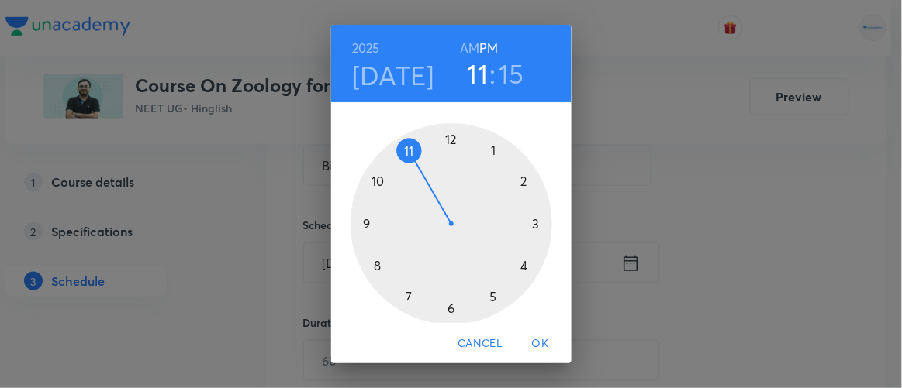
click at [472, 50] on h6 "AM" at bounding box center [469, 48] width 19 height 22
click at [357, 221] on div at bounding box center [452, 224] width 202 height 202
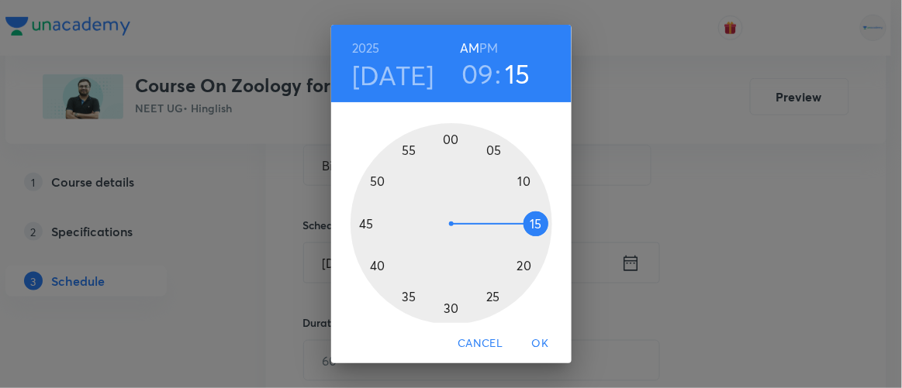
click at [371, 264] on div at bounding box center [452, 224] width 202 height 202
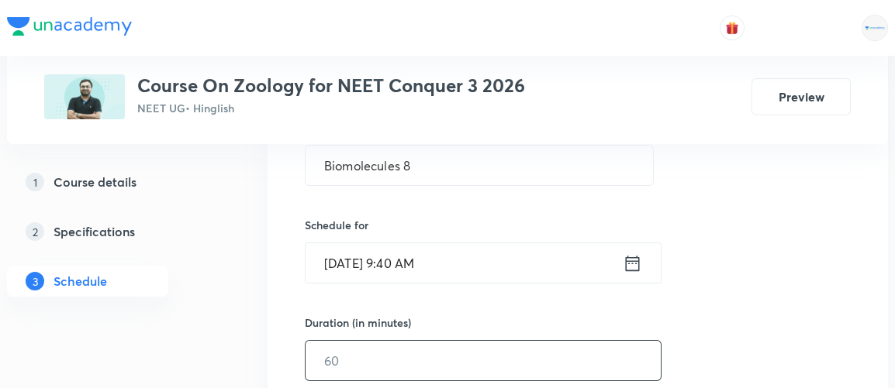
click at [353, 352] on input "text" at bounding box center [483, 361] width 355 height 40
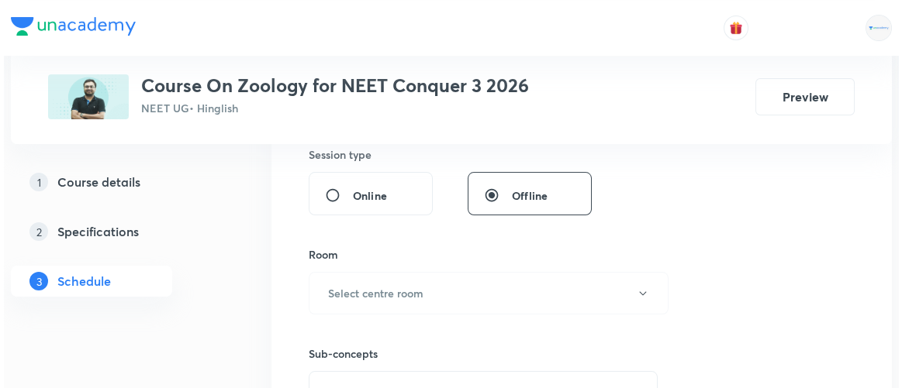
scroll to position [590, 0]
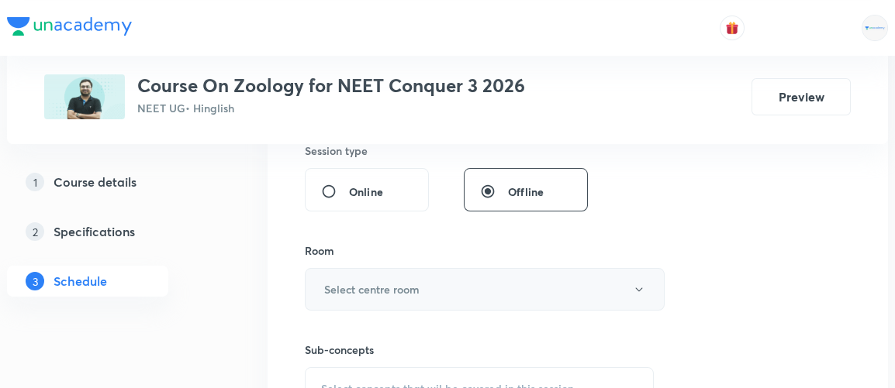
type input "75"
click at [378, 288] on h6 "Select centre room" at bounding box center [371, 289] width 95 height 16
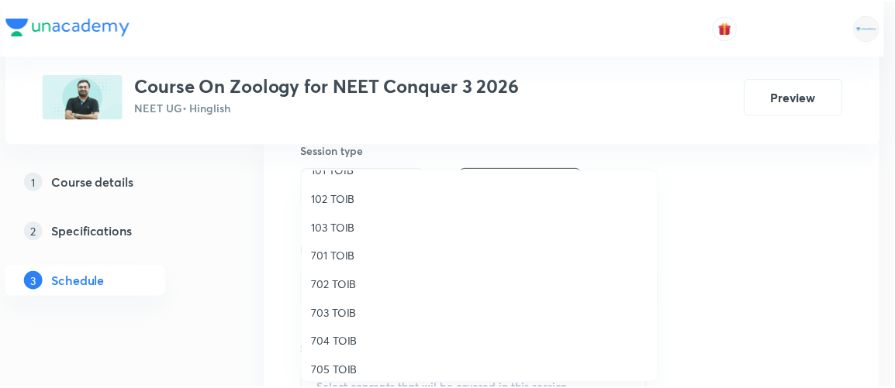
scroll to position [78, 0]
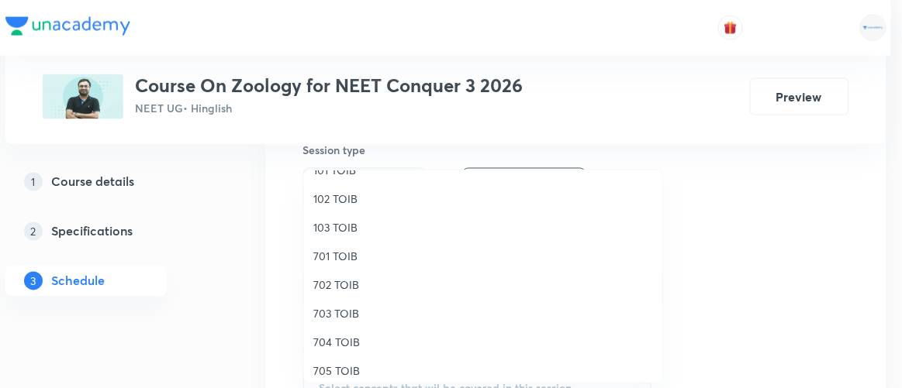
click at [340, 313] on span "703 TOIB" at bounding box center [483, 314] width 340 height 16
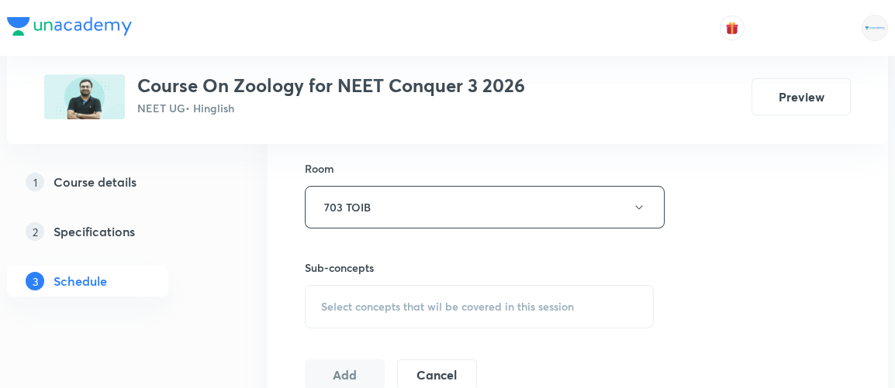
scroll to position [673, 0]
click at [366, 303] on span "Select concepts that wil be covered in this session" at bounding box center [447, 306] width 253 height 12
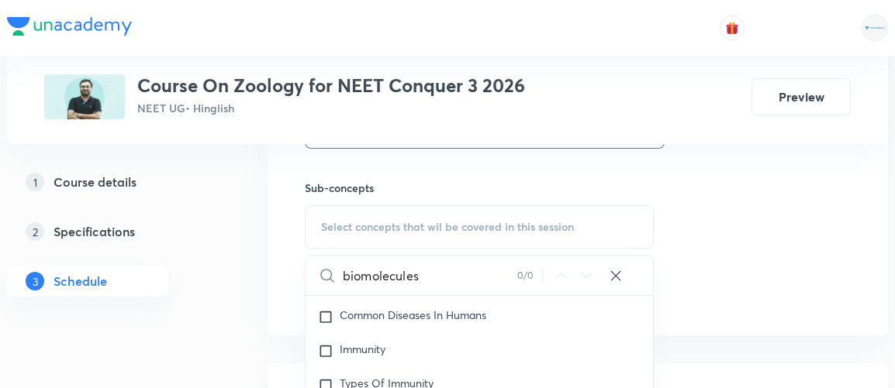
scroll to position [753, 0]
type input "biomolecule"
click at [340, 341] on span "Immunity" at bounding box center [363, 348] width 46 height 15
checkbox input "true"
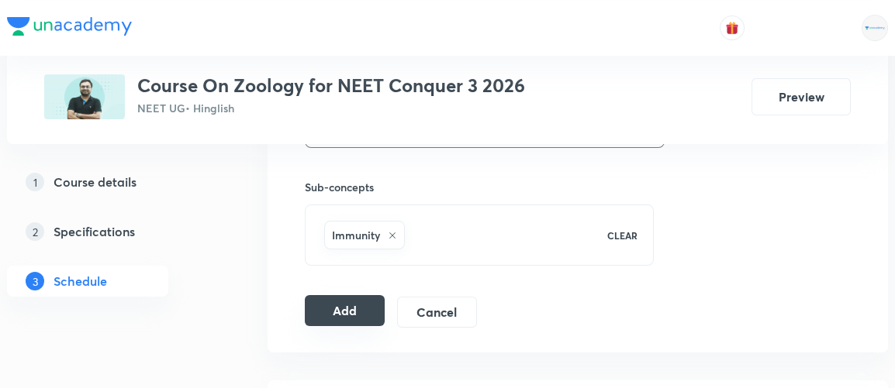
click at [344, 307] on button "Add" at bounding box center [345, 310] width 80 height 31
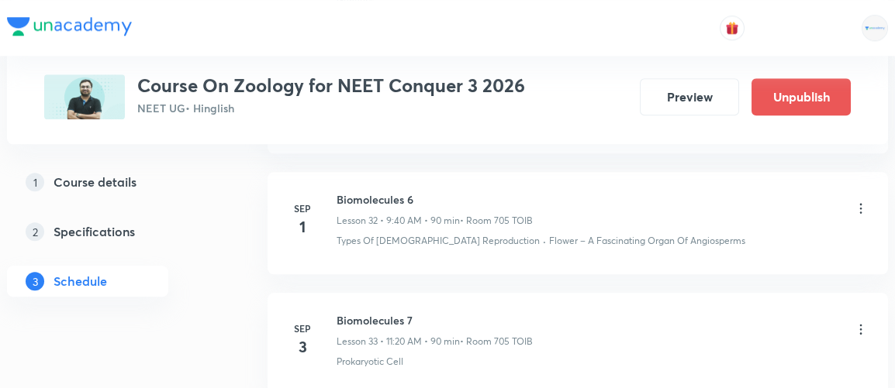
scroll to position [4281, 0]
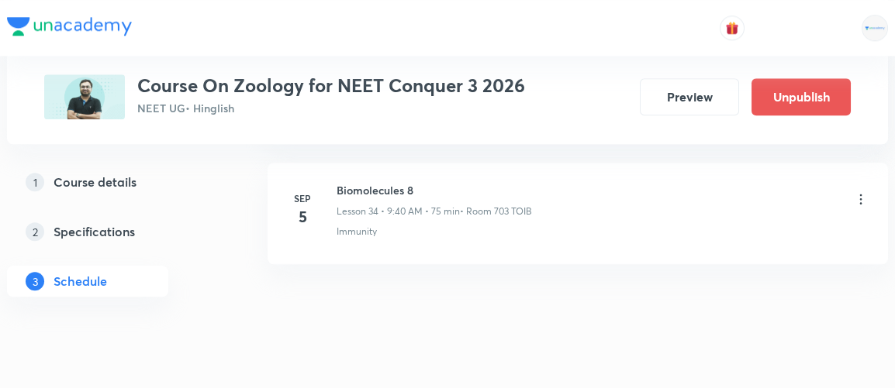
click at [859, 192] on icon at bounding box center [861, 200] width 16 height 16
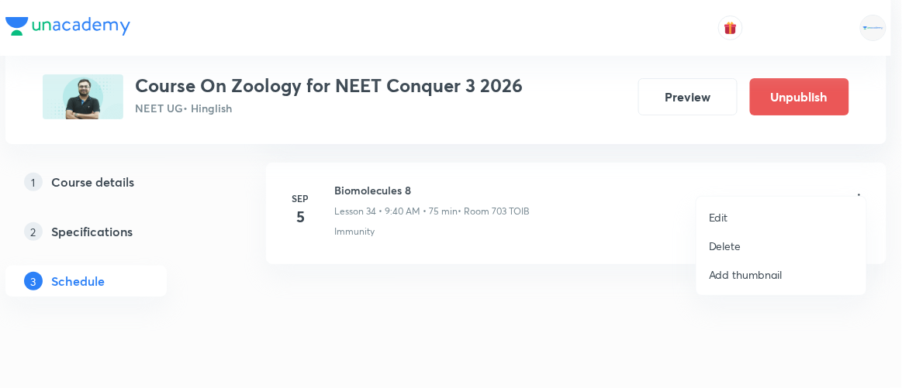
click at [721, 217] on p "Edit" at bounding box center [718, 217] width 19 height 16
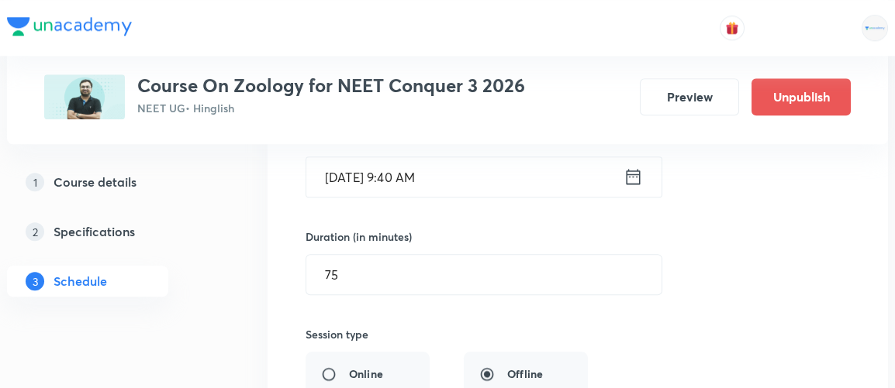
scroll to position [4450, 0]
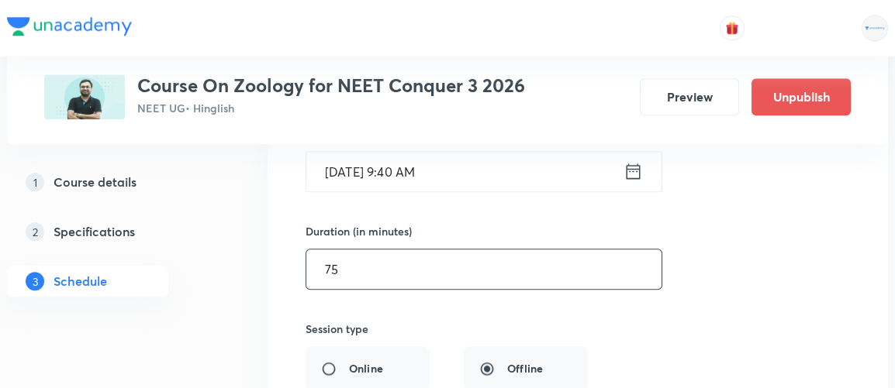
click at [353, 253] on input "75" at bounding box center [483, 270] width 355 height 40
type input "7"
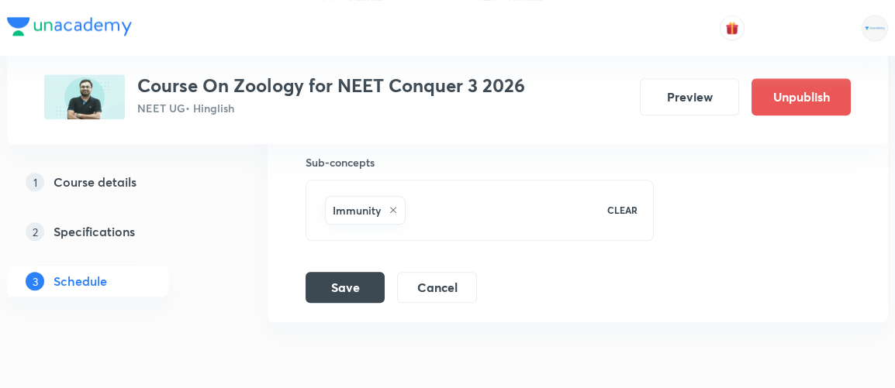
scroll to position [4820, 0]
type input "90"
click at [347, 270] on button "Save" at bounding box center [345, 285] width 79 height 31
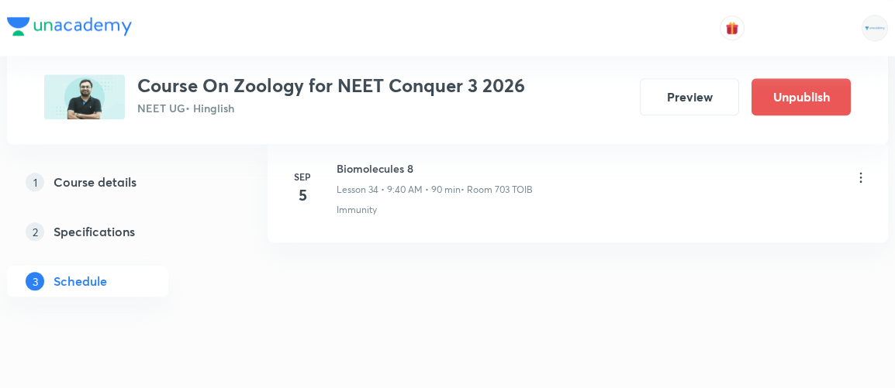
scroll to position [4281, 0]
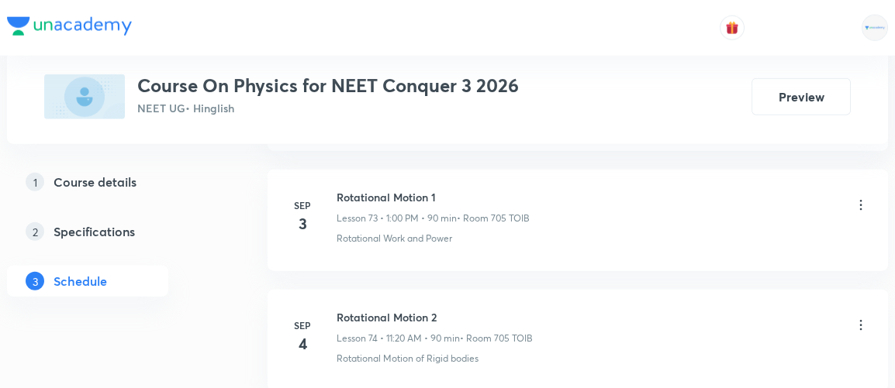
scroll to position [9723, 0]
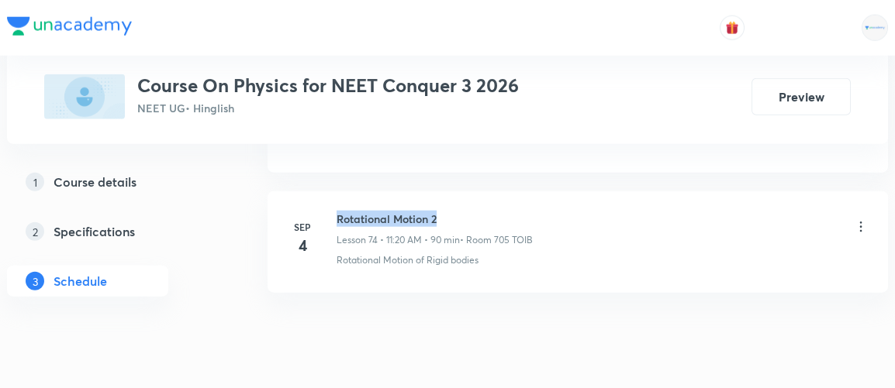
drag, startPoint x: 336, startPoint y: 162, endPoint x: 467, endPoint y: 173, distance: 131.5
click at [467, 211] on h6 "Rotational Motion 2" at bounding box center [435, 219] width 196 height 16
copy h6 "Rotational Motion 2"
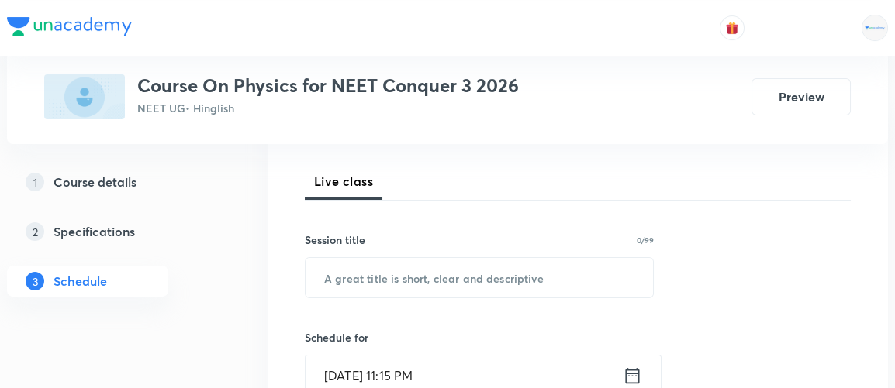
scroll to position [209, 0]
click at [381, 268] on input "text" at bounding box center [479, 277] width 347 height 40
paste input "Rotational Motion 2"
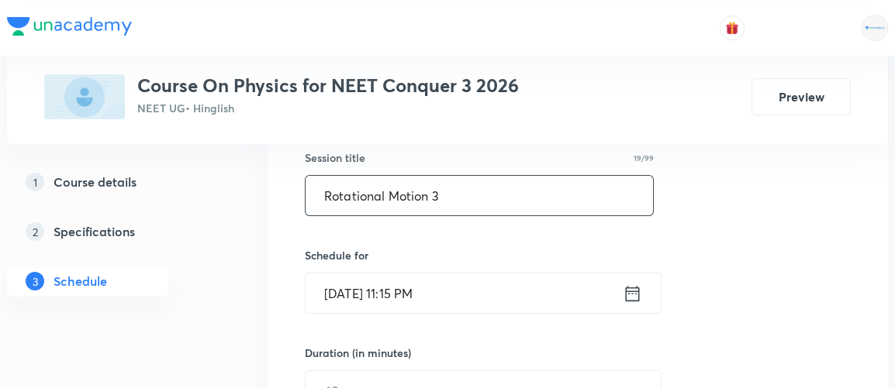
scroll to position [298, 0]
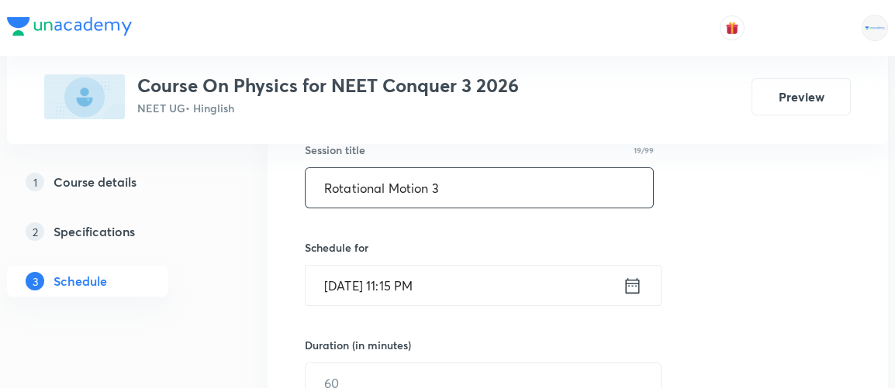
type input "Rotational Motion 3"
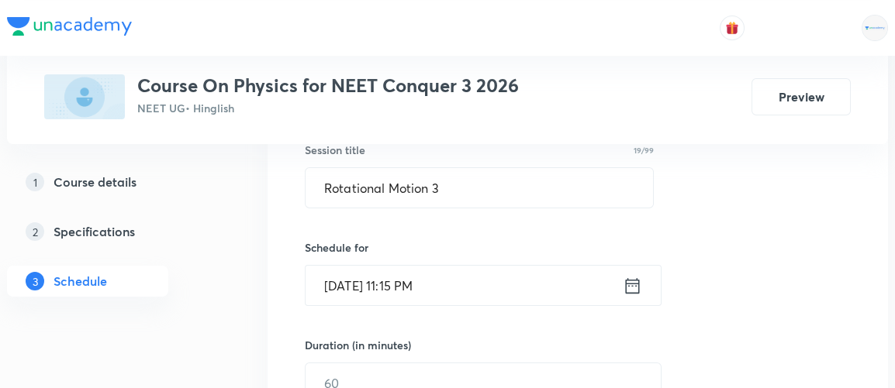
click at [630, 279] on icon at bounding box center [632, 286] width 19 height 22
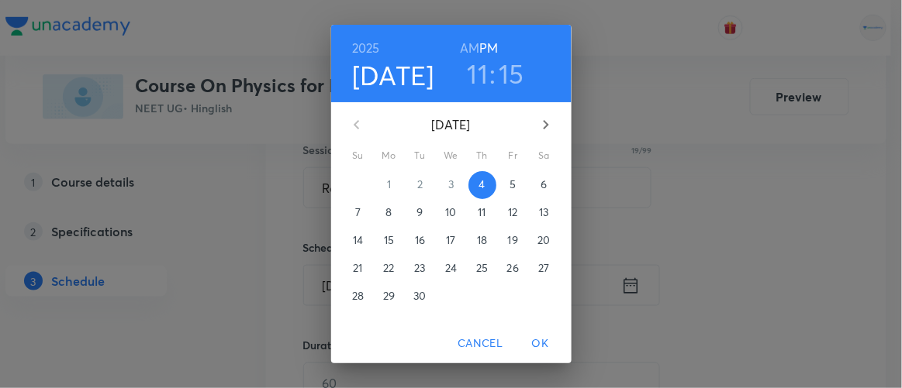
click at [509, 185] on p "5" at bounding box center [512, 185] width 6 height 16
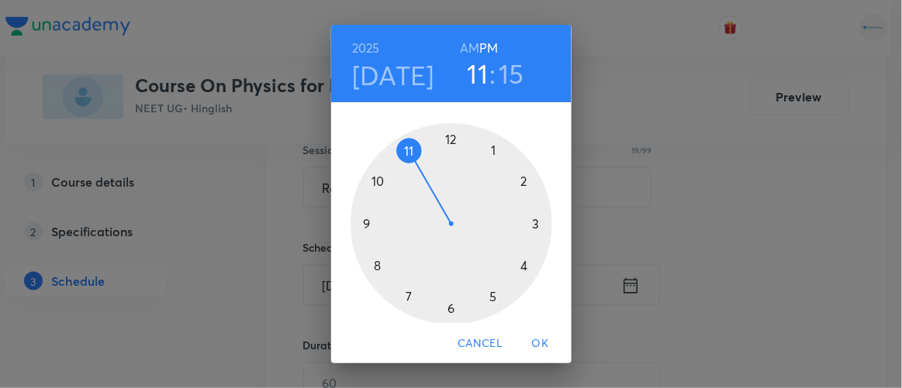
click at [464, 50] on h6 "AM" at bounding box center [469, 48] width 19 height 22
click at [399, 145] on div at bounding box center [452, 224] width 202 height 202
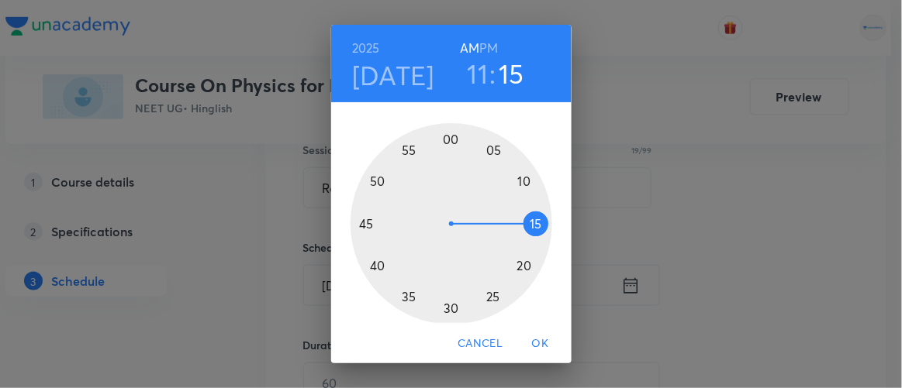
click at [521, 264] on div at bounding box center [452, 224] width 202 height 202
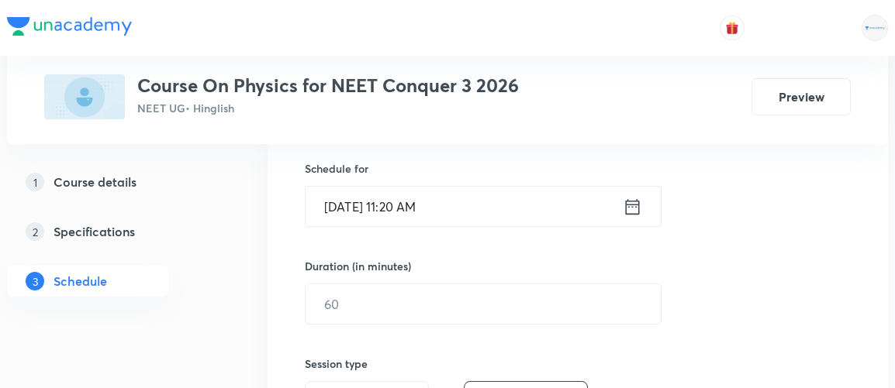
scroll to position [382, 0]
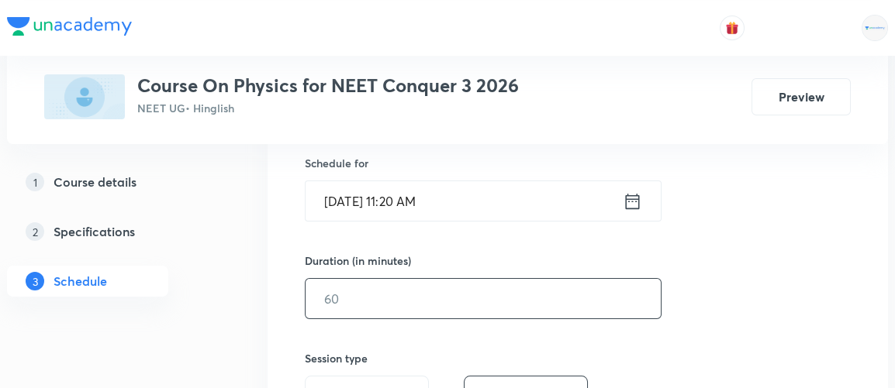
click at [340, 306] on input "text" at bounding box center [483, 299] width 355 height 40
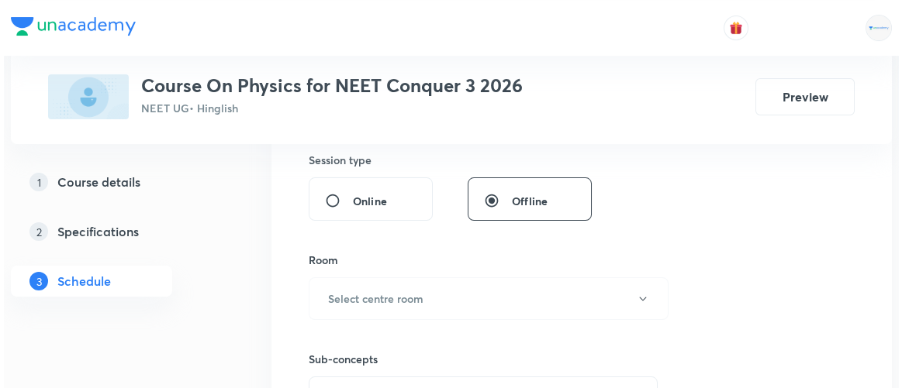
scroll to position [582, 0]
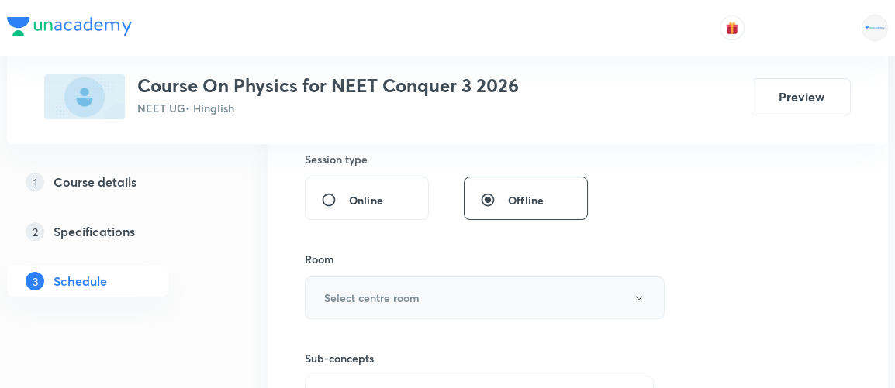
type input "90"
click at [364, 296] on h6 "Select centre room" at bounding box center [371, 298] width 95 height 16
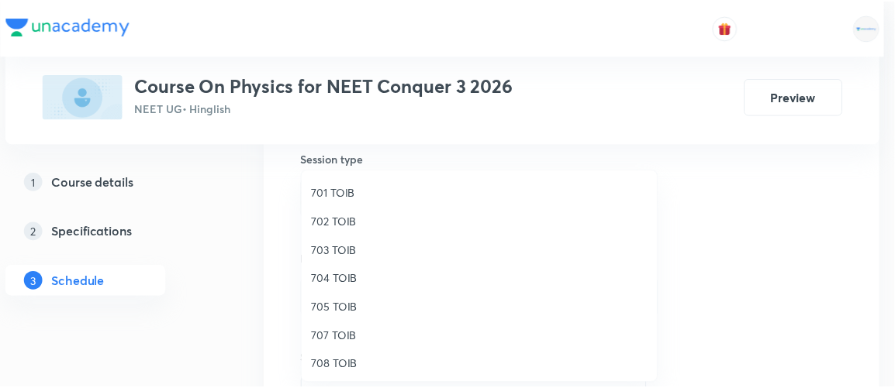
scroll to position [143, 0]
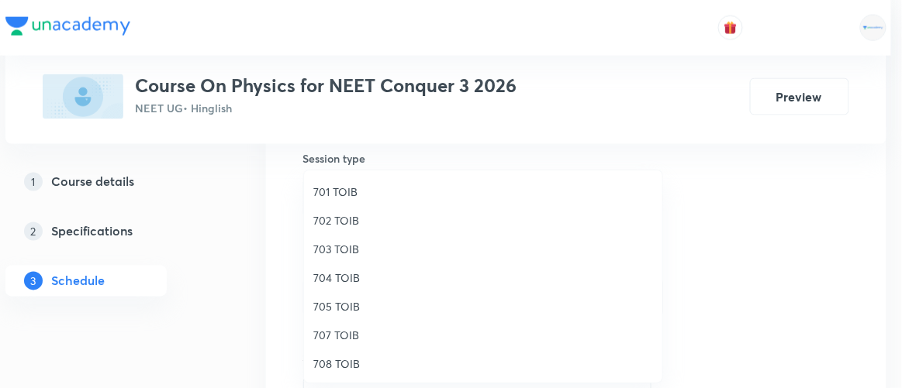
click at [334, 307] on span "705 TOIB" at bounding box center [483, 307] width 340 height 16
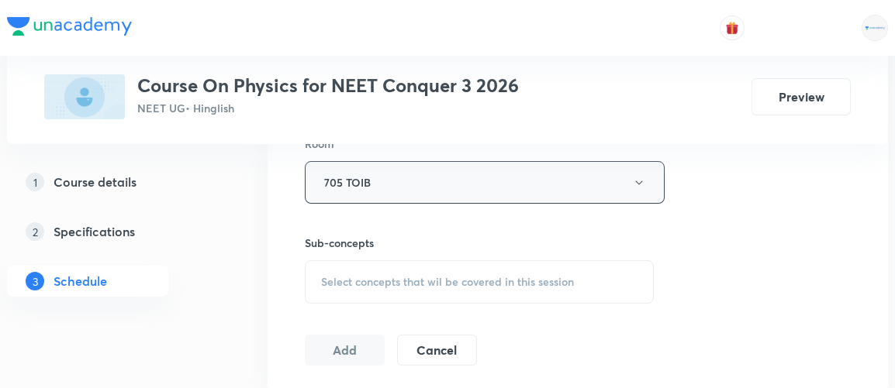
scroll to position [697, 0]
click at [441, 282] on span "Select concepts that wil be covered in this session" at bounding box center [447, 282] width 253 height 12
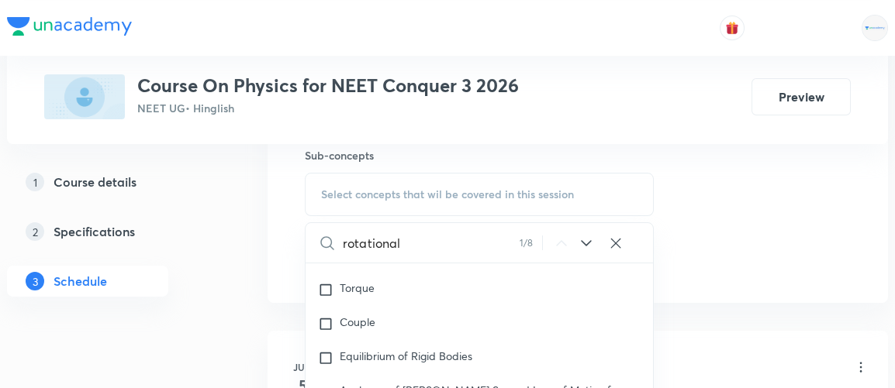
scroll to position [5040, 0]
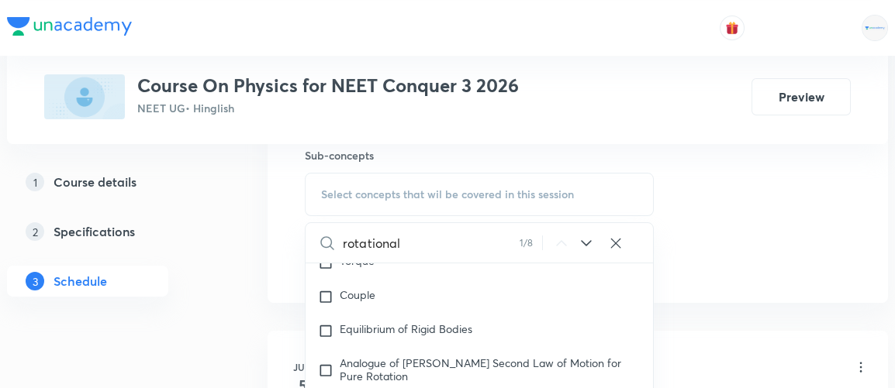
click at [473, 239] on input "rotational" at bounding box center [431, 243] width 177 height 40
type input "rotational"
click at [585, 239] on icon at bounding box center [586, 243] width 19 height 19
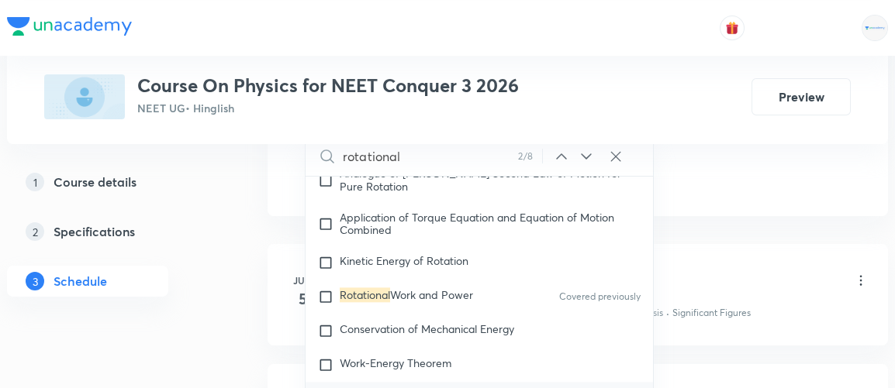
scroll to position [899, 0]
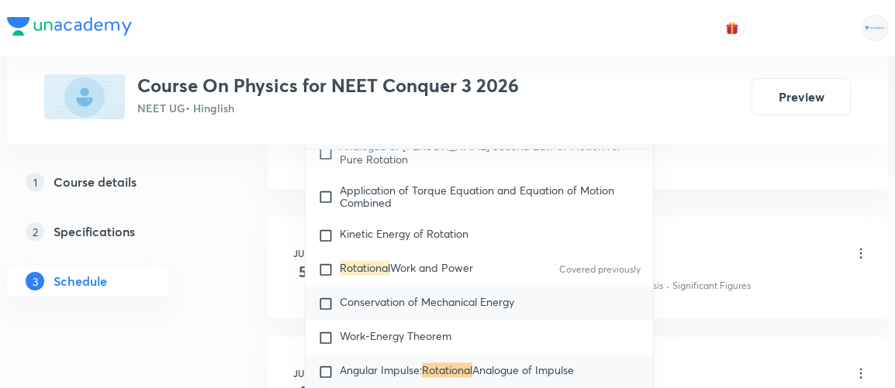
click at [326, 296] on input "checkbox" at bounding box center [329, 304] width 22 height 16
checkbox input "true"
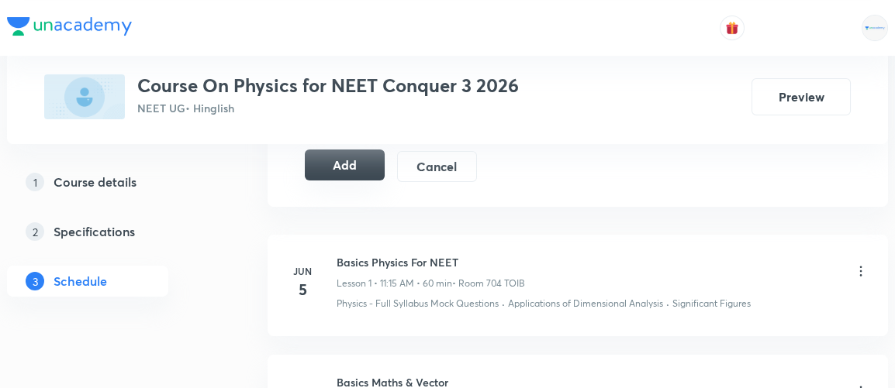
click at [348, 161] on button "Add" at bounding box center [345, 165] width 80 height 31
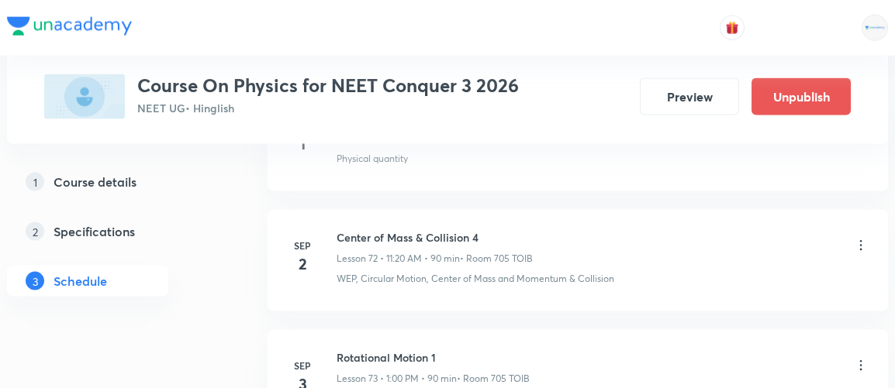
scroll to position [9132, 0]
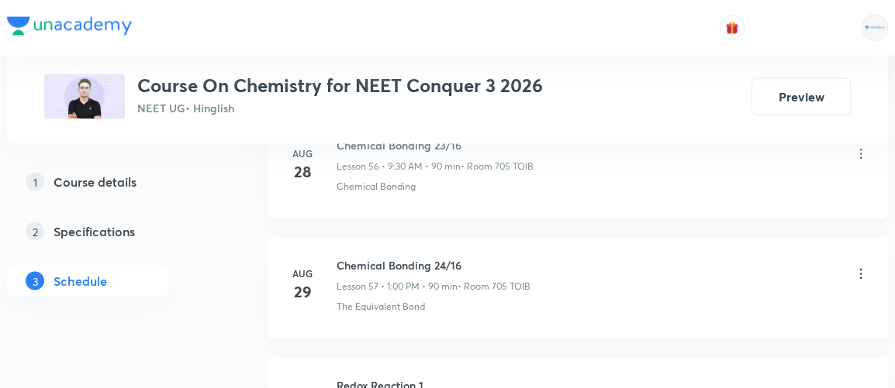
scroll to position [8196, 0]
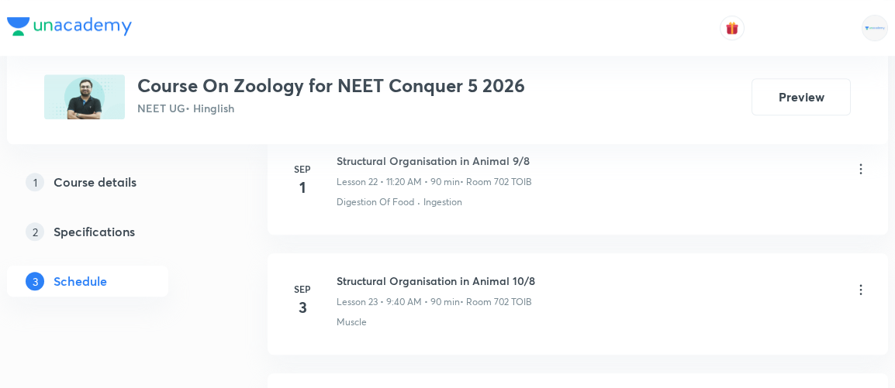
scroll to position [3722, 0]
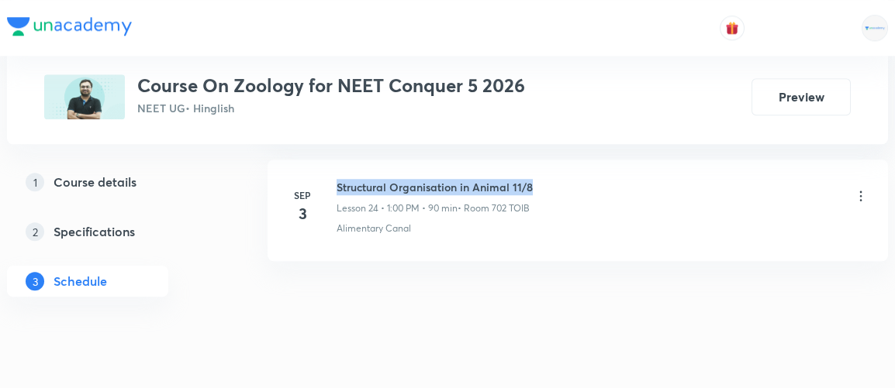
drag, startPoint x: 337, startPoint y: 171, endPoint x: 537, endPoint y: 165, distance: 199.4
click at [537, 179] on div "Structural Organisation in Animal 11/8 Lesson 24 • 1:00 PM • 90 min • Room 702 …" at bounding box center [603, 197] width 532 height 36
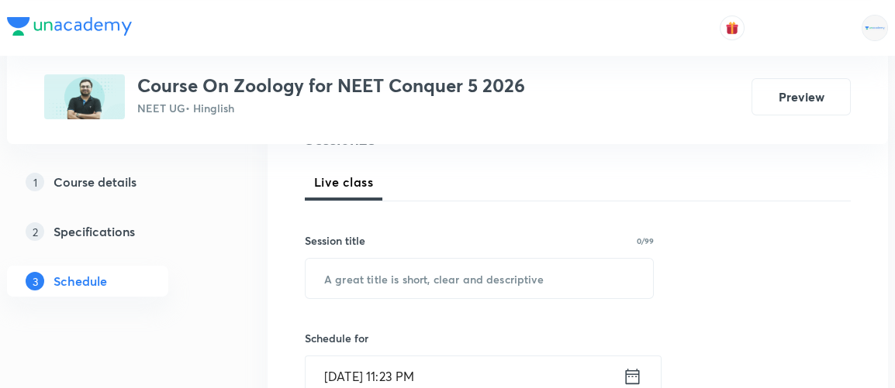
scroll to position [209, 0]
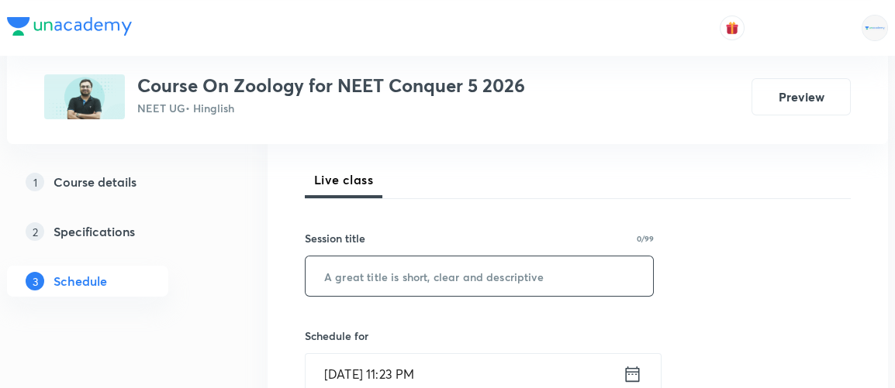
click at [378, 283] on input "text" at bounding box center [479, 277] width 347 height 40
type input "Biomolecules 1"
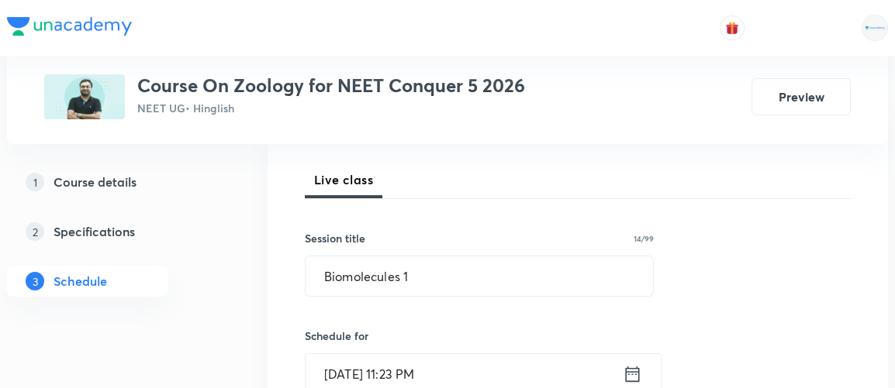
click at [630, 375] on icon at bounding box center [632, 375] width 19 height 22
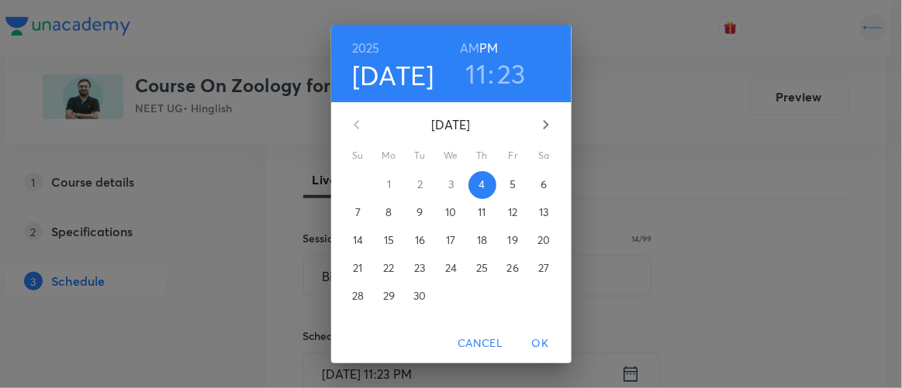
click at [509, 186] on p "5" at bounding box center [512, 185] width 6 height 16
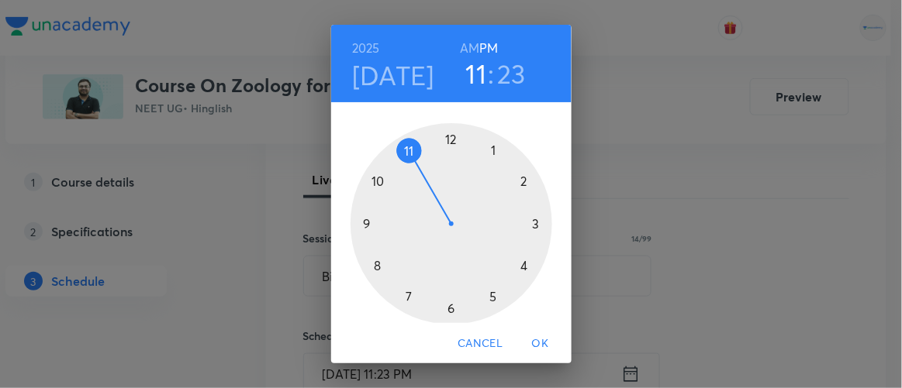
click at [464, 51] on h6 "AM" at bounding box center [469, 48] width 19 height 22
click at [404, 148] on div at bounding box center [452, 224] width 202 height 202
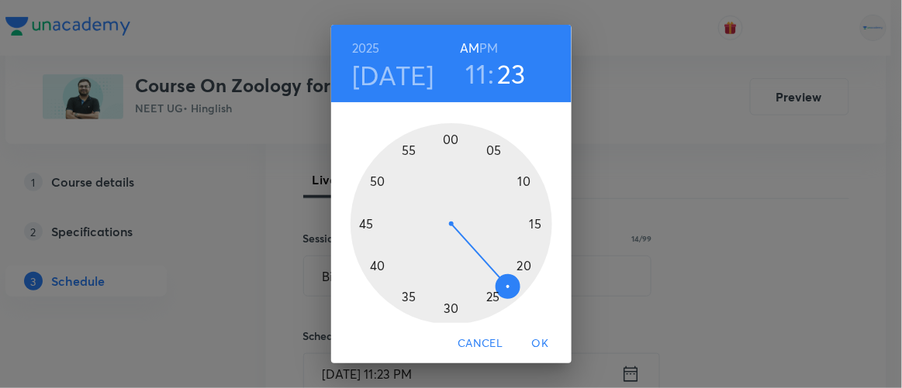
click at [519, 266] on div at bounding box center [452, 224] width 202 height 202
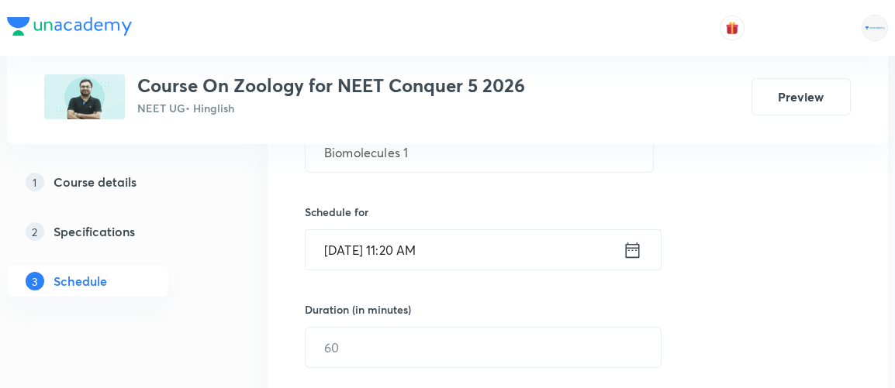
scroll to position [351, 0]
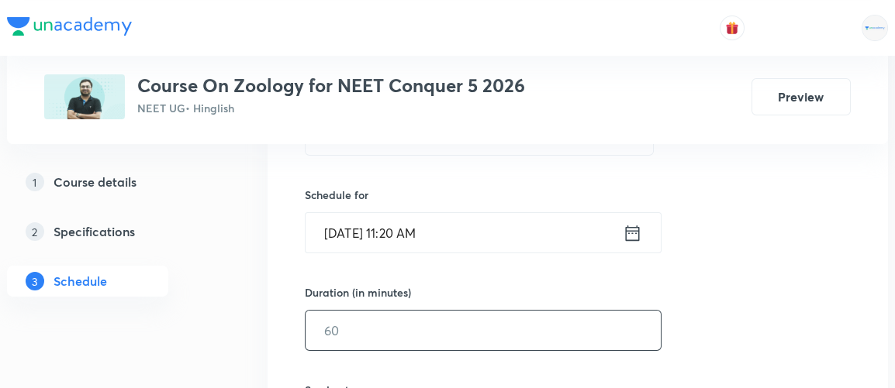
click at [357, 341] on input "text" at bounding box center [483, 331] width 355 height 40
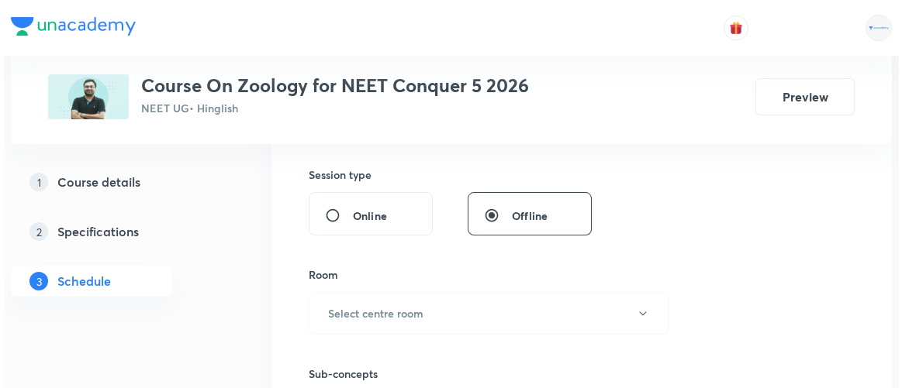
scroll to position [568, 0]
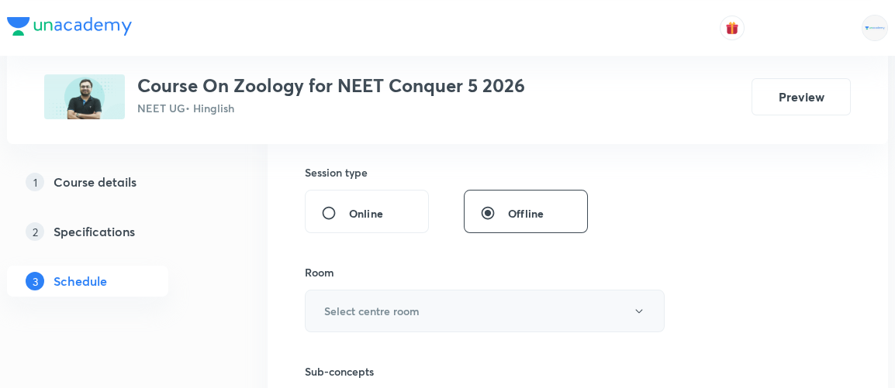
type input "90"
click at [375, 310] on h6 "Select centre room" at bounding box center [371, 311] width 95 height 16
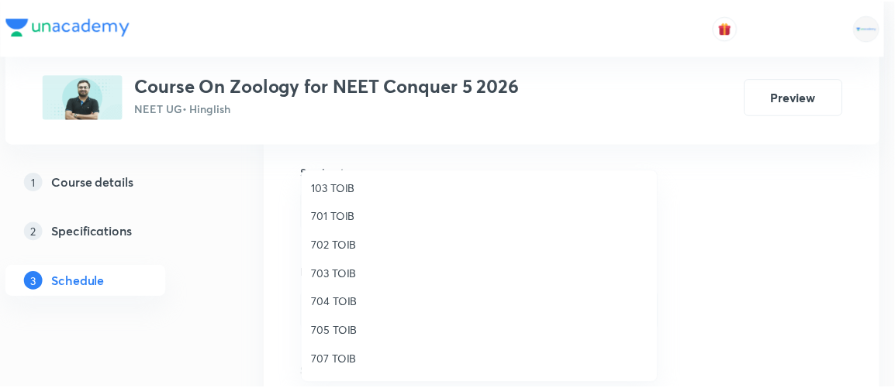
scroll to position [119, 0]
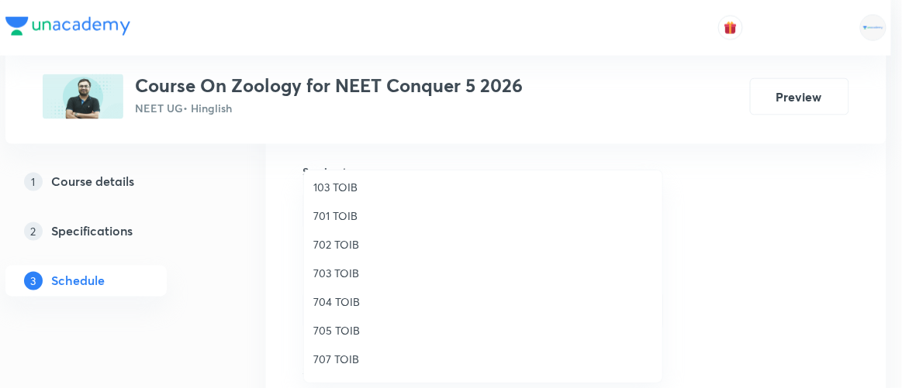
click at [342, 241] on span "702 TOIB" at bounding box center [483, 245] width 340 height 16
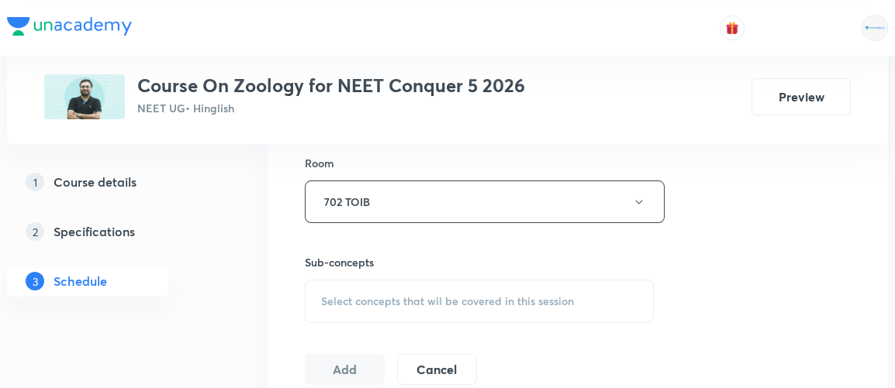
scroll to position [679, 0]
click at [405, 295] on span "Select concepts that wil be covered in this session" at bounding box center [447, 301] width 253 height 12
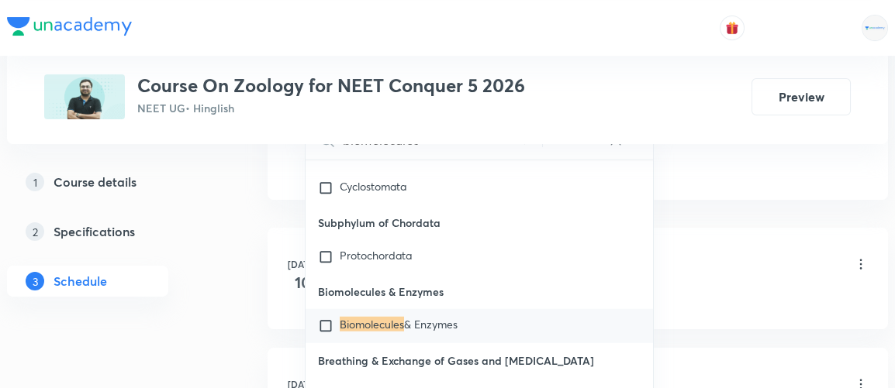
scroll to position [25462, 0]
type input "biomolecules"
click at [322, 319] on input "checkbox" at bounding box center [329, 327] width 22 height 16
checkbox input "true"
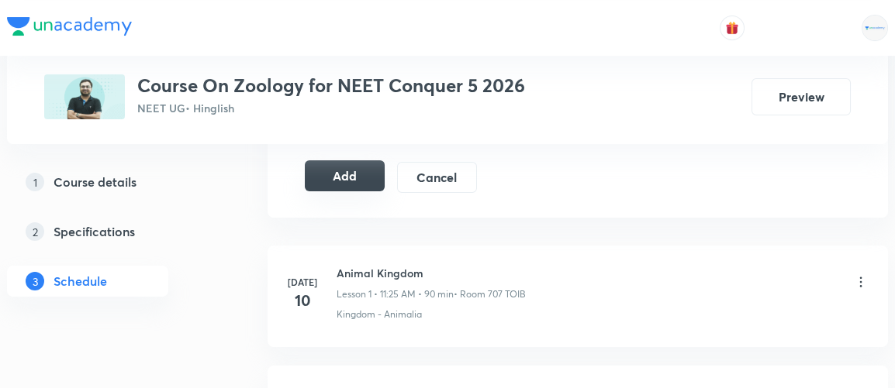
click at [349, 169] on button "Add" at bounding box center [345, 176] width 80 height 31
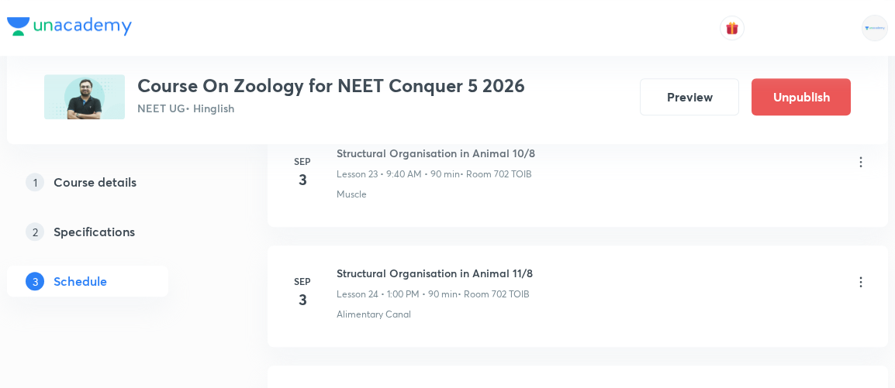
scroll to position [3132, 0]
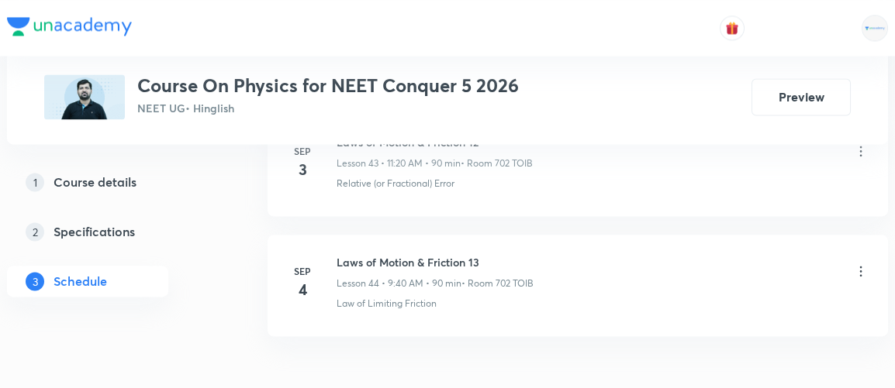
scroll to position [6120, 0]
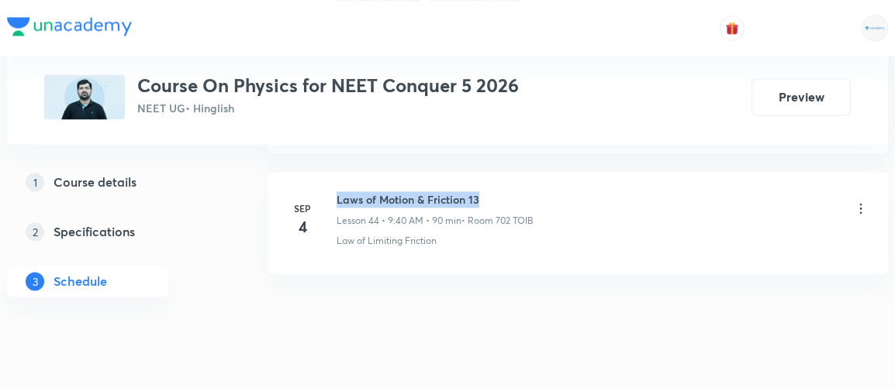
drag, startPoint x: 337, startPoint y: 167, endPoint x: 511, endPoint y: 160, distance: 173.9
click at [511, 192] on h6 "Laws of Motion & Friction 13" at bounding box center [435, 200] width 197 height 16
copy h6 "Laws of Motion & Friction 13"
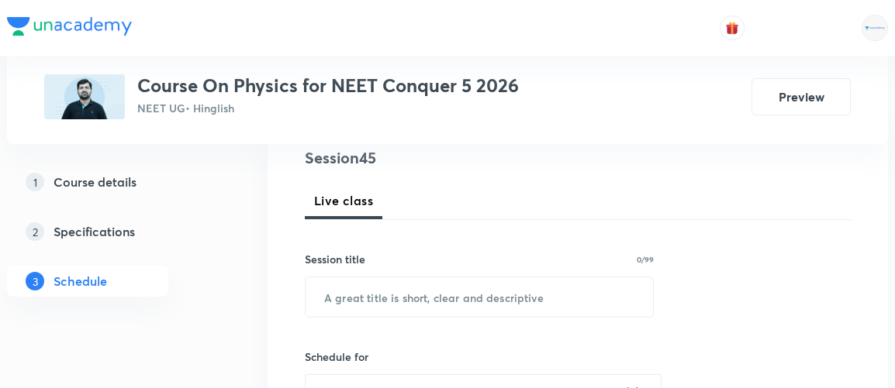
scroll to position [239, 0]
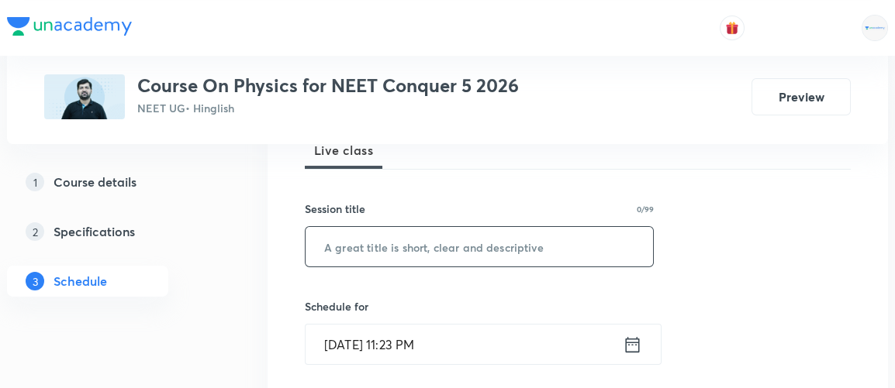
click at [406, 242] on input "text" at bounding box center [479, 247] width 347 height 40
paste input "Laws of Motion & Friction 13"
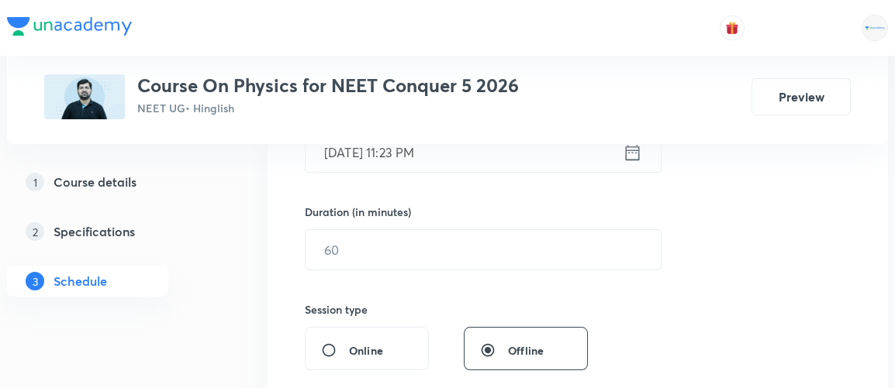
scroll to position [432, 0]
type input "Laws of Motion & Friction 14"
click at [630, 153] on icon at bounding box center [632, 152] width 19 height 22
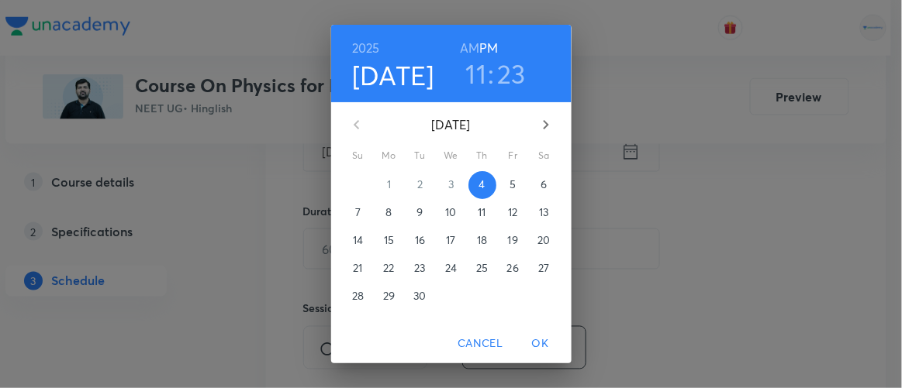
click at [509, 184] on p "5" at bounding box center [512, 185] width 6 height 16
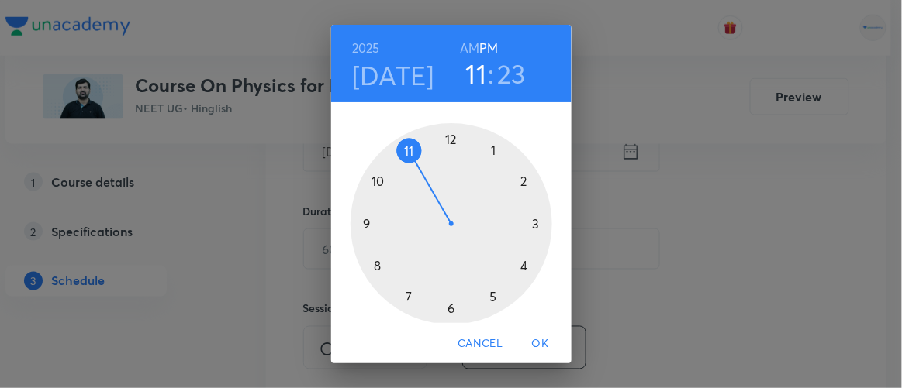
click at [462, 46] on h6 "AM" at bounding box center [469, 48] width 19 height 22
click at [356, 218] on div at bounding box center [452, 224] width 202 height 202
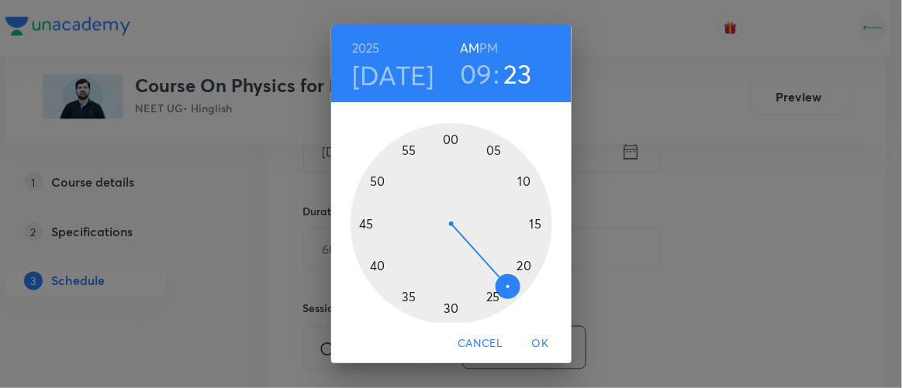
click at [368, 268] on div at bounding box center [452, 224] width 202 height 202
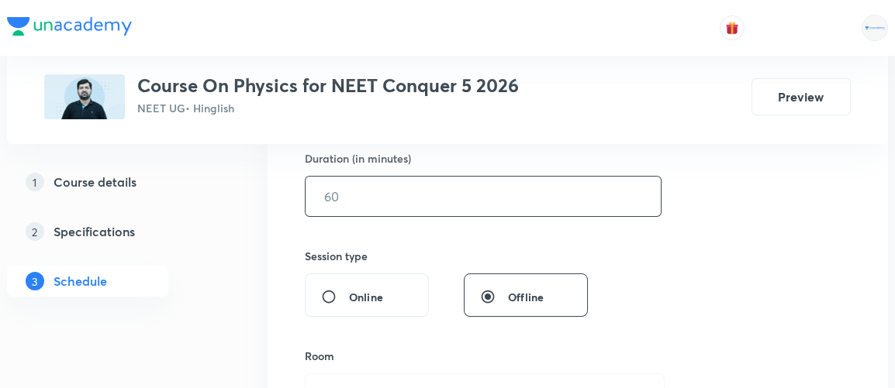
scroll to position [485, 0]
click at [337, 205] on input "text" at bounding box center [483, 196] width 355 height 40
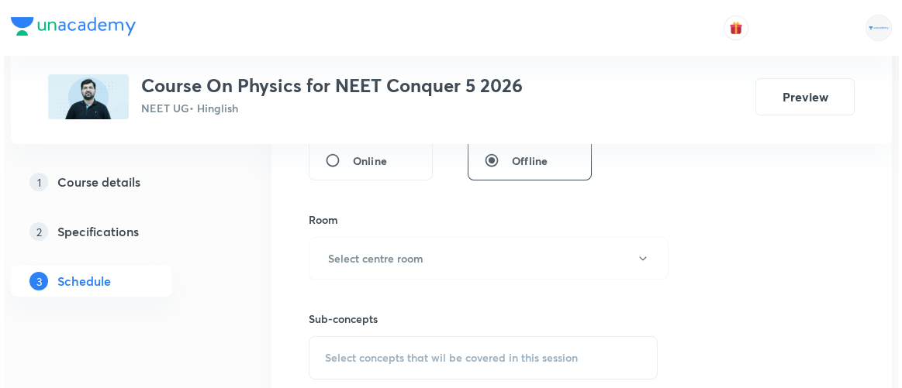
scroll to position [627, 0]
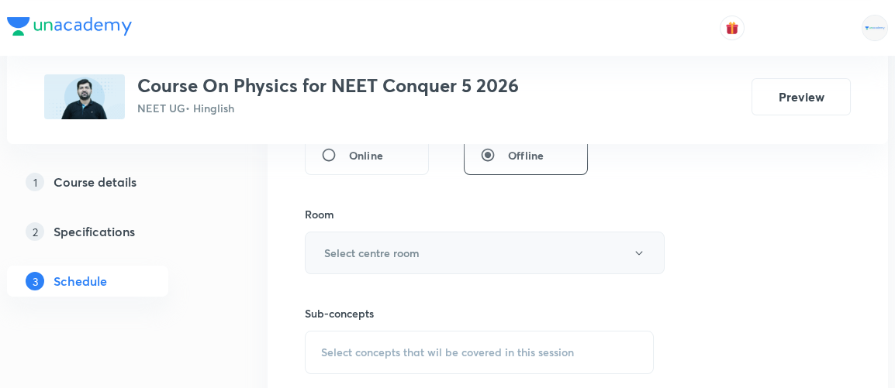
type input "90"
click at [351, 254] on h6 "Select centre room" at bounding box center [371, 253] width 95 height 16
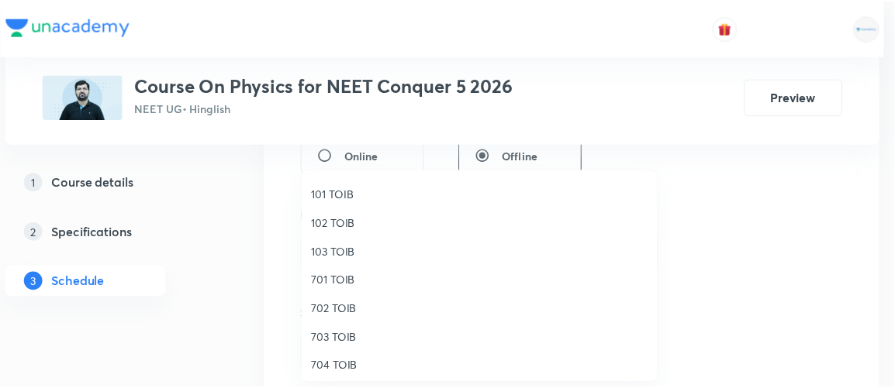
scroll to position [54, 0]
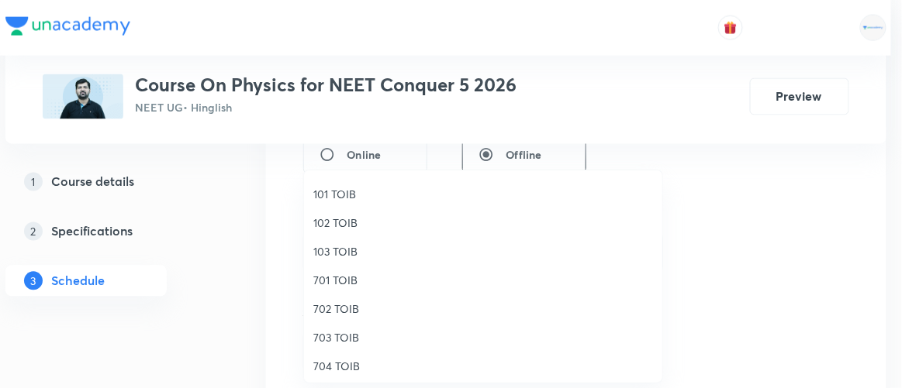
click at [348, 307] on span "702 TOIB" at bounding box center [483, 309] width 340 height 16
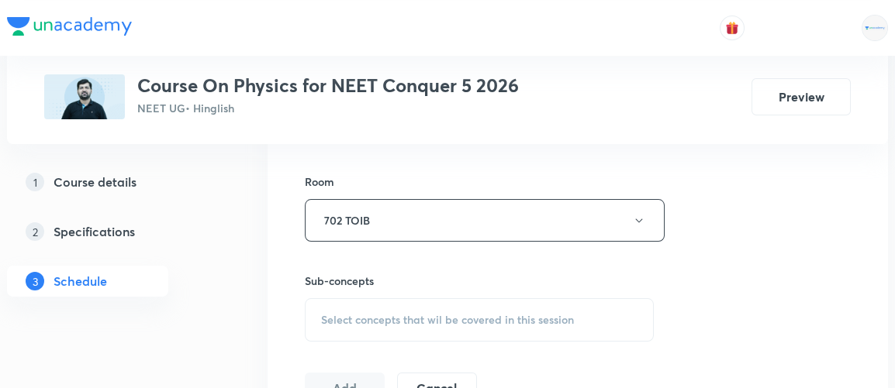
scroll to position [659, 0]
click at [345, 314] on span "Select concepts that wil be covered in this session" at bounding box center [447, 320] width 253 height 12
drag, startPoint x: 345, startPoint y: 312, endPoint x: 266, endPoint y: 226, distance: 116.3
click at [346, 315] on span "Select concepts that wil be covered in this session" at bounding box center [447, 320] width 253 height 12
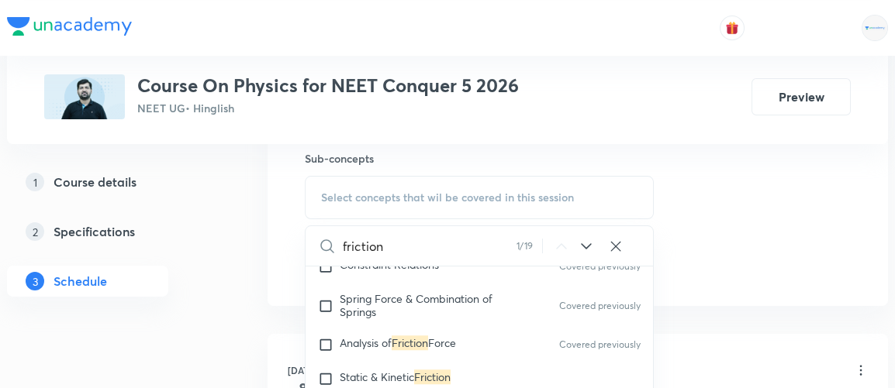
scroll to position [3561, 0]
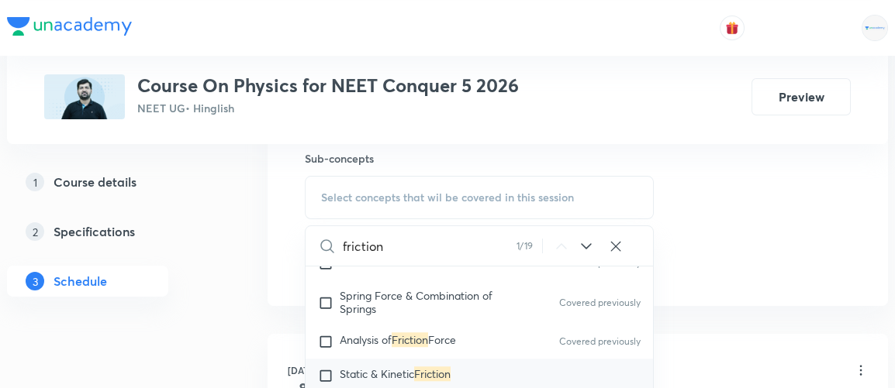
type input "friction"
click at [353, 367] on span "Static & Kinetic" at bounding box center [377, 374] width 74 height 15
checkbox input "true"
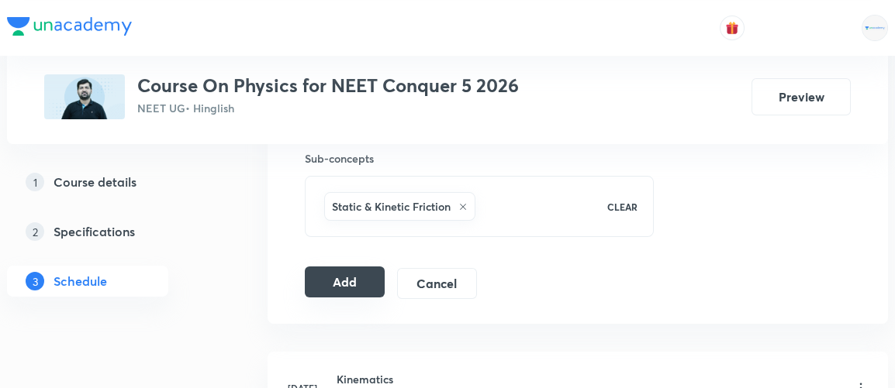
click at [342, 268] on button "Add" at bounding box center [345, 282] width 80 height 31
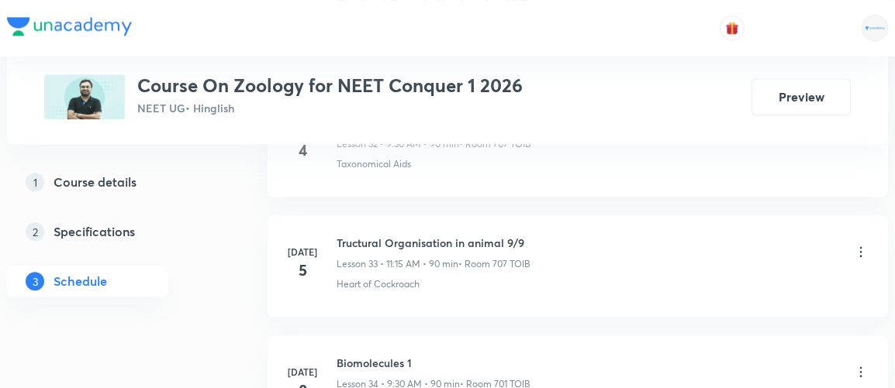
scroll to position [4748, 0]
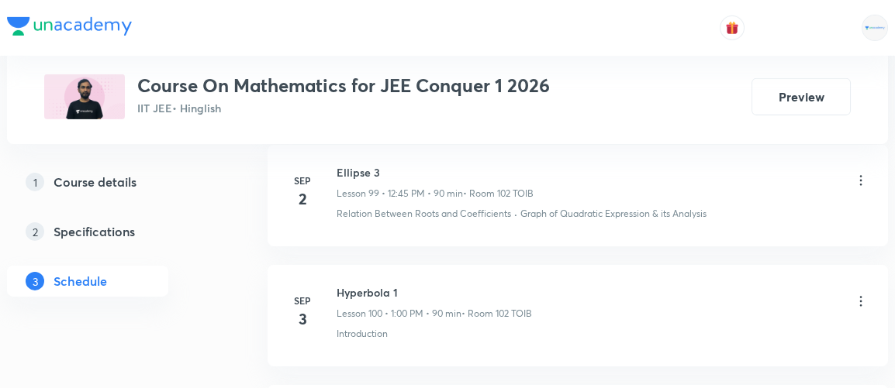
scroll to position [12964, 0]
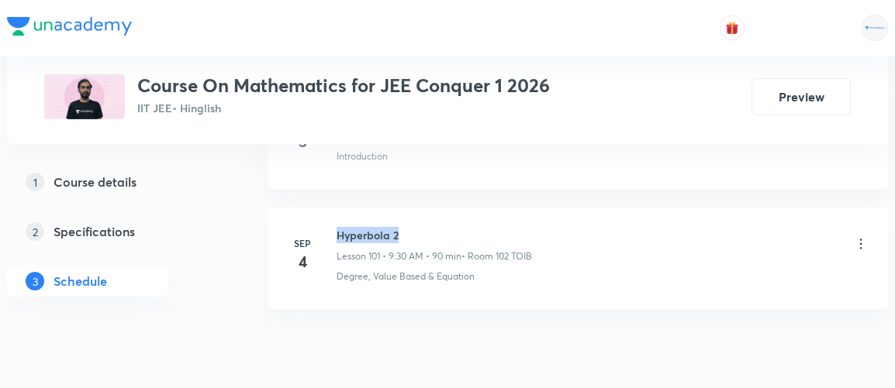
drag, startPoint x: 338, startPoint y: 166, endPoint x: 418, endPoint y: 167, distance: 79.9
click at [418, 227] on h6 "Hyperbola 2" at bounding box center [434, 235] width 195 height 16
copy h6 "Hyperbola 2"
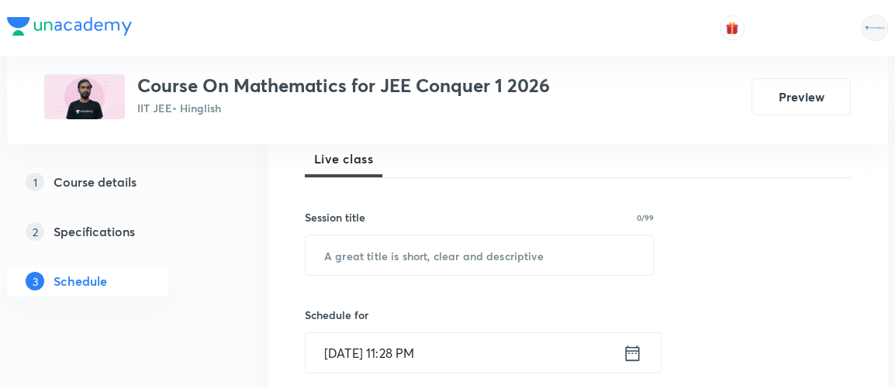
scroll to position [233, 0]
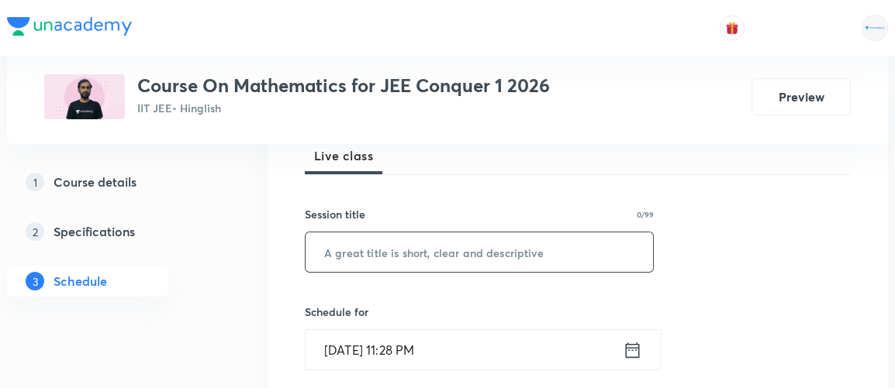
click at [348, 261] on input "text" at bounding box center [479, 253] width 347 height 40
paste input "Hyperbola 2"
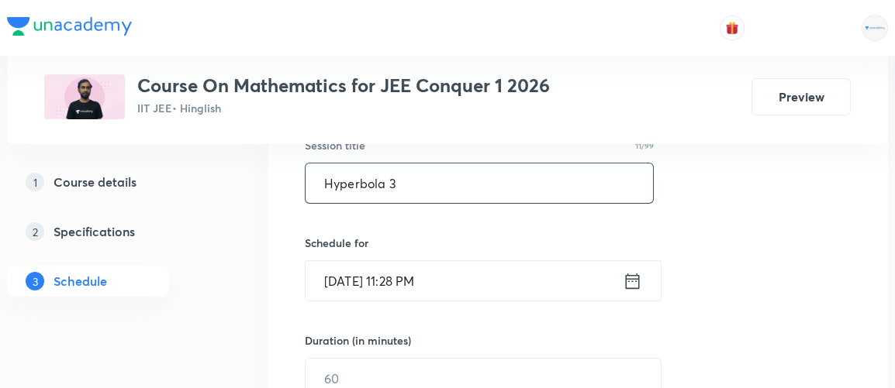
scroll to position [307, 0]
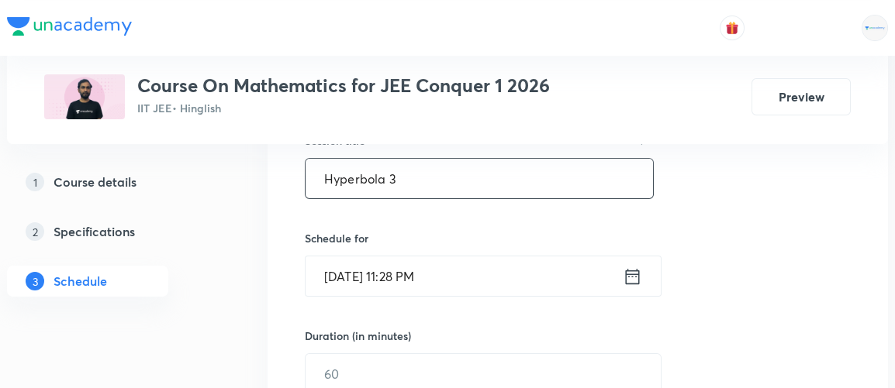
type input "Hyperbola 3"
click at [640, 276] on icon at bounding box center [632, 277] width 19 height 22
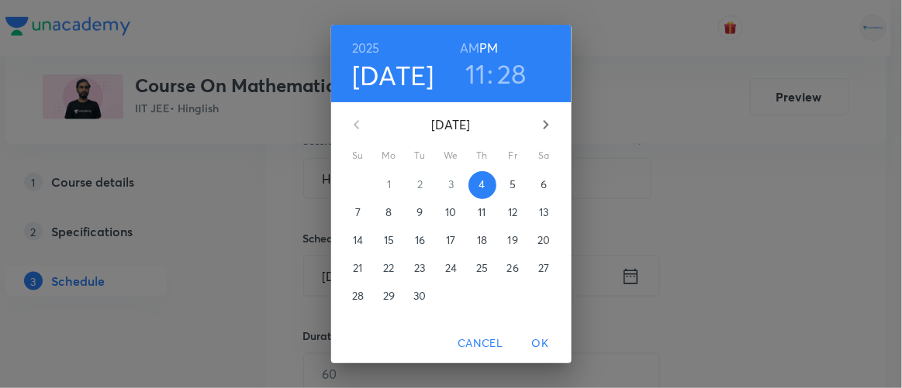
click at [502, 188] on span "5" at bounding box center [513, 185] width 28 height 16
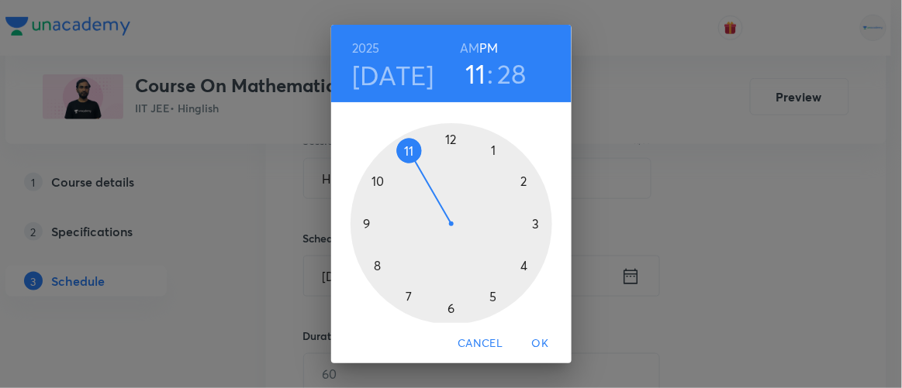
click at [471, 43] on h6 "AM" at bounding box center [469, 48] width 19 height 22
click at [358, 222] on div at bounding box center [452, 224] width 202 height 202
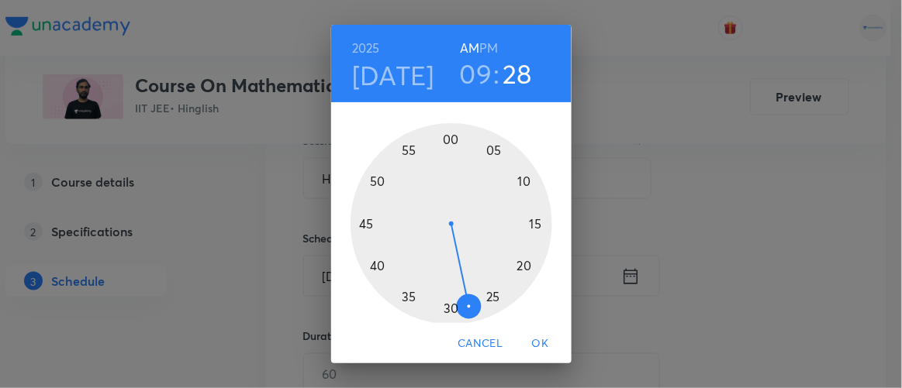
click at [371, 266] on div at bounding box center [452, 224] width 202 height 202
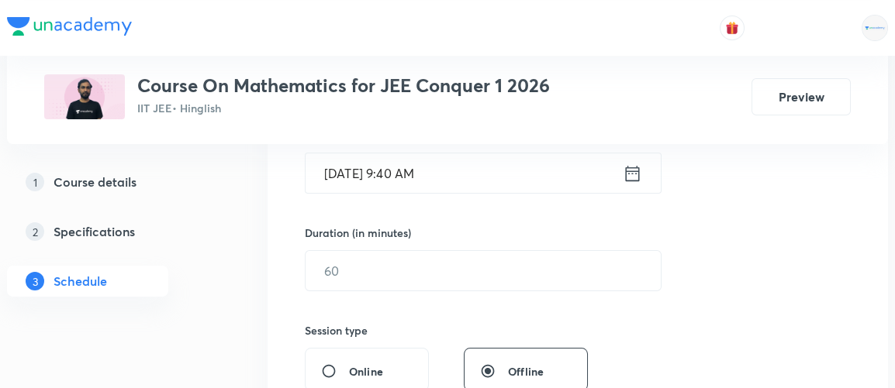
scroll to position [411, 0]
click at [323, 271] on input "text" at bounding box center [483, 270] width 355 height 40
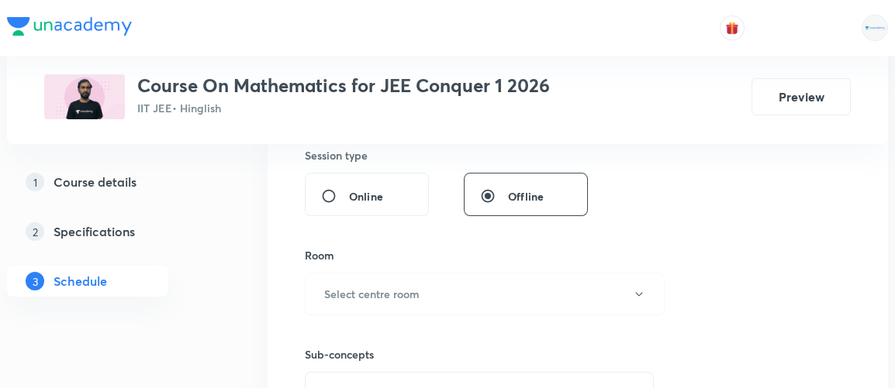
scroll to position [588, 0]
type input "90"
click at [346, 285] on h6 "Select centre room" at bounding box center [371, 292] width 95 height 16
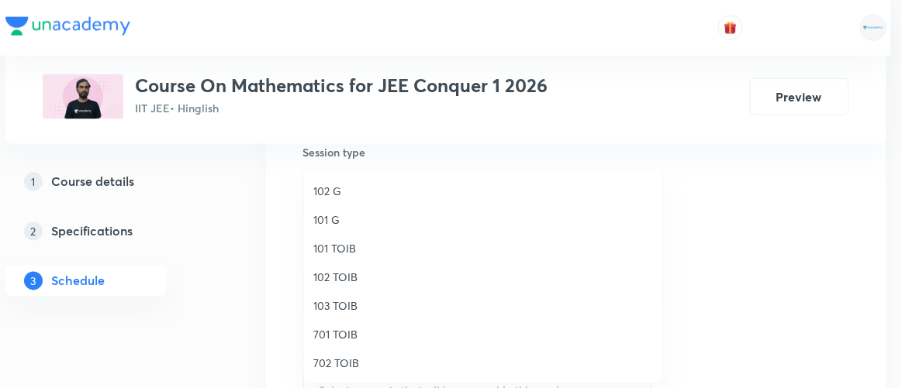
click at [344, 277] on span "102 TOIB" at bounding box center [483, 277] width 340 height 16
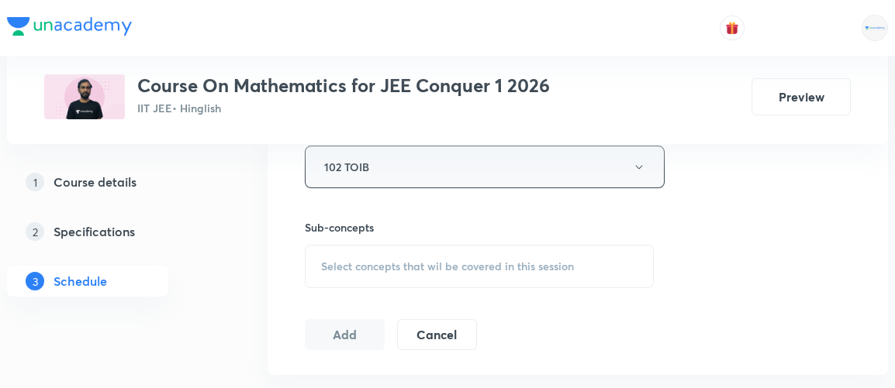
scroll to position [713, 0]
click at [433, 261] on span "Select concepts that wil be covered in this session" at bounding box center [447, 267] width 253 height 12
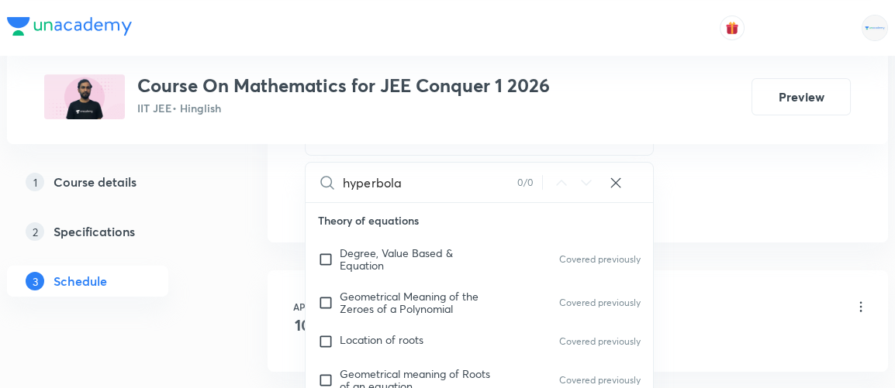
scroll to position [851, 0]
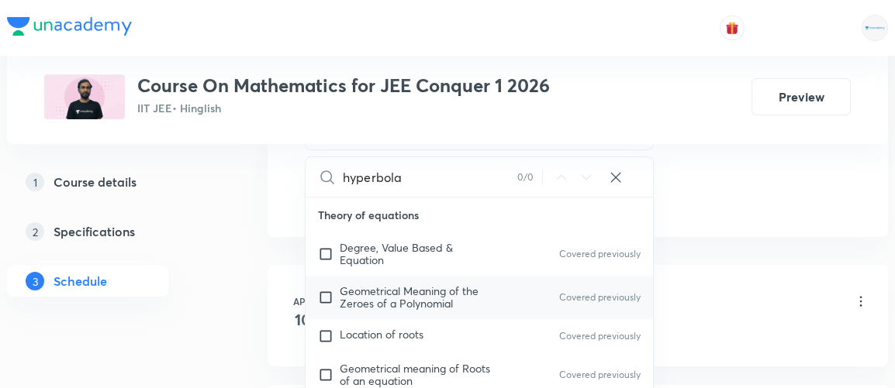
type input "hyperbola"
click at [318, 289] on input "checkbox" at bounding box center [329, 297] width 22 height 25
checkbox input "true"
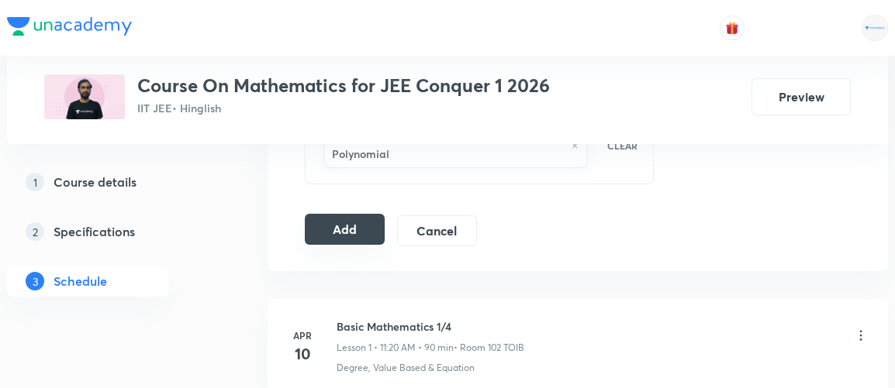
click at [340, 224] on button "Add" at bounding box center [345, 229] width 80 height 31
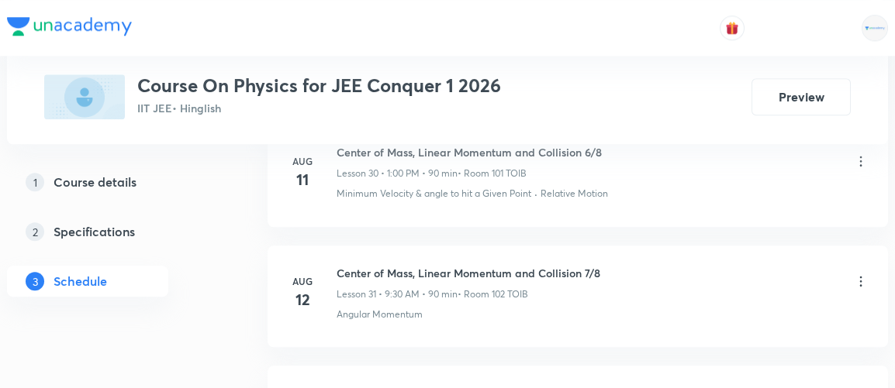
scroll to position [6696, 0]
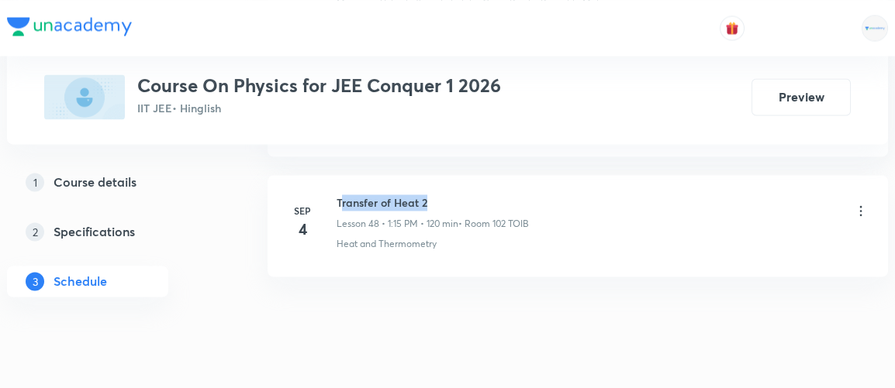
drag, startPoint x: 339, startPoint y: 167, endPoint x: 440, endPoint y: 165, distance: 101.6
click at [440, 195] on h6 "Transfer of Heat 2" at bounding box center [433, 203] width 192 height 16
drag, startPoint x: 336, startPoint y: 171, endPoint x: 433, endPoint y: 170, distance: 97.7
click at [433, 195] on h6 "Transfer of Heat 2" at bounding box center [433, 203] width 192 height 16
copy h6 "Transfer of Heat 2"
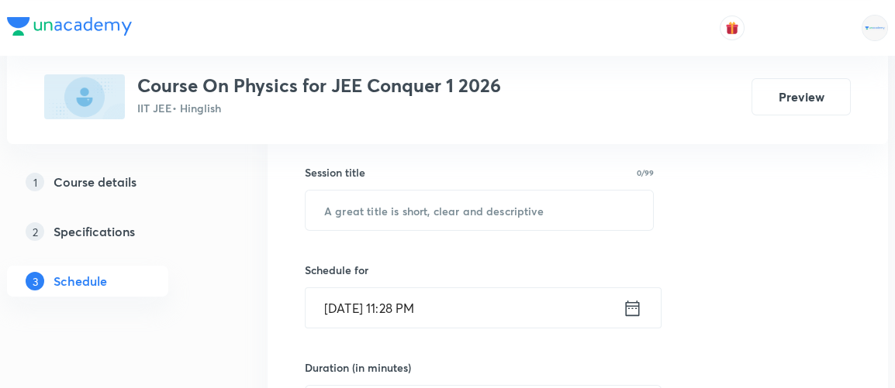
scroll to position [276, 0]
click at [355, 211] on input "text" at bounding box center [479, 210] width 347 height 40
paste input "Transfer of Heat 2"
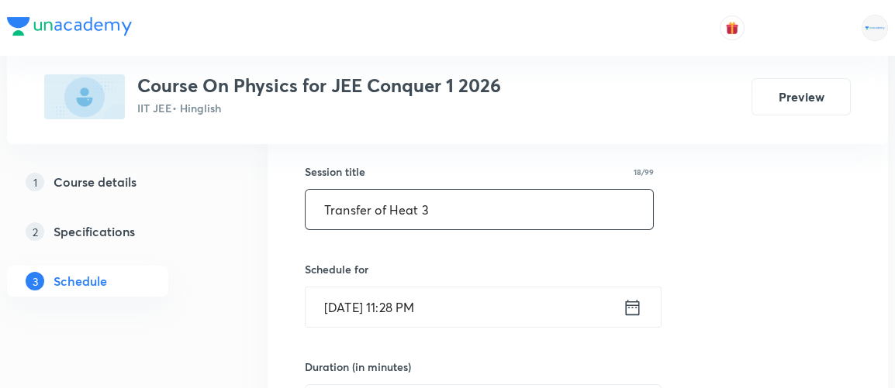
type input "Transfer of Heat 3"
click at [635, 302] on icon at bounding box center [632, 308] width 19 height 22
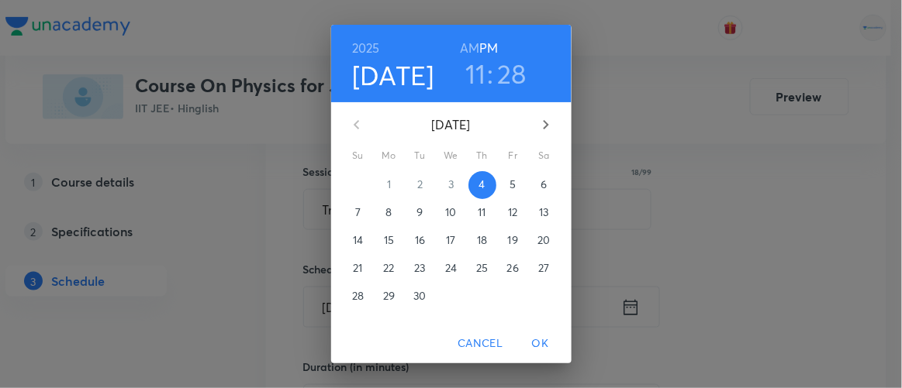
click at [509, 184] on p "5" at bounding box center [512, 185] width 6 height 16
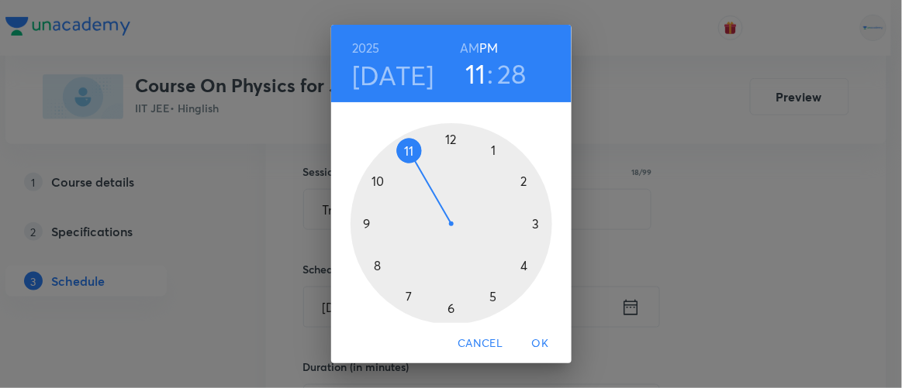
click at [466, 47] on h6 "AM" at bounding box center [469, 48] width 19 height 22
click at [357, 223] on div at bounding box center [452, 224] width 202 height 202
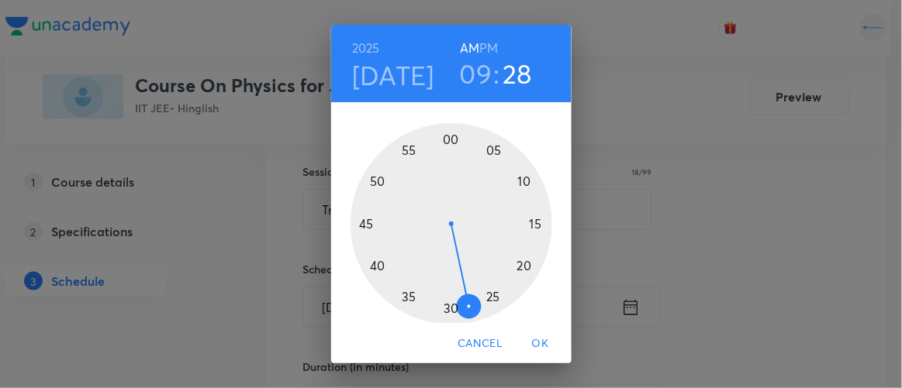
click at [444, 307] on div at bounding box center [452, 224] width 202 height 202
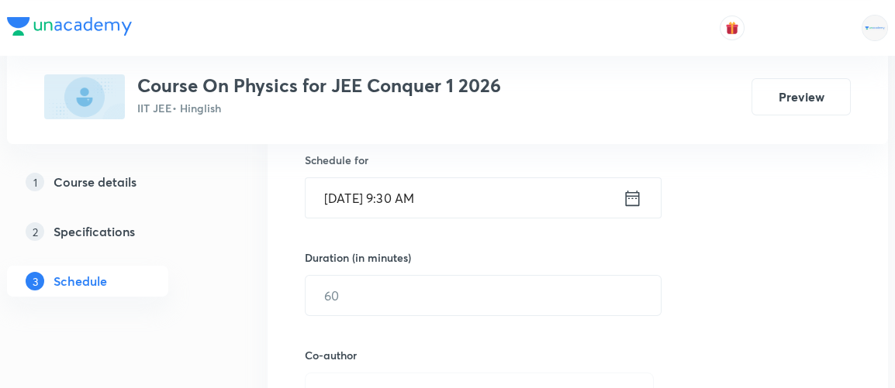
scroll to position [387, 0]
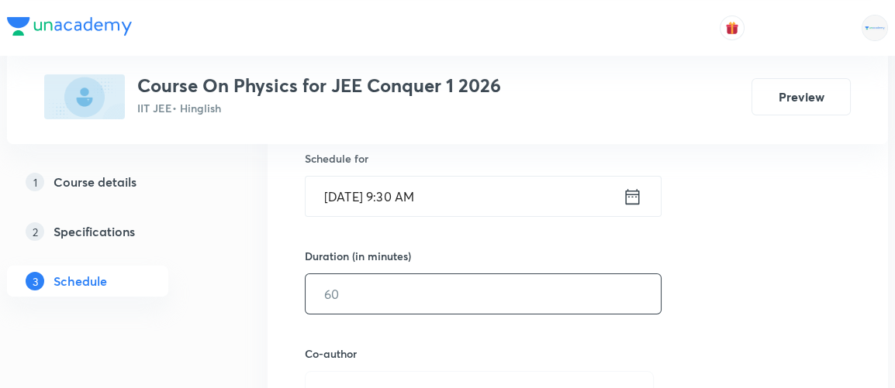
click at [369, 295] on input "text" at bounding box center [483, 295] width 355 height 40
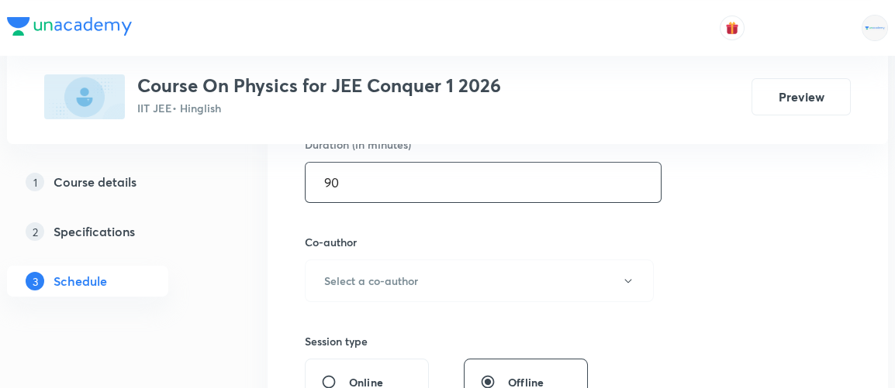
scroll to position [499, 0]
type input "90"
click at [375, 278] on h6 "Select a co-author" at bounding box center [371, 280] width 94 height 16
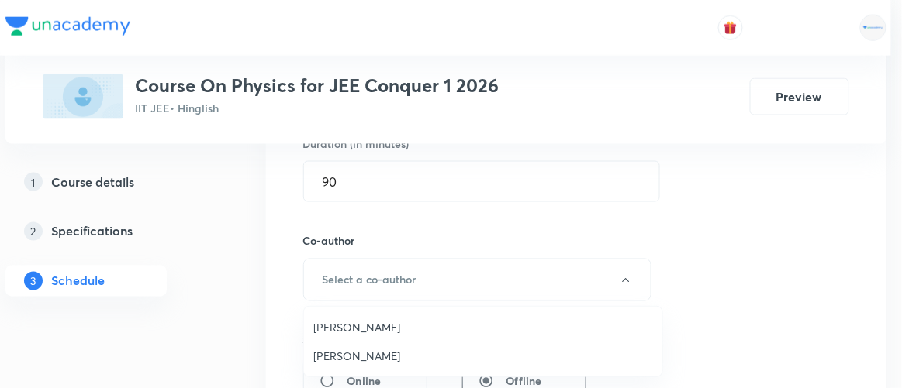
click at [355, 331] on span "Vinod Kumar Dixit" at bounding box center [483, 327] width 340 height 16
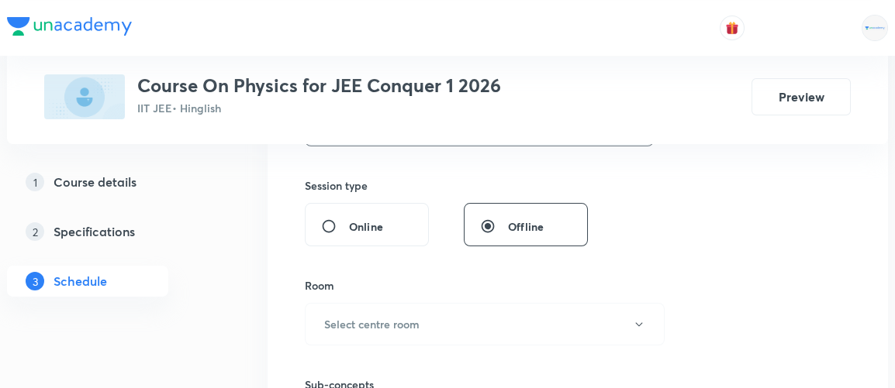
scroll to position [661, 0]
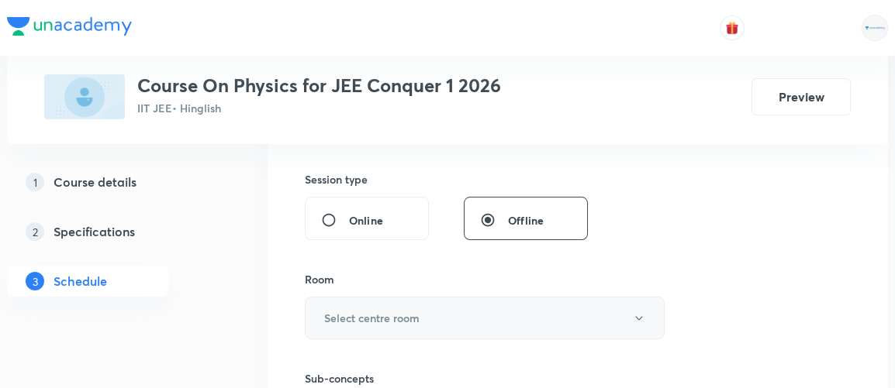
click at [377, 316] on h6 "Select centre room" at bounding box center [371, 318] width 95 height 16
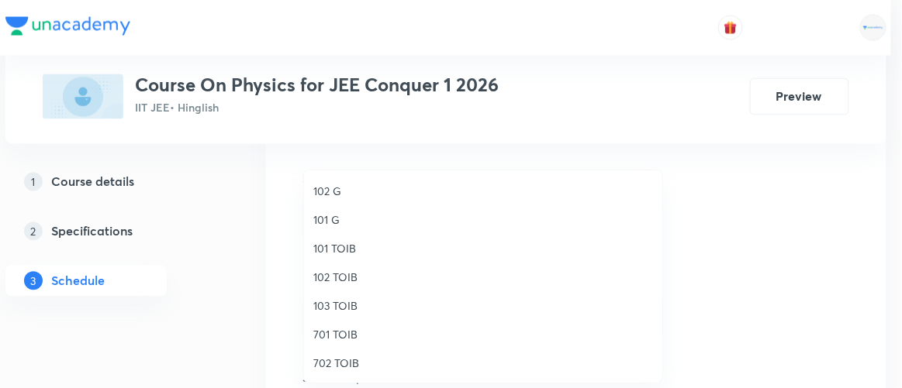
click at [343, 275] on span "102 TOIB" at bounding box center [483, 277] width 340 height 16
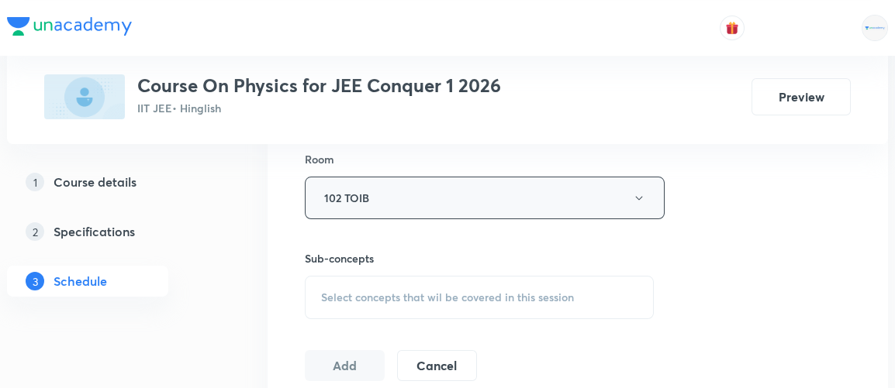
scroll to position [790, 0]
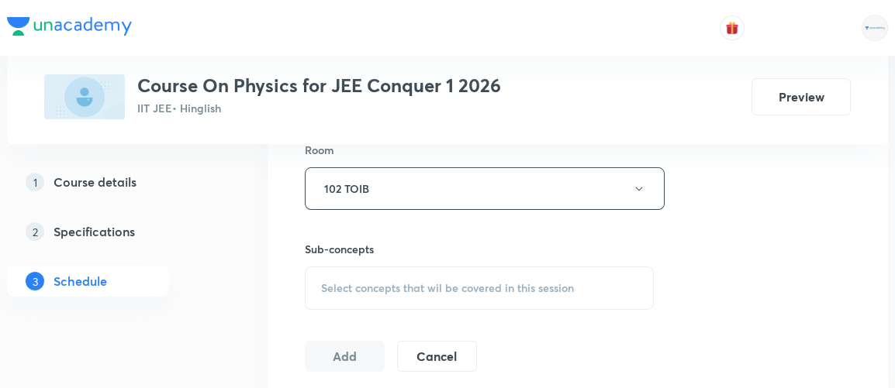
click at [431, 286] on span "Select concepts that wil be covered in this session" at bounding box center [447, 288] width 253 height 12
click at [357, 288] on span "Select concepts that wil be covered in this session" at bounding box center [447, 288] width 253 height 12
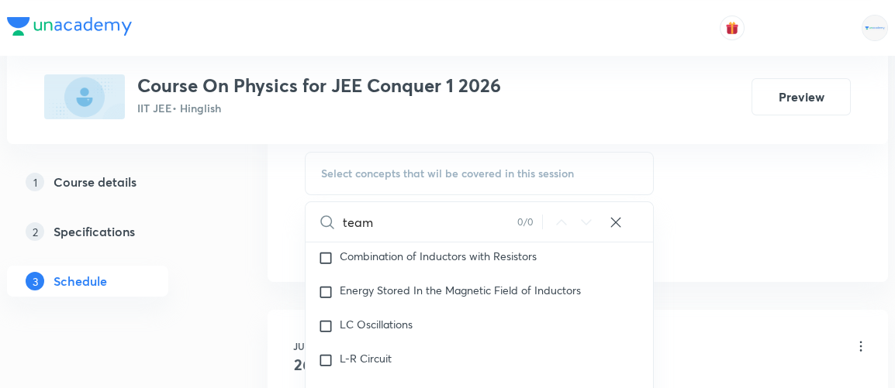
scroll to position [904, 0]
type input "t"
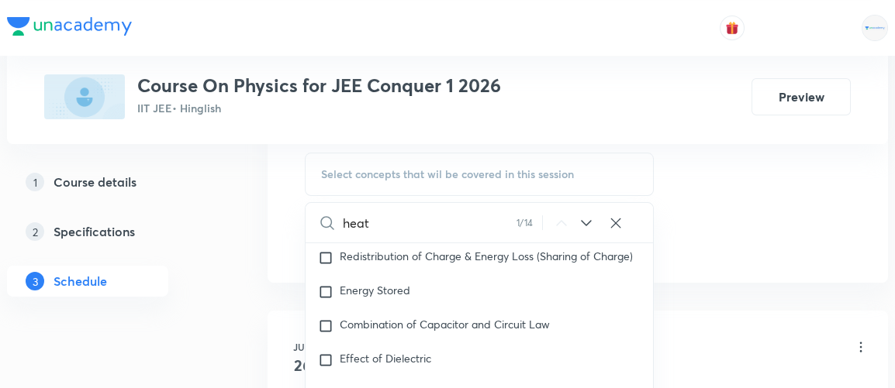
scroll to position [15253, 0]
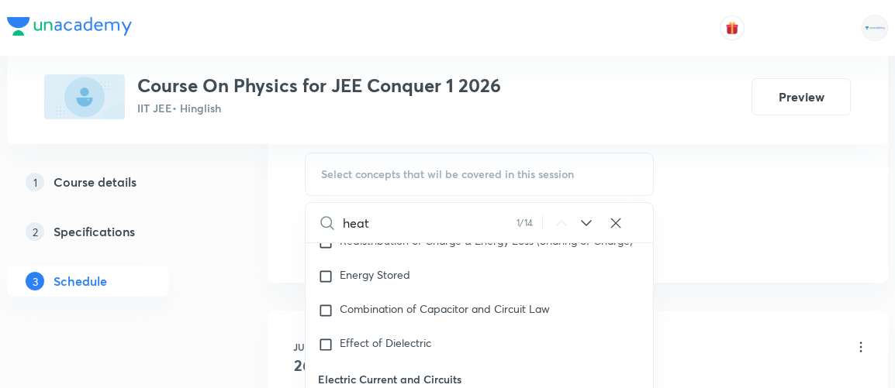
type input "heat"
click at [584, 217] on icon at bounding box center [586, 223] width 19 height 19
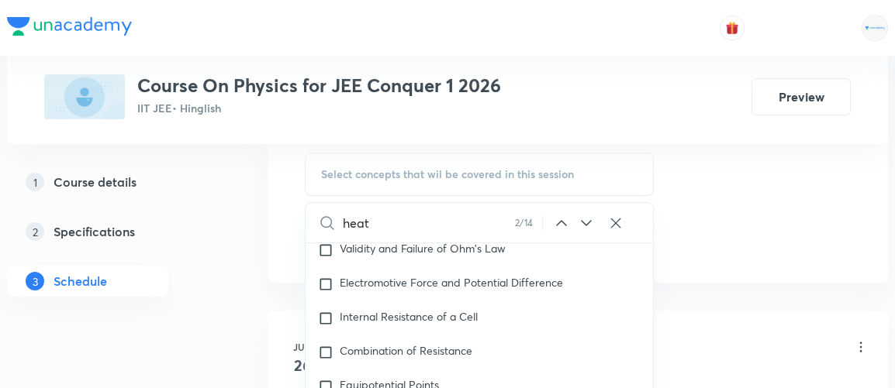
scroll to position [15696, 0]
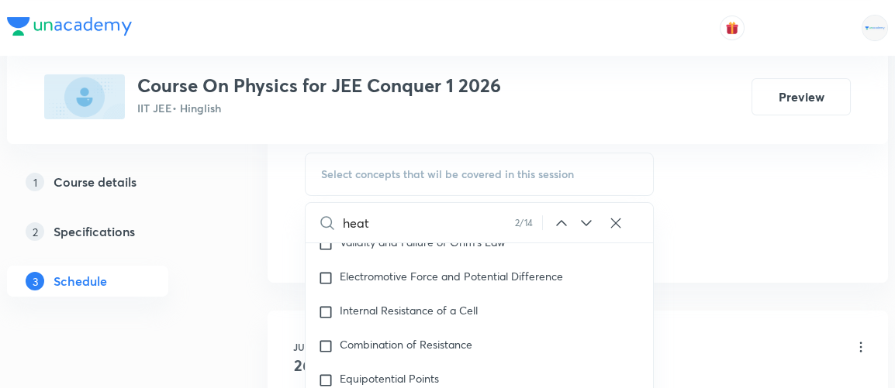
click at [584, 217] on icon at bounding box center [586, 223] width 19 height 19
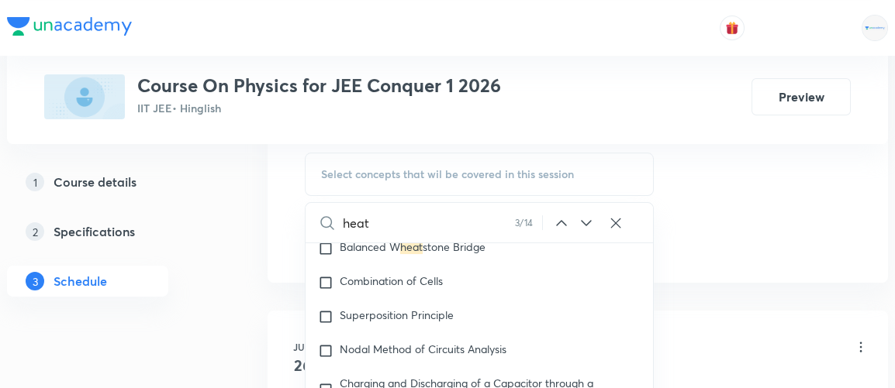
scroll to position [16013, 0]
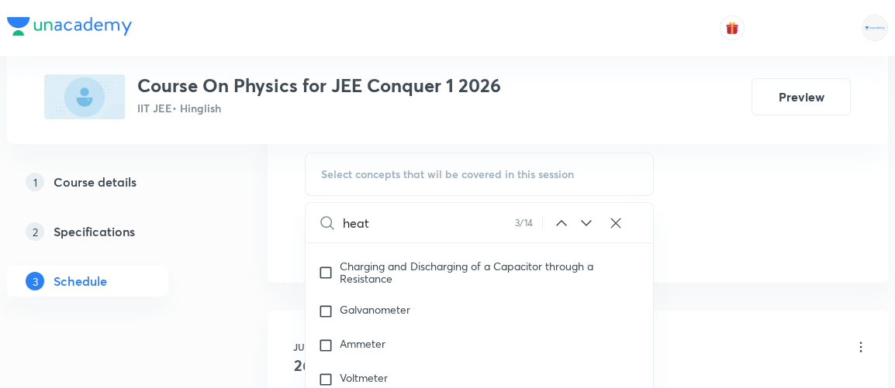
click at [586, 216] on icon at bounding box center [586, 223] width 19 height 19
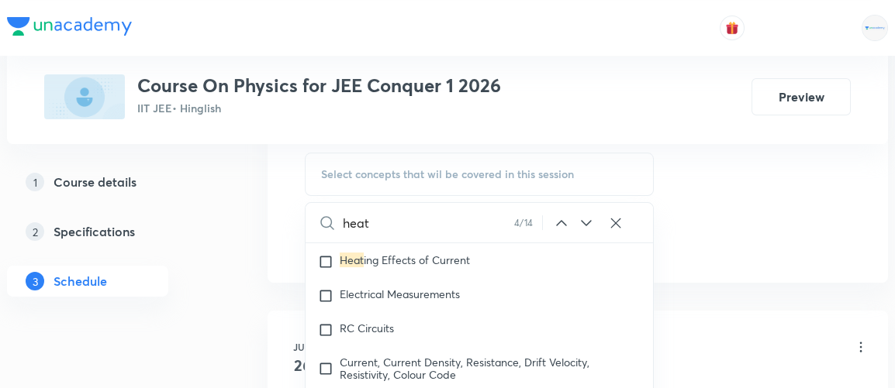
scroll to position [16227, 0]
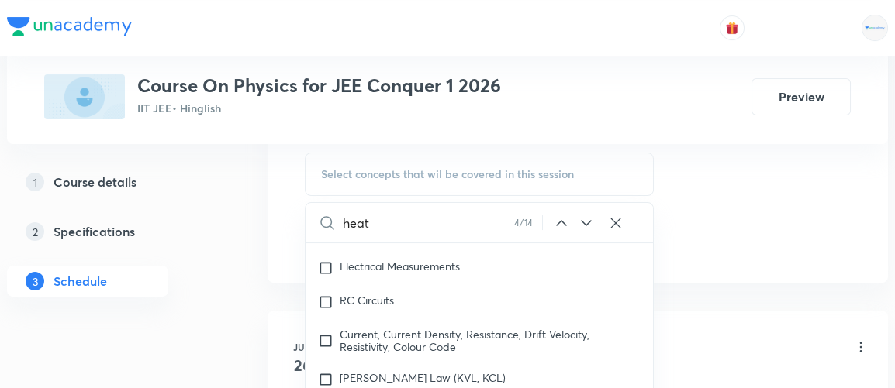
click at [586, 216] on icon at bounding box center [586, 223] width 19 height 19
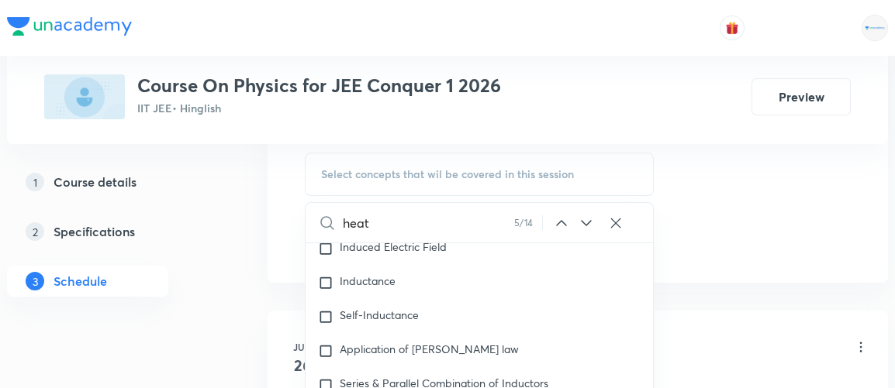
scroll to position [18897, 0]
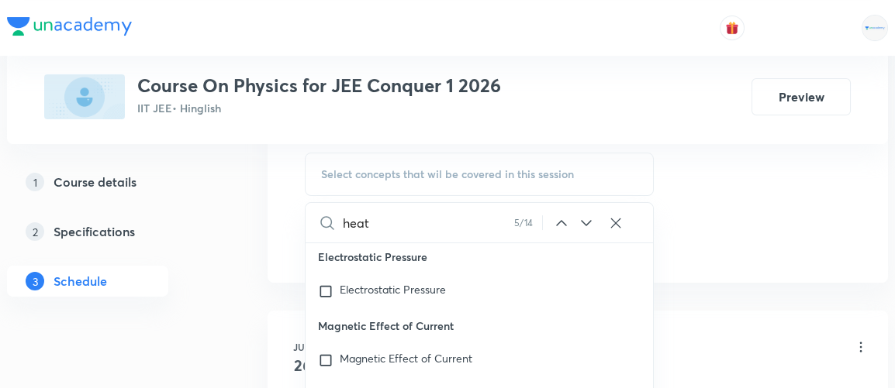
click at [586, 216] on icon at bounding box center [586, 223] width 19 height 19
click at [344, 264] on span "Calorimetry" at bounding box center [368, 257] width 57 height 15
checkbox input "true"
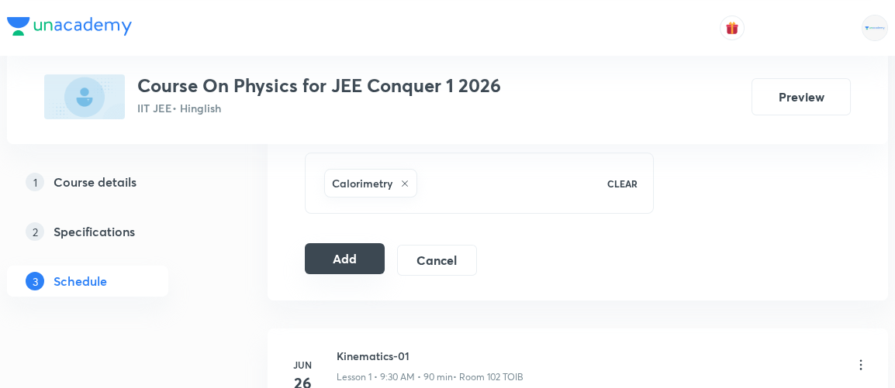
click at [338, 250] on button "Add" at bounding box center [345, 258] width 80 height 31
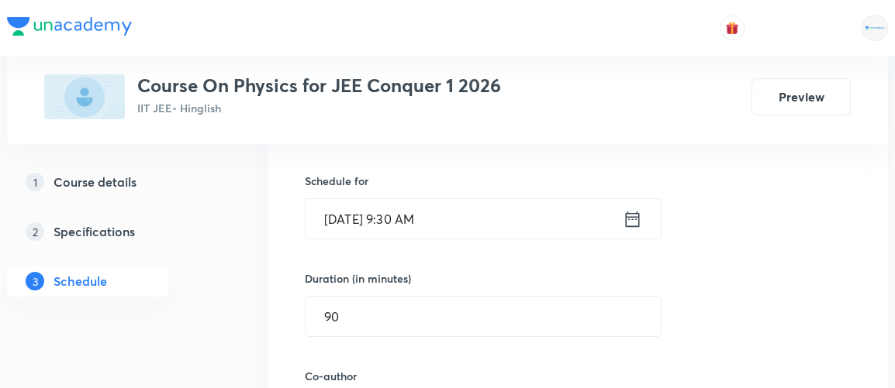
scroll to position [366, 0]
click at [632, 221] on icon at bounding box center [632, 218] width 19 height 22
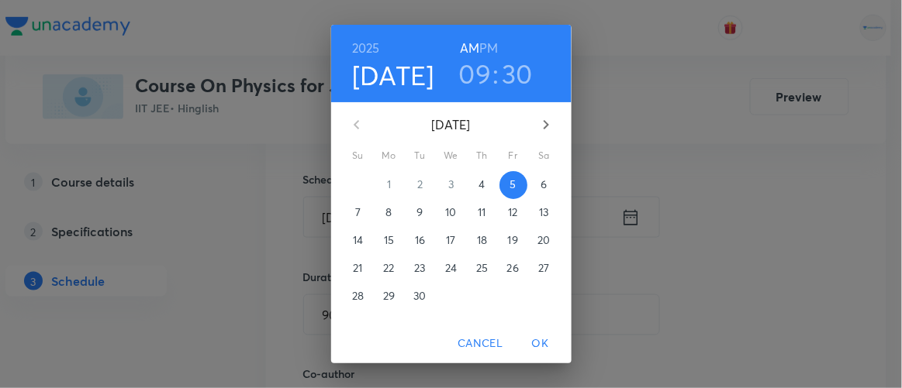
click at [485, 50] on h6 "PM" at bounding box center [488, 48] width 19 height 22
click at [471, 72] on h3 "09" at bounding box center [475, 73] width 33 height 33
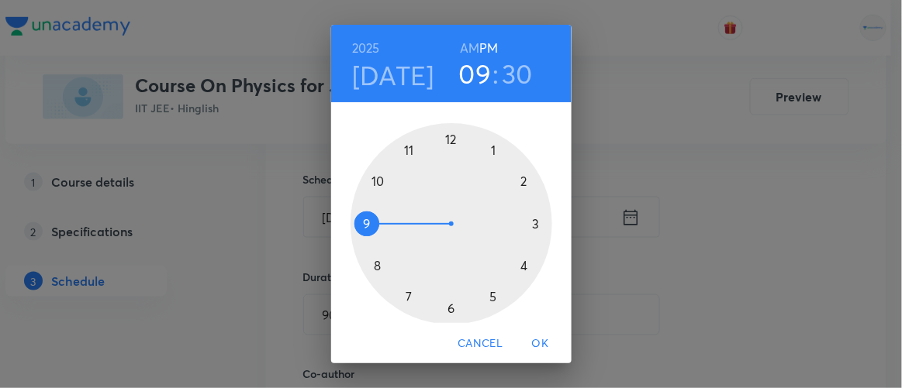
click at [488, 148] on div at bounding box center [452, 224] width 202 height 202
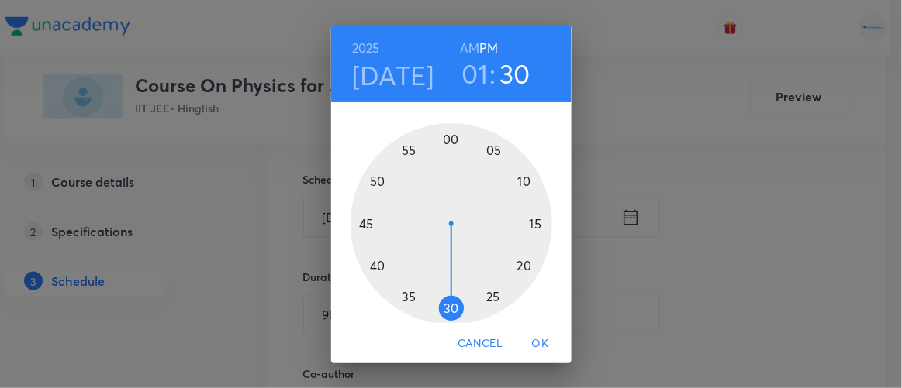
click at [527, 224] on div at bounding box center [452, 224] width 202 height 202
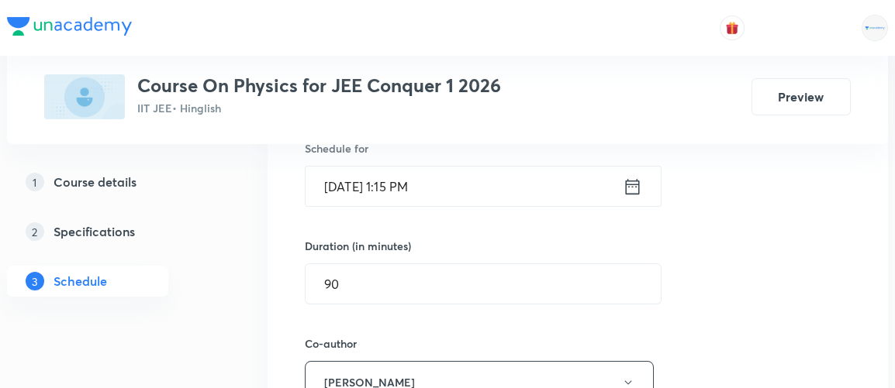
scroll to position [398, 0]
click at [335, 286] on input "90" at bounding box center [483, 284] width 355 height 40
type input "9"
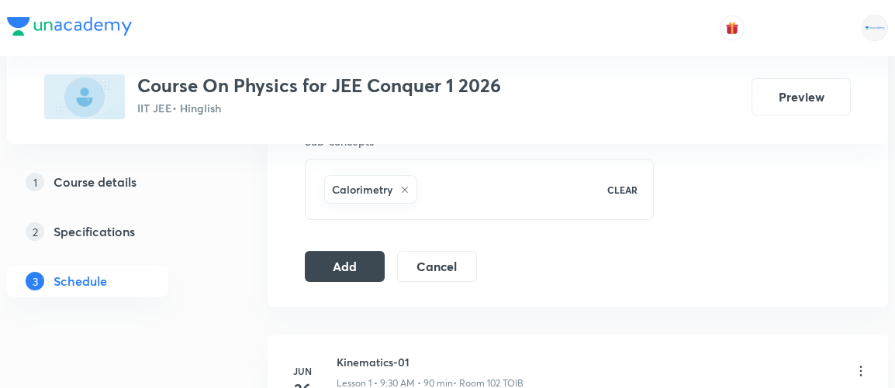
scroll to position [899, 0]
type input "120"
click at [358, 250] on button "Add" at bounding box center [345, 264] width 80 height 31
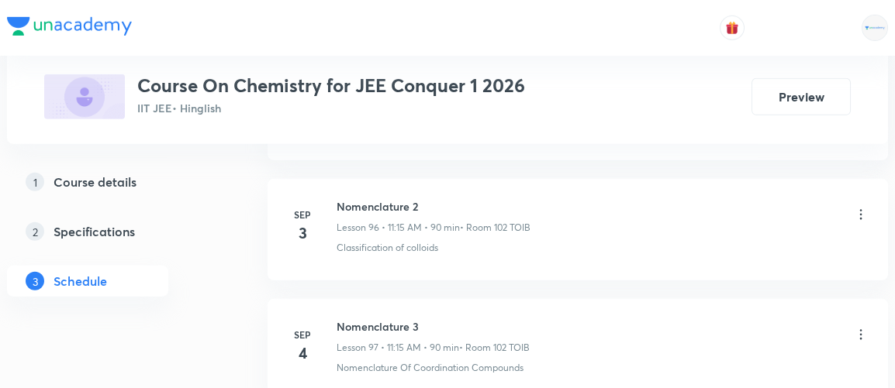
scroll to position [12472, 0]
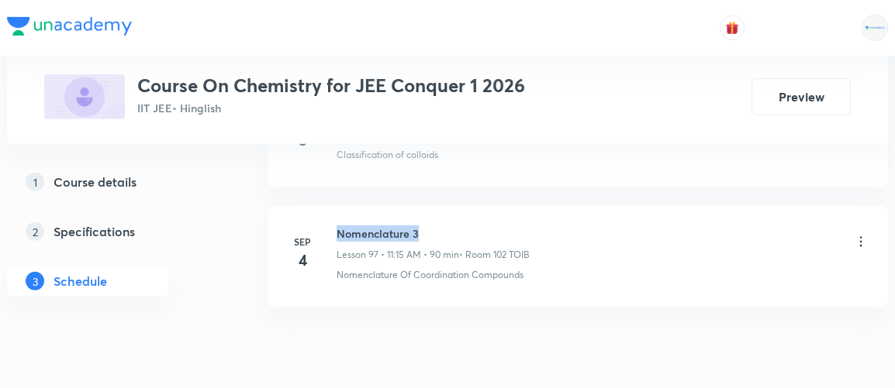
drag, startPoint x: 336, startPoint y: 171, endPoint x: 437, endPoint y: 150, distance: 102.8
click at [437, 206] on li "[DATE] Nomenclature 3 Lesson 97 • 11:15 AM • 90 min • Room 102 TOIB Nomenclatur…" at bounding box center [578, 257] width 620 height 102
copy h6 "Nomenclature 3"
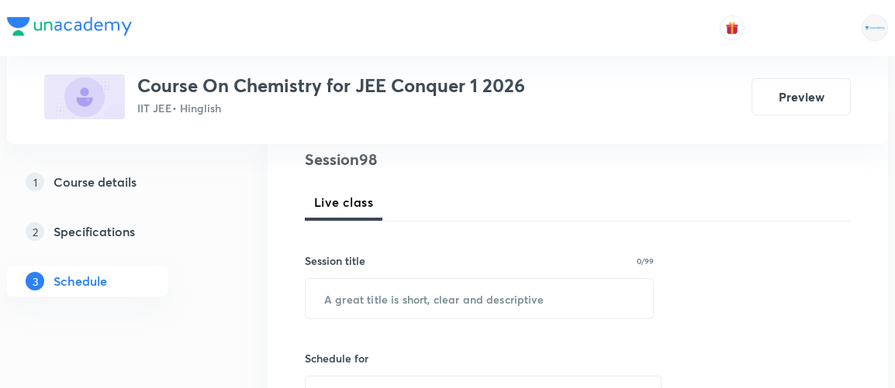
scroll to position [189, 0]
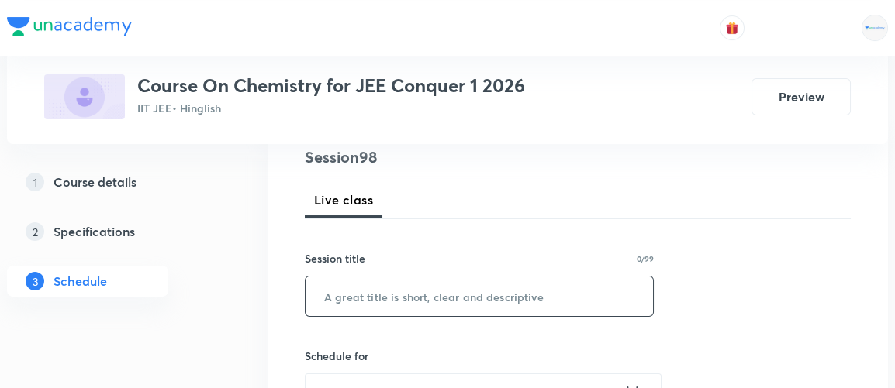
click at [356, 299] on input "text" at bounding box center [479, 297] width 347 height 40
paste input "Nomenclature 3"
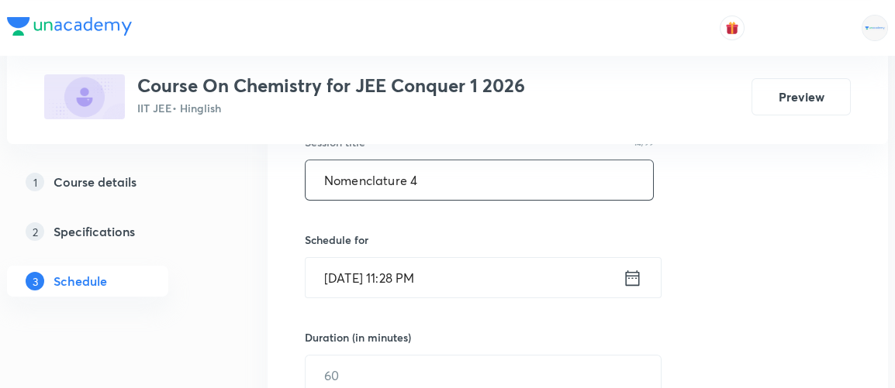
scroll to position [306, 0]
type input "Nomenclature 4"
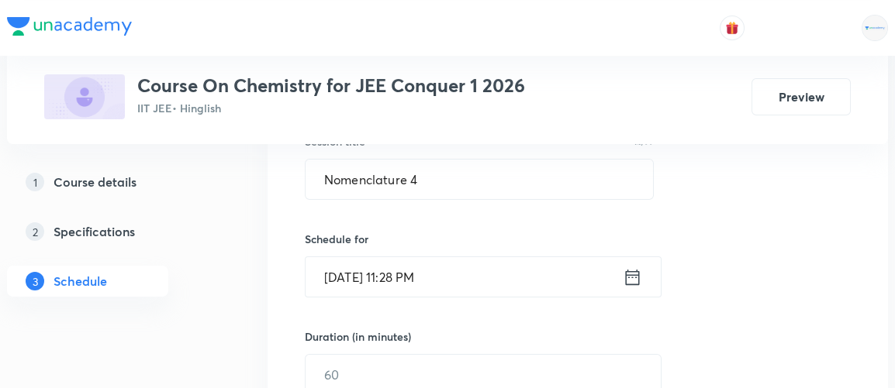
click at [637, 277] on icon at bounding box center [632, 278] width 19 height 22
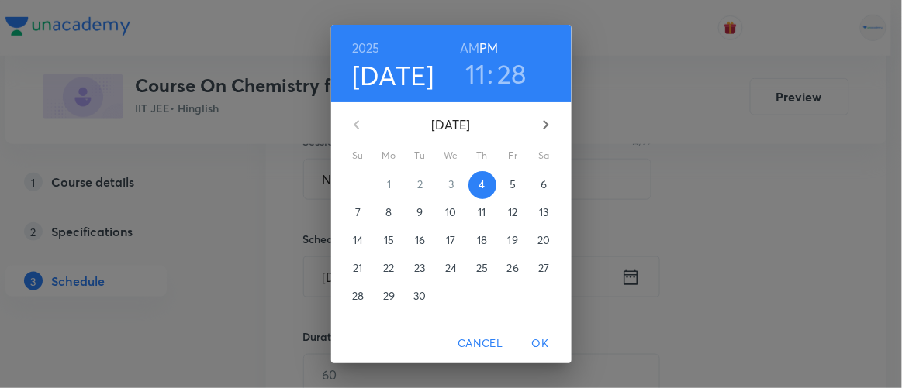
click at [509, 185] on p "5" at bounding box center [512, 185] width 6 height 16
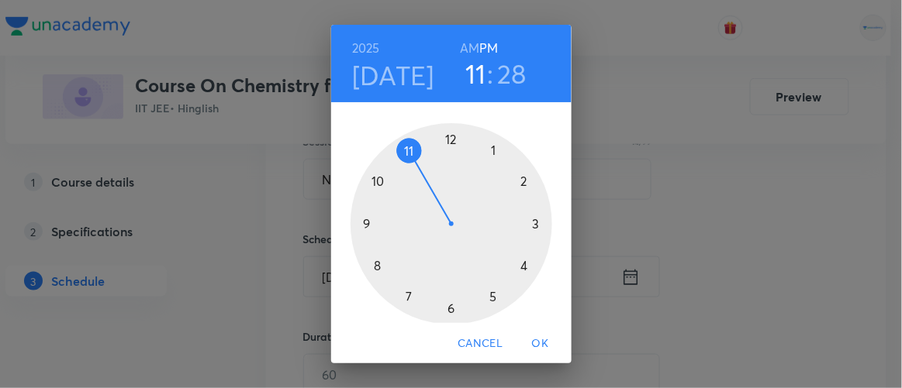
click at [462, 47] on h6 "AM" at bounding box center [469, 48] width 19 height 22
click at [471, 79] on h3 "11" at bounding box center [475, 73] width 21 height 33
click at [505, 71] on h3 "28" at bounding box center [511, 73] width 29 height 33
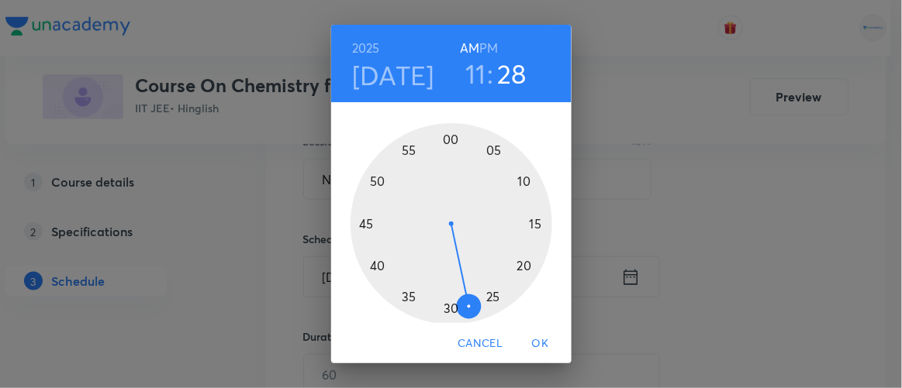
click at [530, 223] on div at bounding box center [452, 224] width 202 height 202
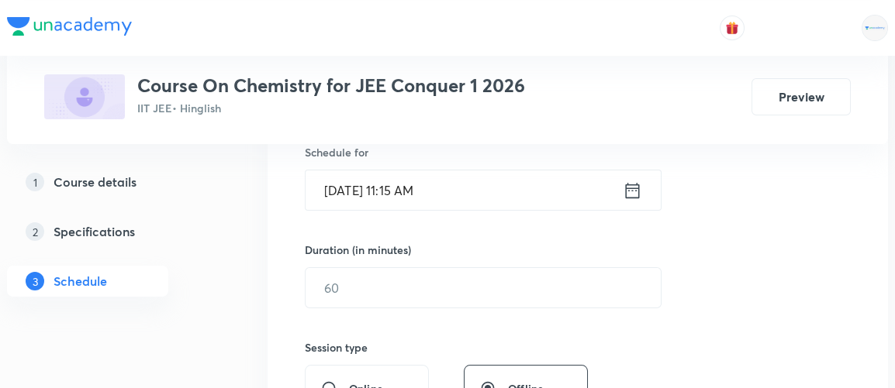
scroll to position [394, 0]
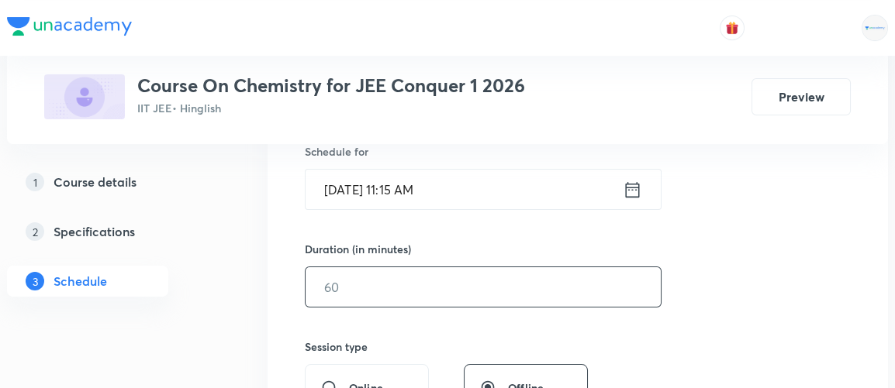
click at [334, 294] on input "text" at bounding box center [483, 288] width 355 height 40
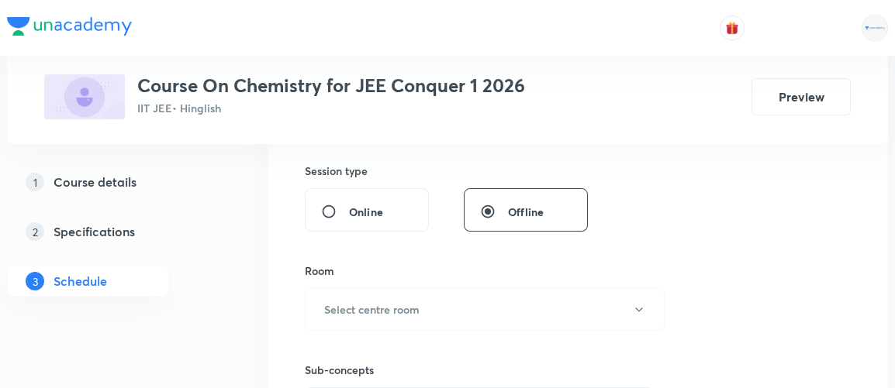
scroll to position [581, 0]
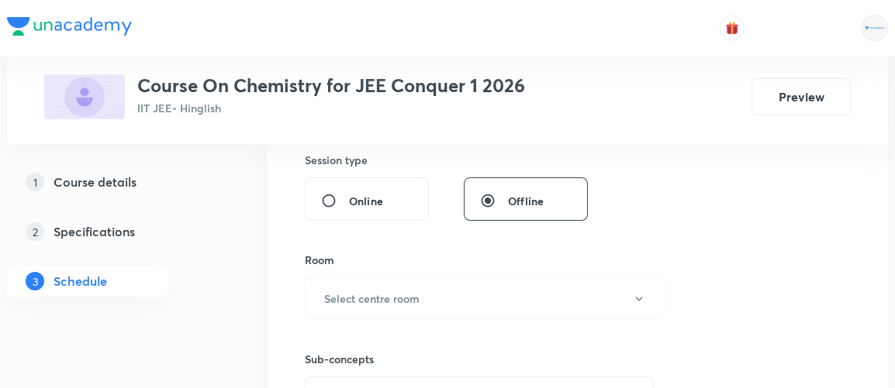
type input "90"
click at [334, 294] on h6 "Select centre room" at bounding box center [371, 299] width 95 height 16
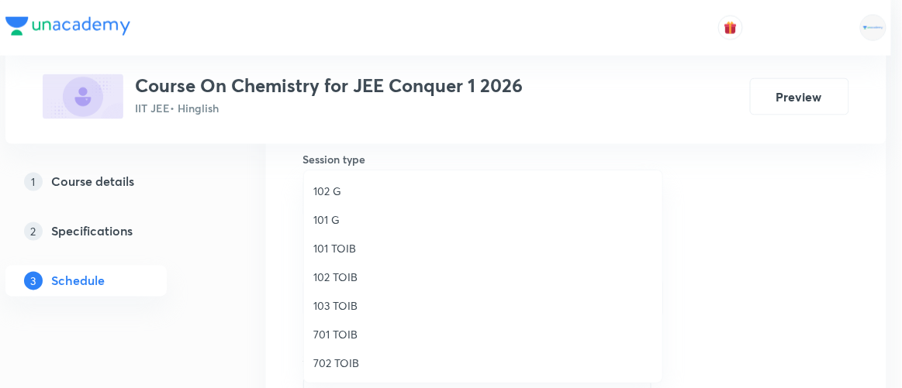
click at [336, 278] on span "102 TOIB" at bounding box center [483, 277] width 340 height 16
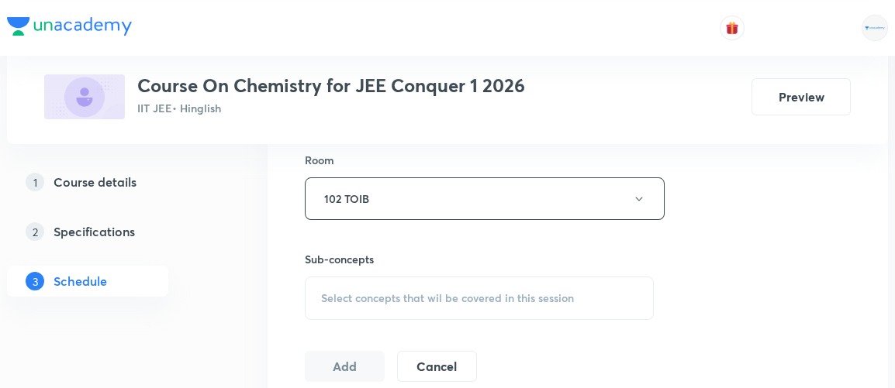
scroll to position [687, 0]
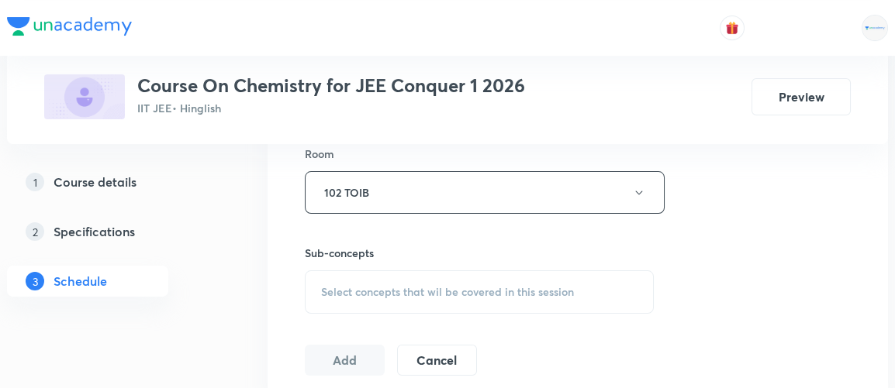
click at [422, 286] on span "Select concepts that wil be covered in this session" at bounding box center [447, 292] width 253 height 12
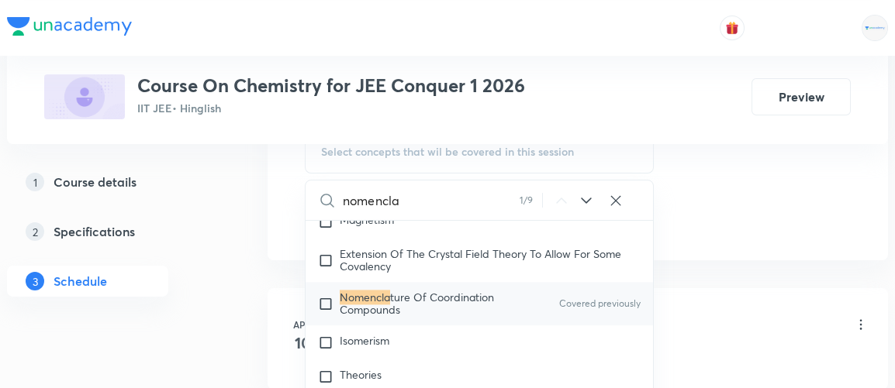
scroll to position [20870, 0]
type input "nomencla"
click at [323, 292] on input "checkbox" at bounding box center [329, 304] width 22 height 25
checkbox input "true"
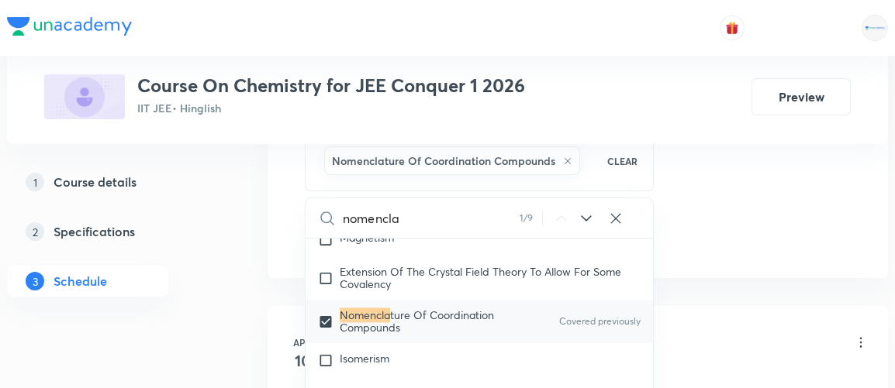
click at [205, 299] on div "1 Course details 2 Specifications 3 Schedule" at bounding box center [112, 241] width 211 height 149
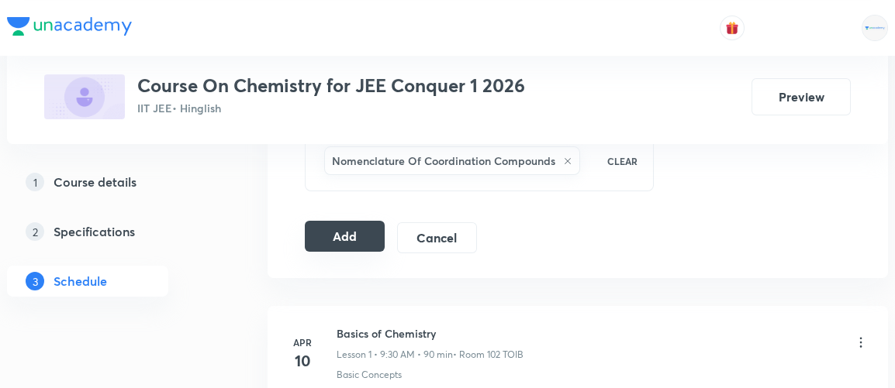
click at [353, 235] on button "Add" at bounding box center [345, 236] width 80 height 31
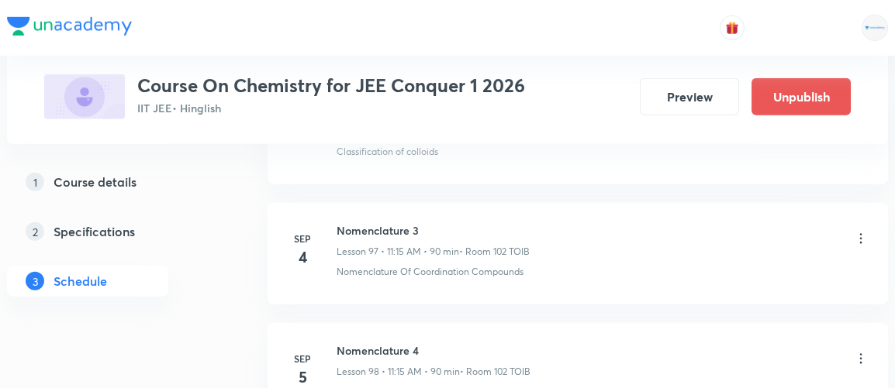
scroll to position [11882, 0]
